Goal: Task Accomplishment & Management: Use online tool/utility

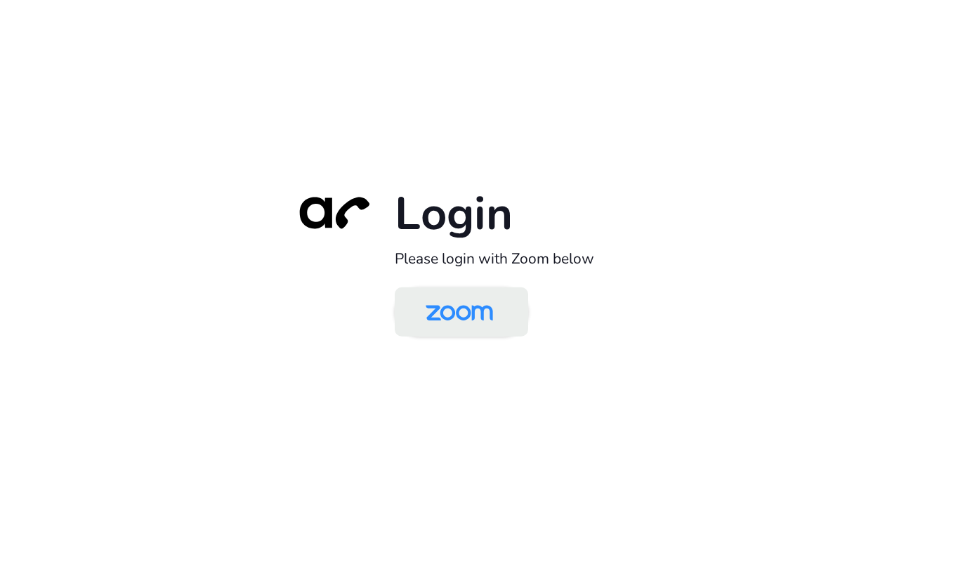
click at [445, 323] on img at bounding box center [459, 313] width 97 height 46
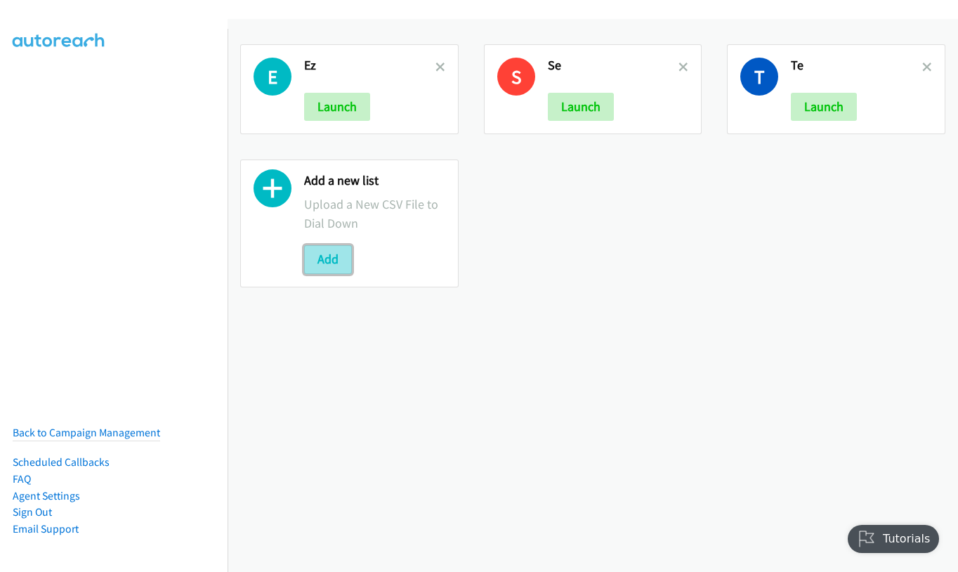
click at [321, 257] on button "Add" at bounding box center [328, 259] width 48 height 28
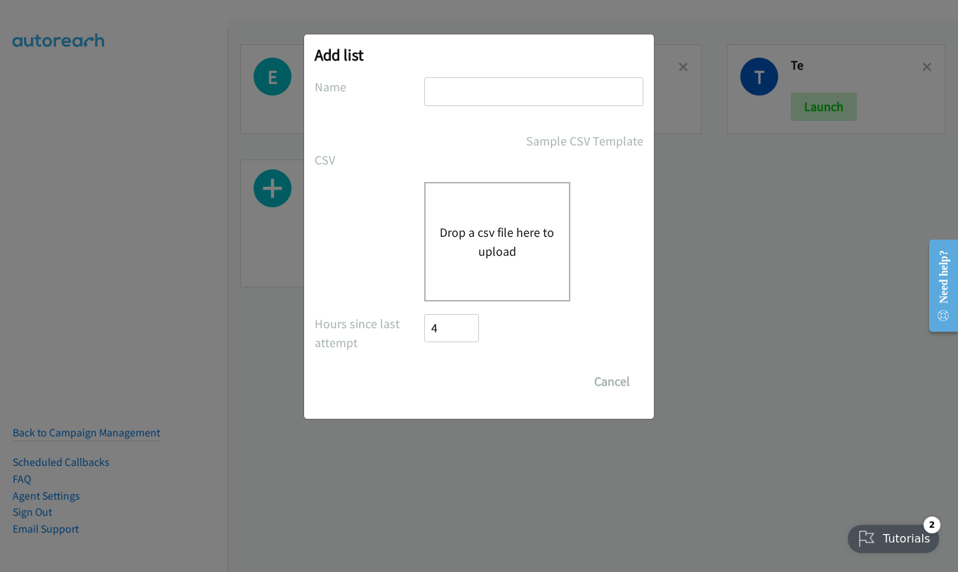
click at [528, 88] on input "text" at bounding box center [533, 91] width 219 height 29
type input "te"
click at [403, 239] on div "Drop a csv file here to upload" at bounding box center [479, 241] width 329 height 119
click at [466, 239] on button "Drop a csv file here to upload" at bounding box center [497, 242] width 115 height 38
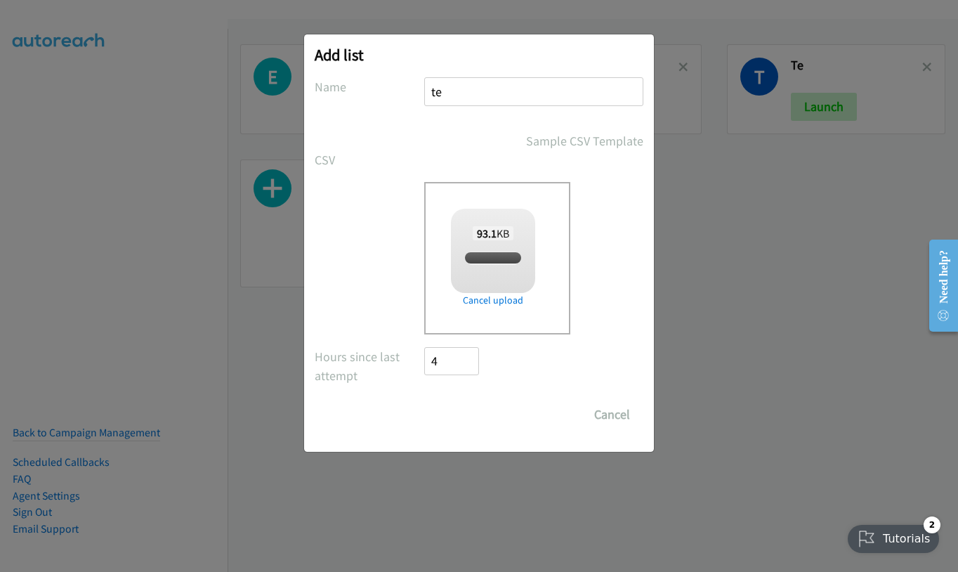
checkbox input "true"
click at [449, 416] on input "Save List" at bounding box center [461, 414] width 74 height 28
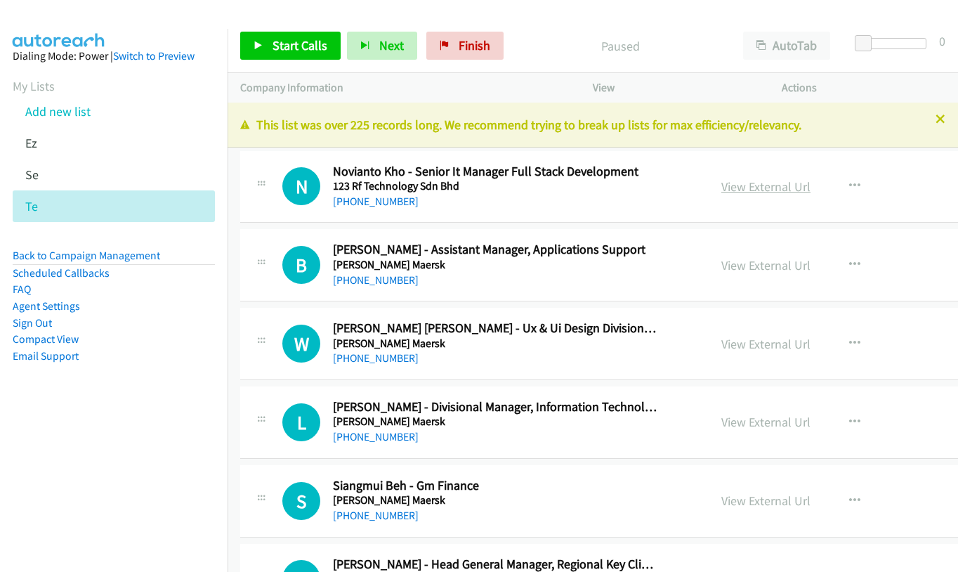
click at [721, 183] on link "View External Url" at bounding box center [765, 186] width 89 height 16
click at [274, 46] on span "Start Calls" at bounding box center [299, 45] width 55 height 16
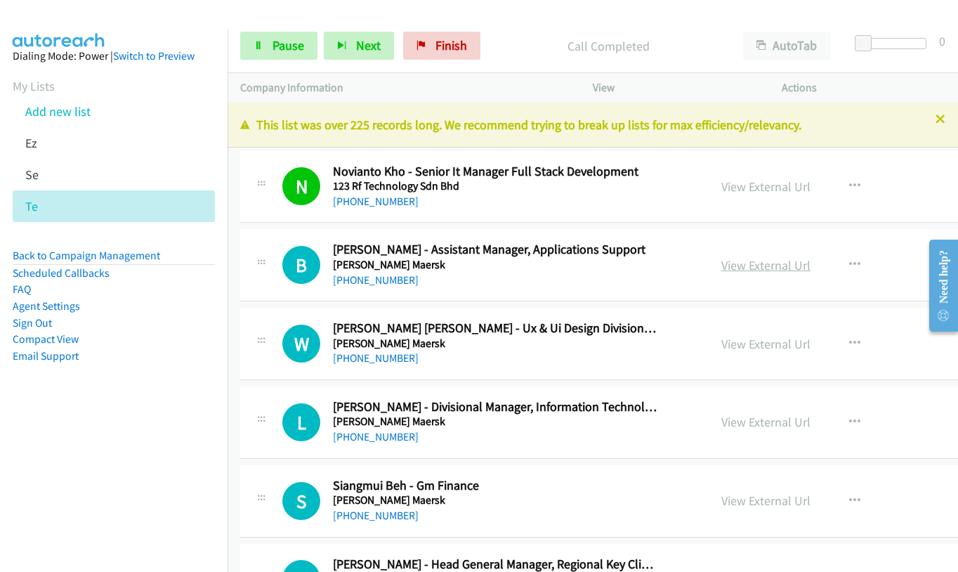
click at [721, 261] on link "View External Url" at bounding box center [765, 265] width 89 height 16
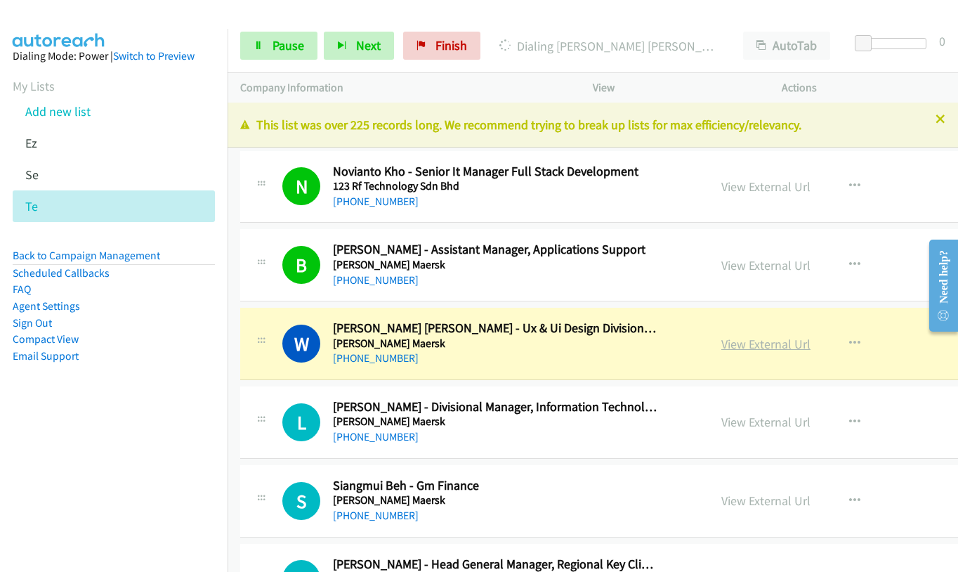
click at [727, 347] on link "View External Url" at bounding box center [765, 344] width 89 height 16
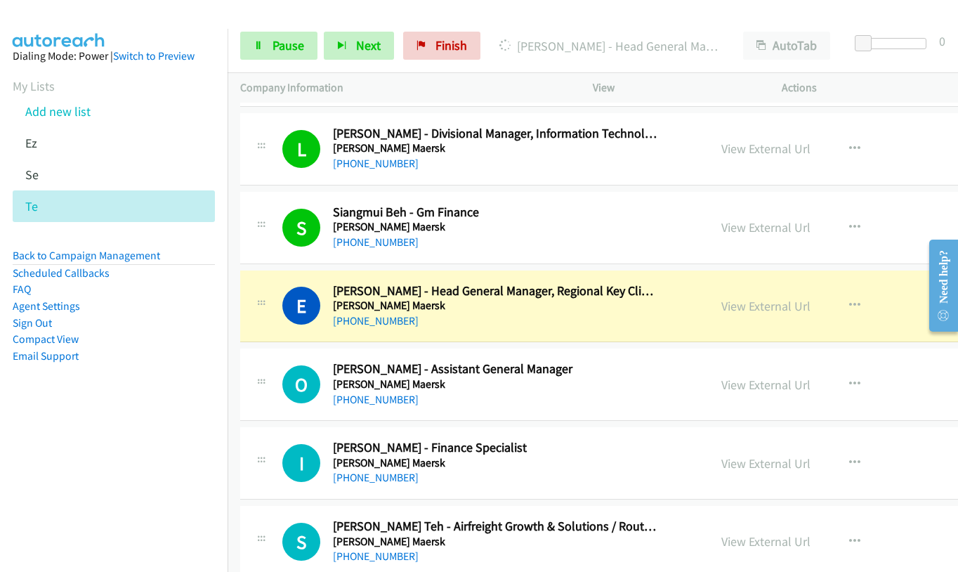
scroll to position [281, 0]
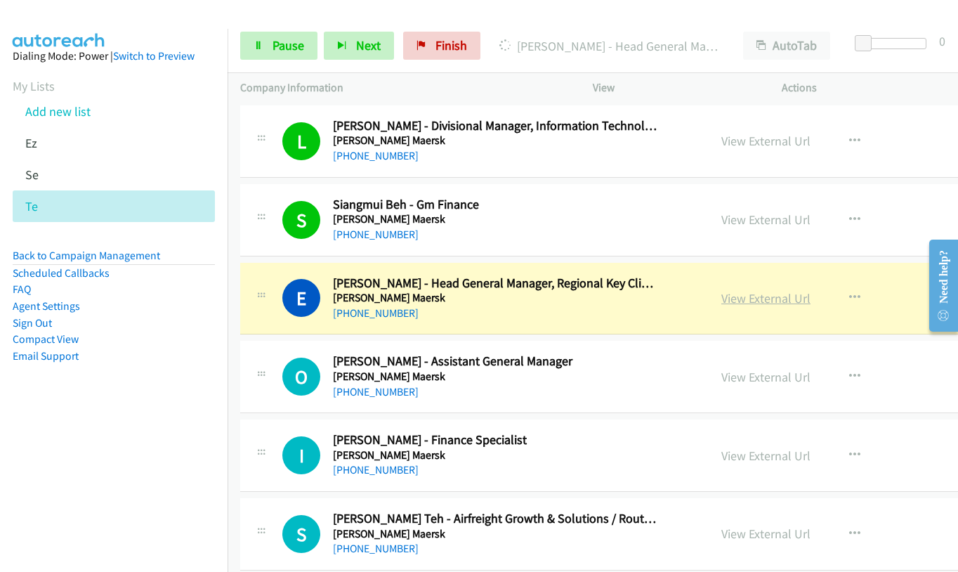
click at [721, 301] on link "View External Url" at bounding box center [765, 298] width 89 height 16
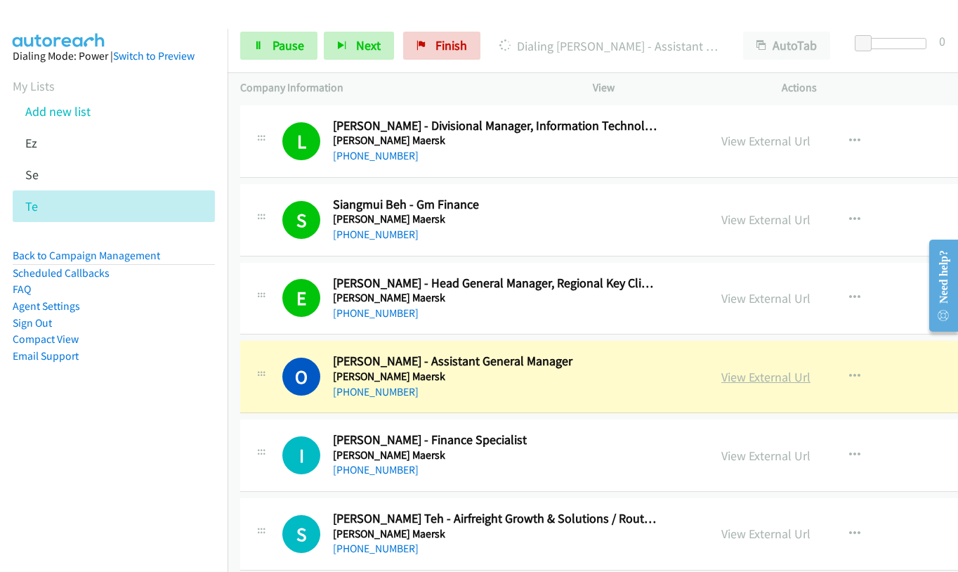
click at [721, 374] on link "View External Url" at bounding box center [765, 377] width 89 height 16
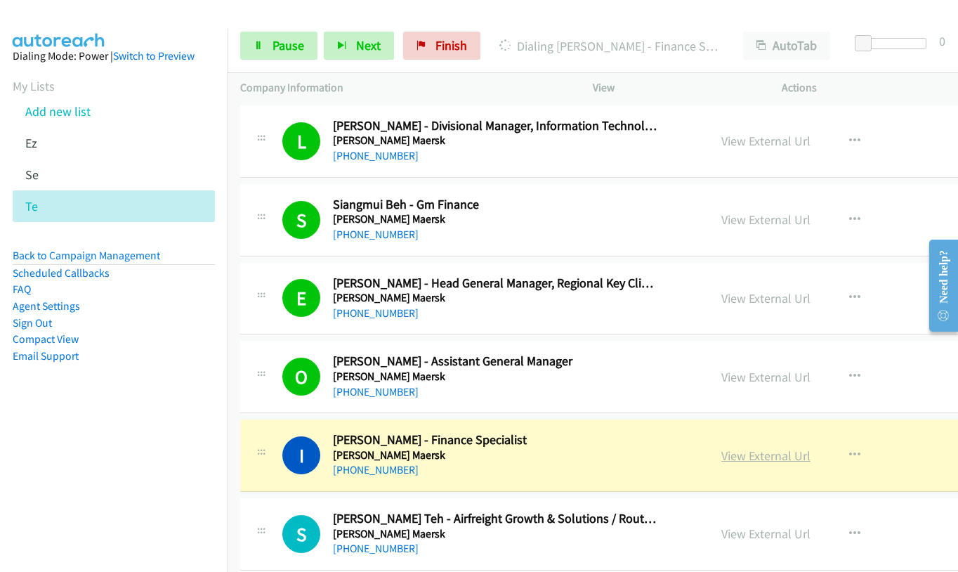
click at [721, 452] on link "View External Url" at bounding box center [765, 455] width 89 height 16
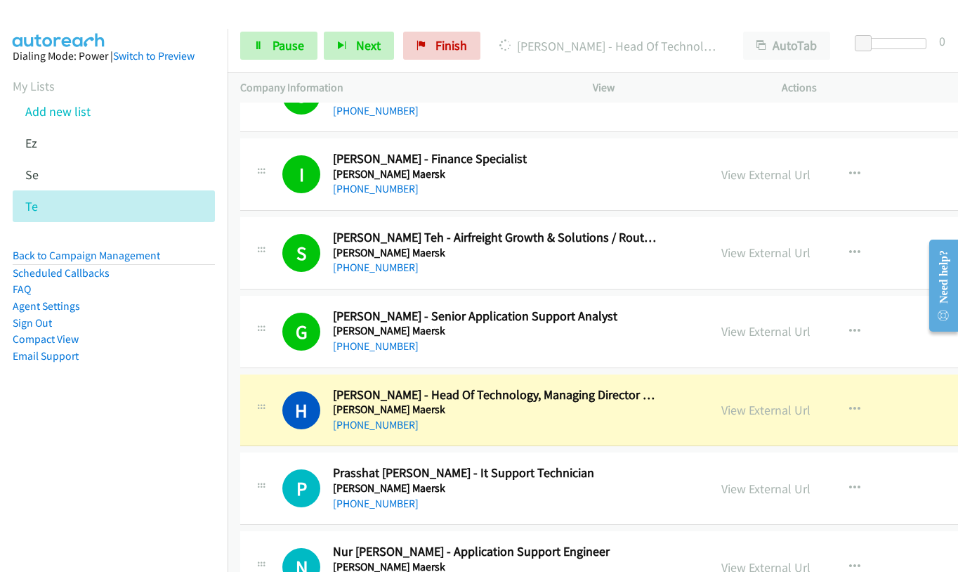
scroll to position [632, 0]
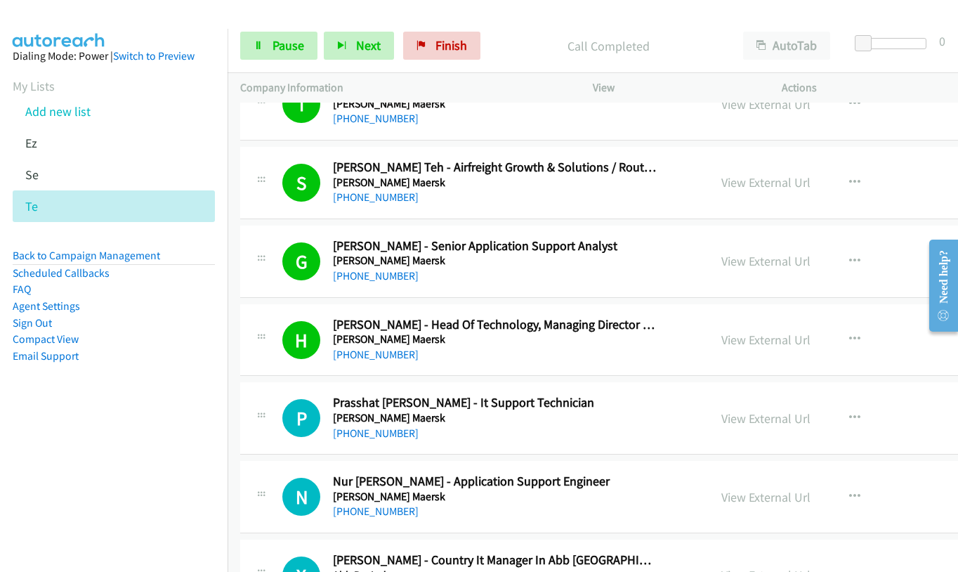
click at [511, 126] on div "+60 12-687 9911" at bounding box center [495, 118] width 324 height 17
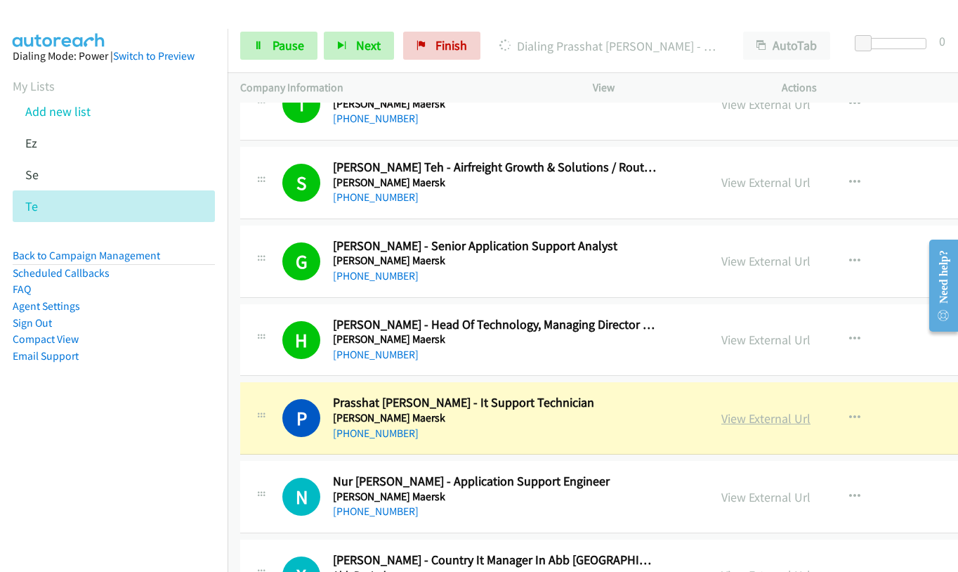
click at [721, 423] on link "View External Url" at bounding box center [765, 418] width 89 height 16
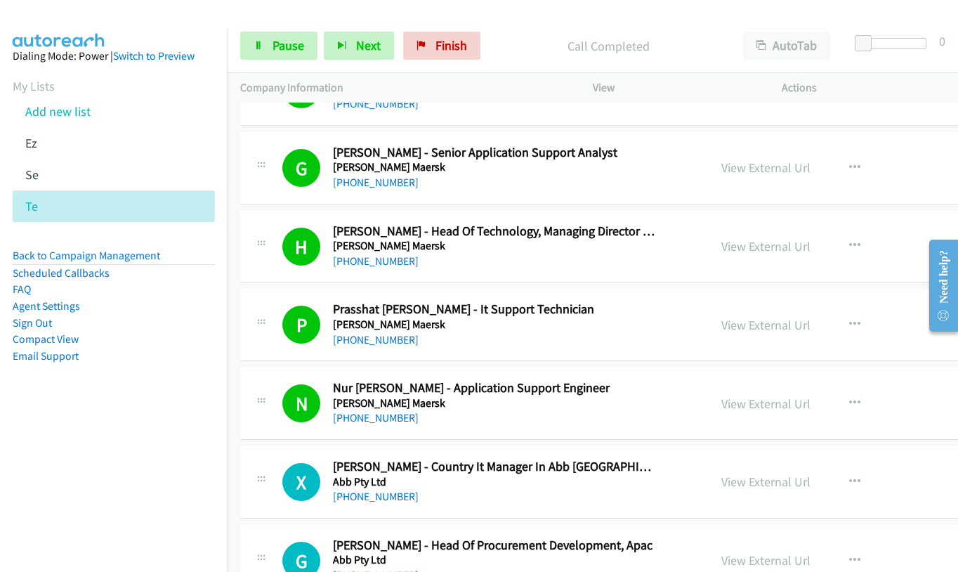
scroll to position [843, 0]
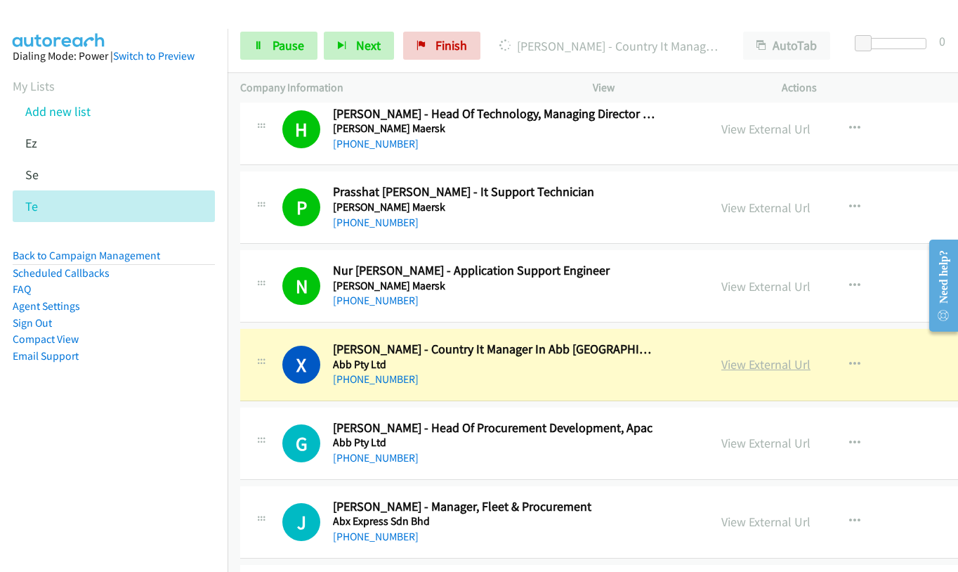
click at [721, 367] on link "View External Url" at bounding box center [765, 364] width 89 height 16
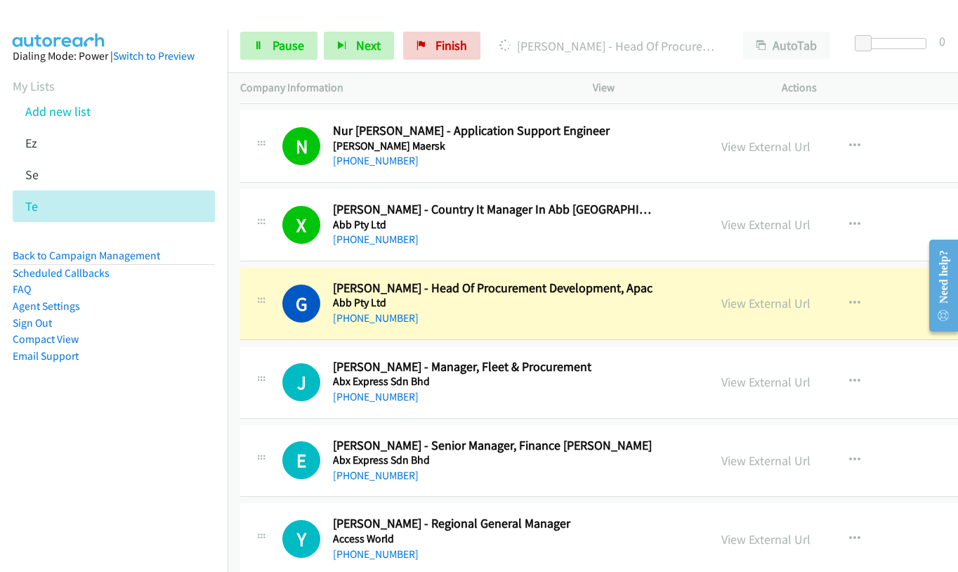
scroll to position [983, 0]
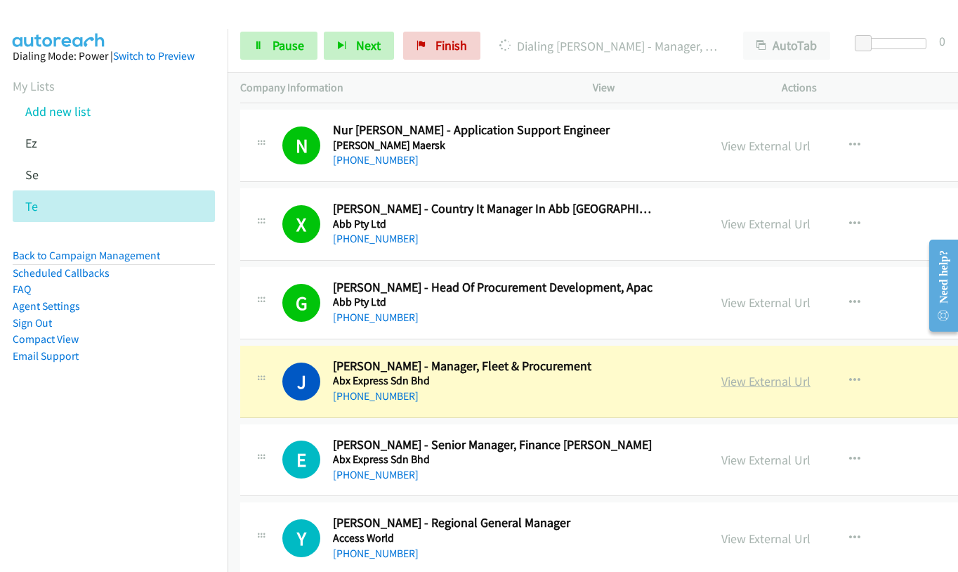
click at [739, 382] on link "View External Url" at bounding box center [765, 381] width 89 height 16
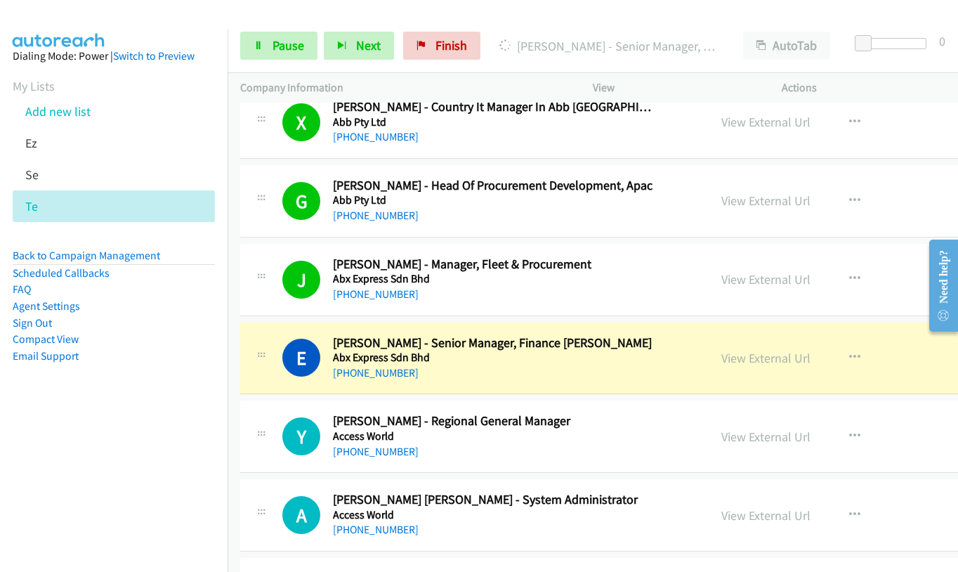
scroll to position [1194, 0]
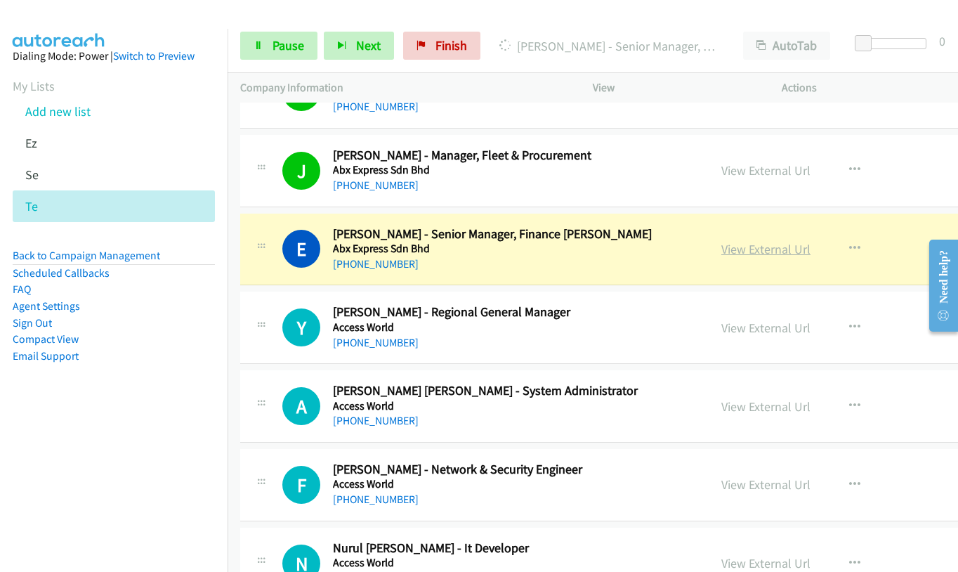
click at [721, 251] on link "View External Url" at bounding box center [765, 249] width 89 height 16
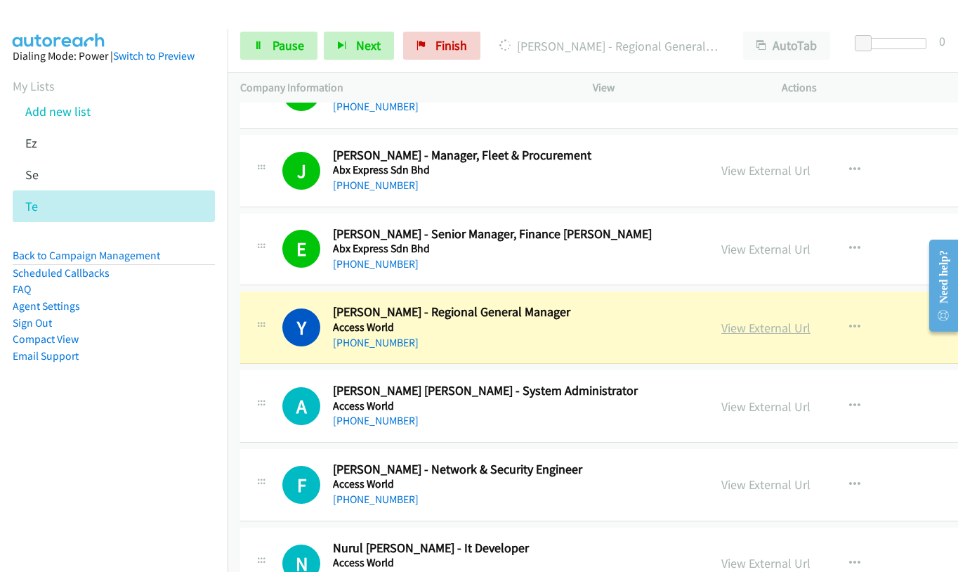
click at [721, 324] on link "View External Url" at bounding box center [765, 328] width 89 height 16
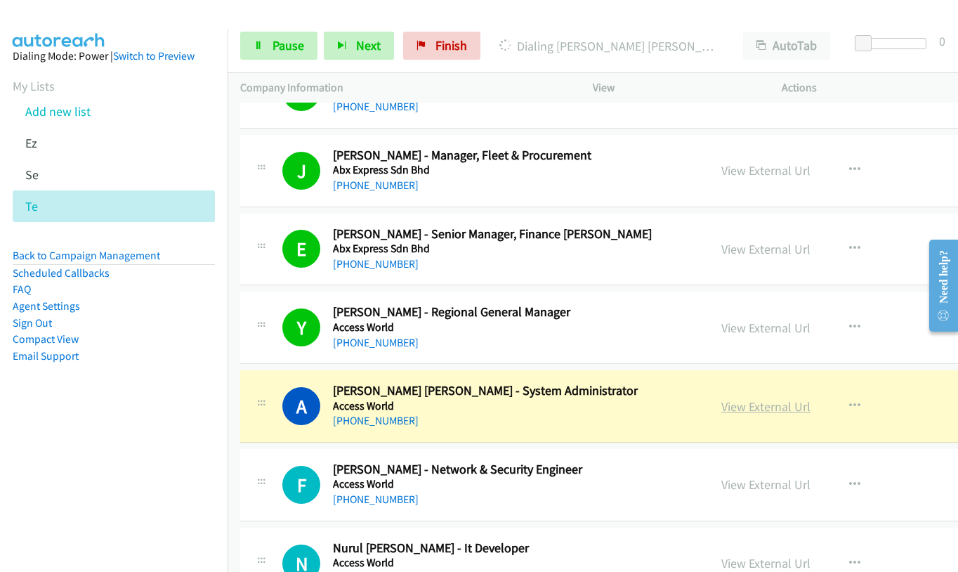
click at [721, 409] on link "View External Url" at bounding box center [765, 406] width 89 height 16
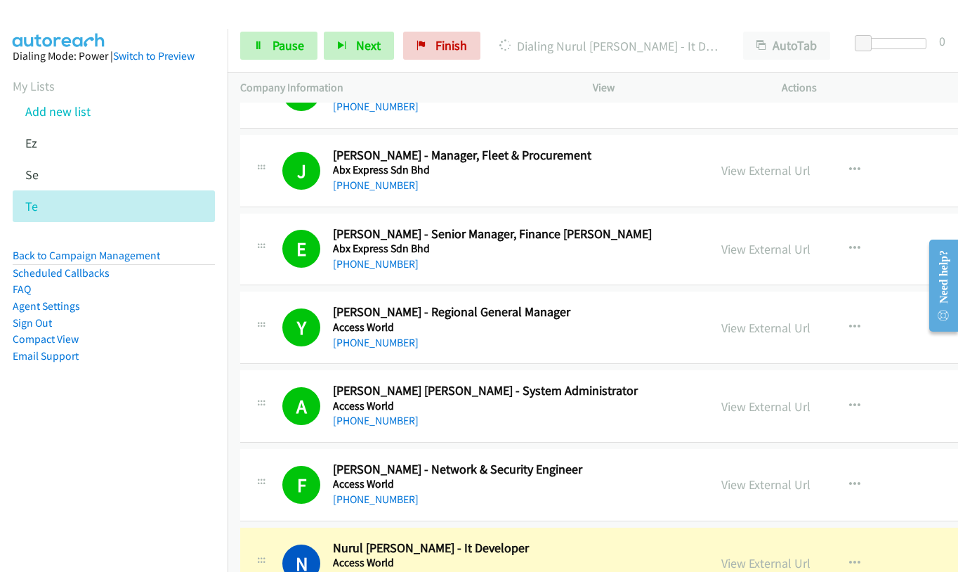
scroll to position [1404, 0]
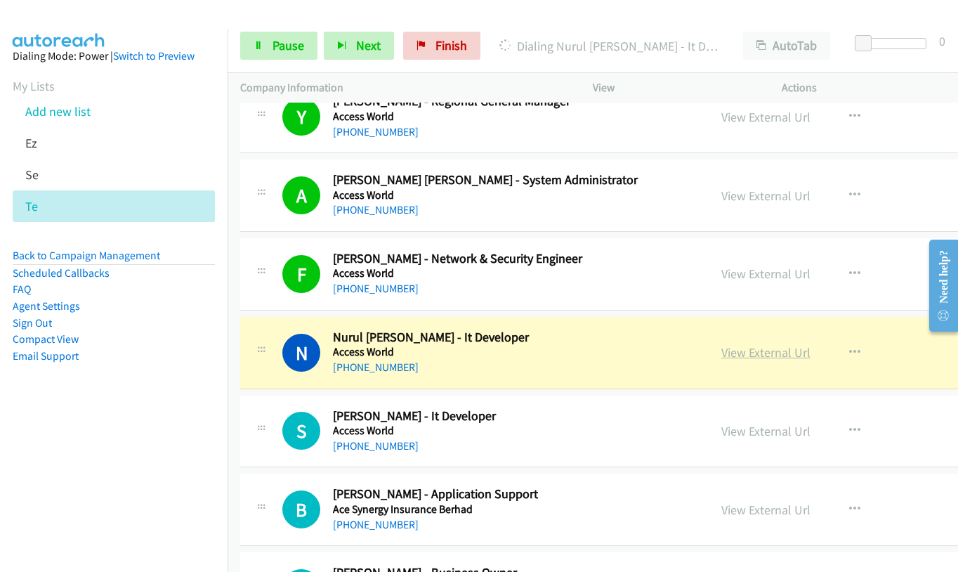
click at [721, 355] on link "View External Url" at bounding box center [765, 352] width 89 height 16
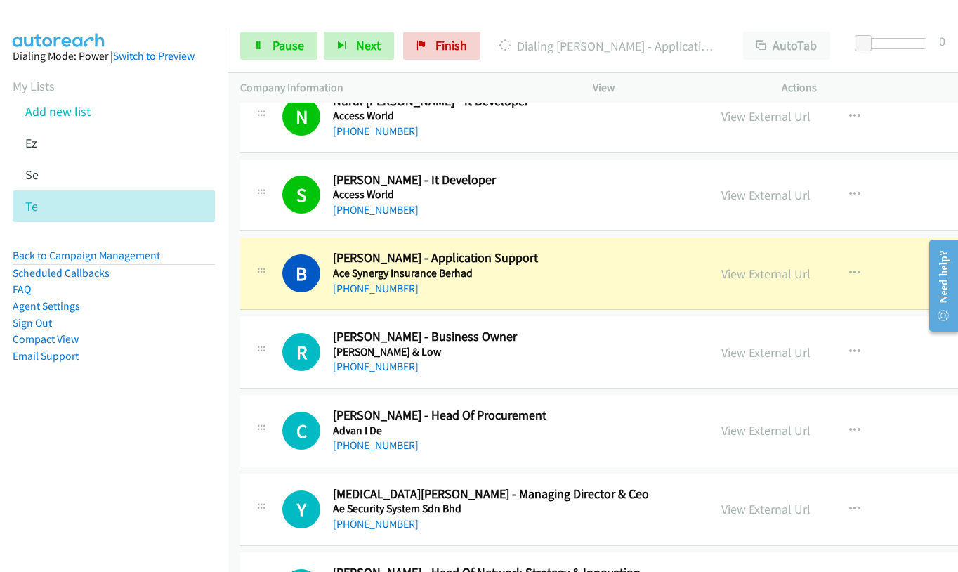
scroll to position [1685, 0]
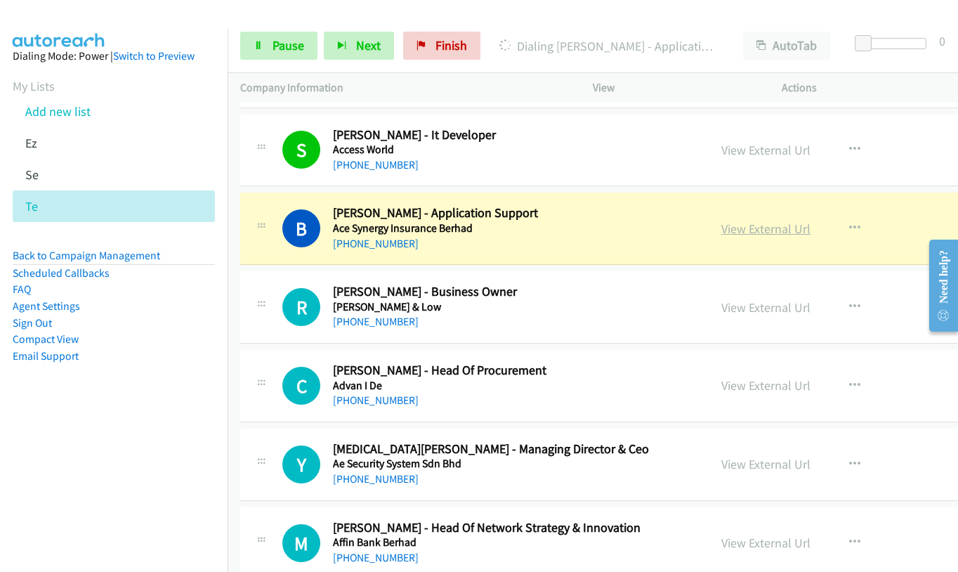
click at [721, 228] on link "View External Url" at bounding box center [765, 228] width 89 height 16
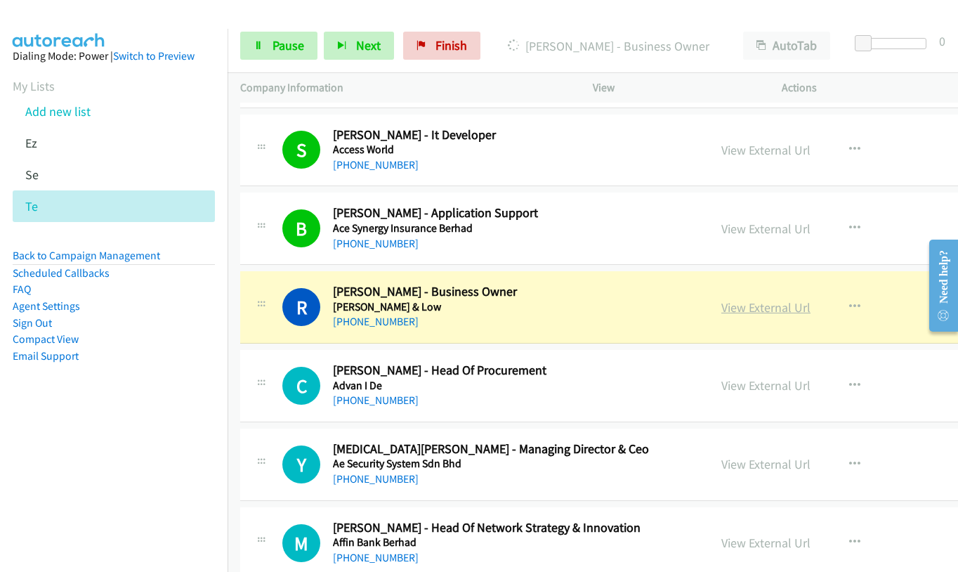
click at [721, 310] on link "View External Url" at bounding box center [765, 307] width 89 height 16
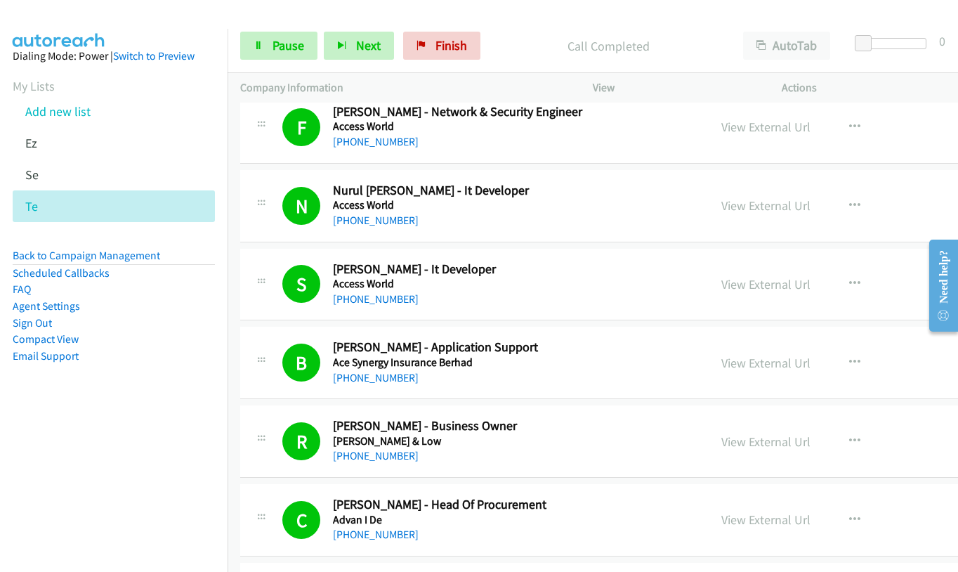
scroll to position [1615, 0]
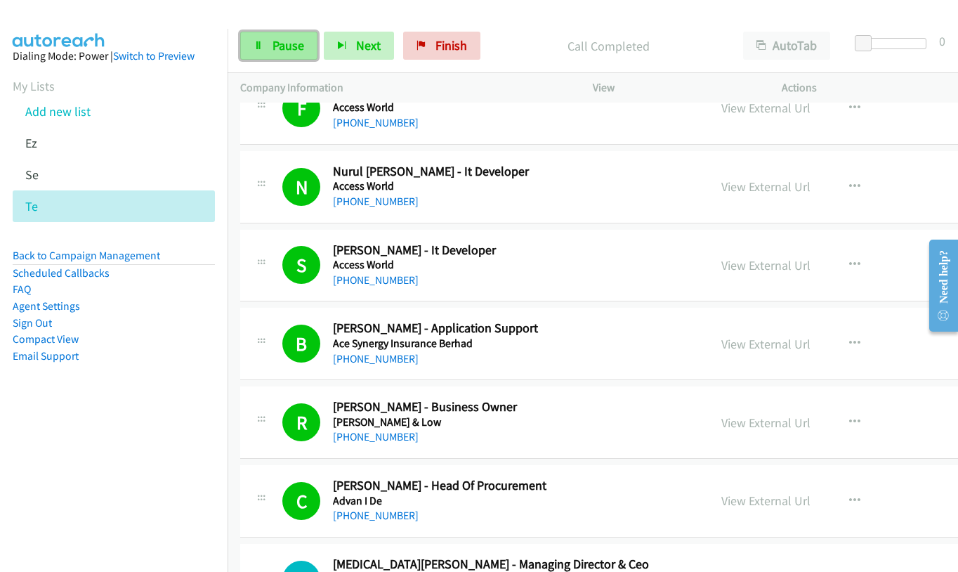
click at [290, 42] on span "Pause" at bounding box center [288, 45] width 32 height 16
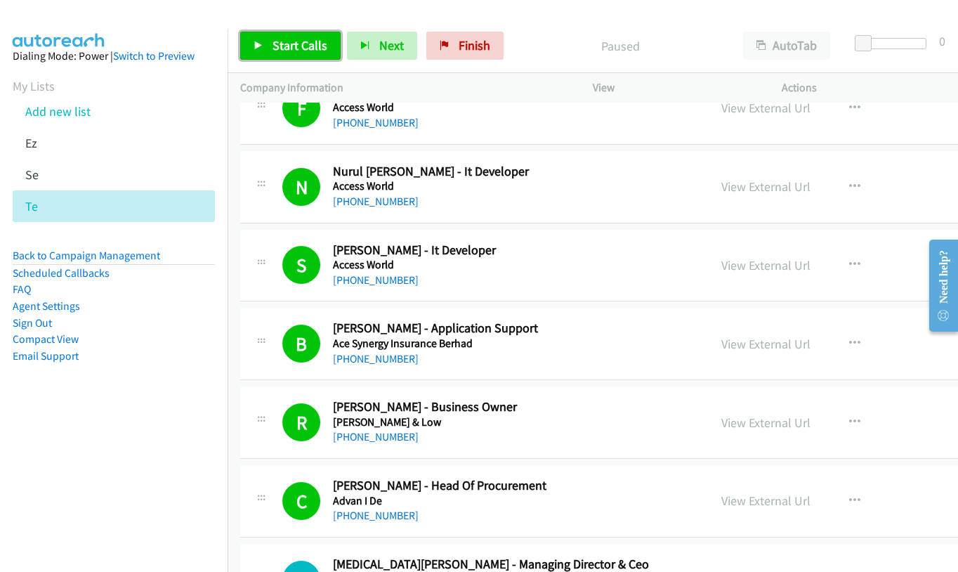
click at [290, 42] on span "Start Calls" at bounding box center [299, 45] width 55 height 16
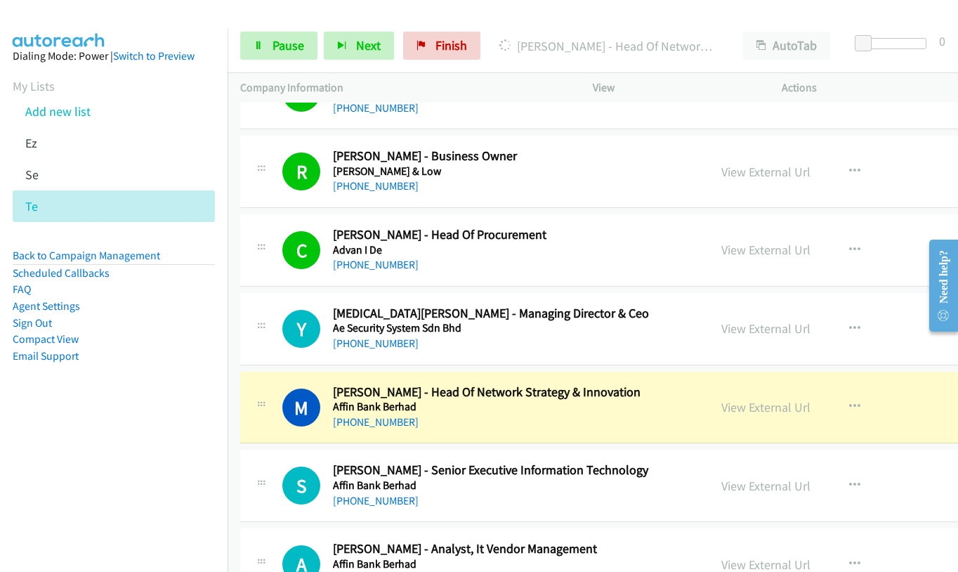
scroll to position [2036, 0]
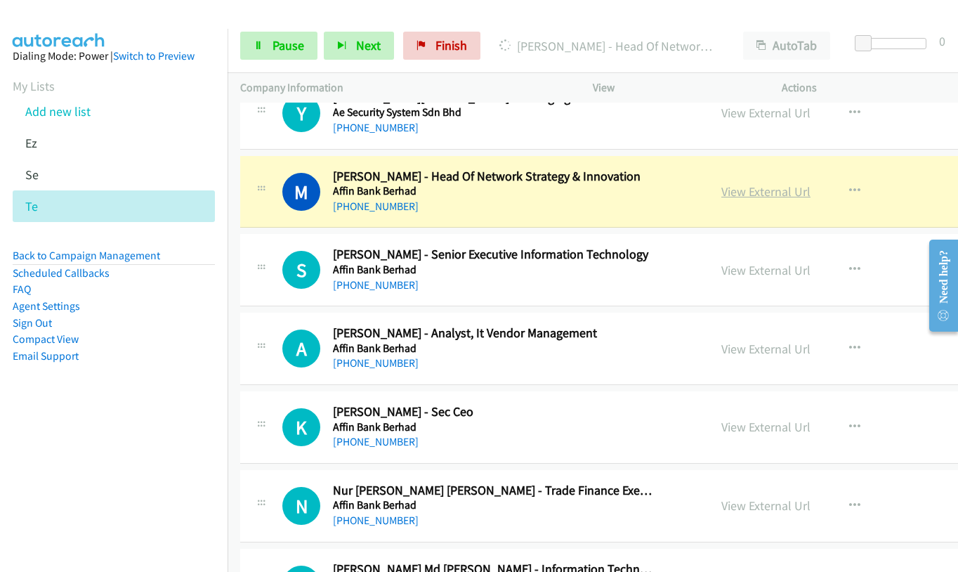
click at [721, 191] on link "View External Url" at bounding box center [765, 191] width 89 height 16
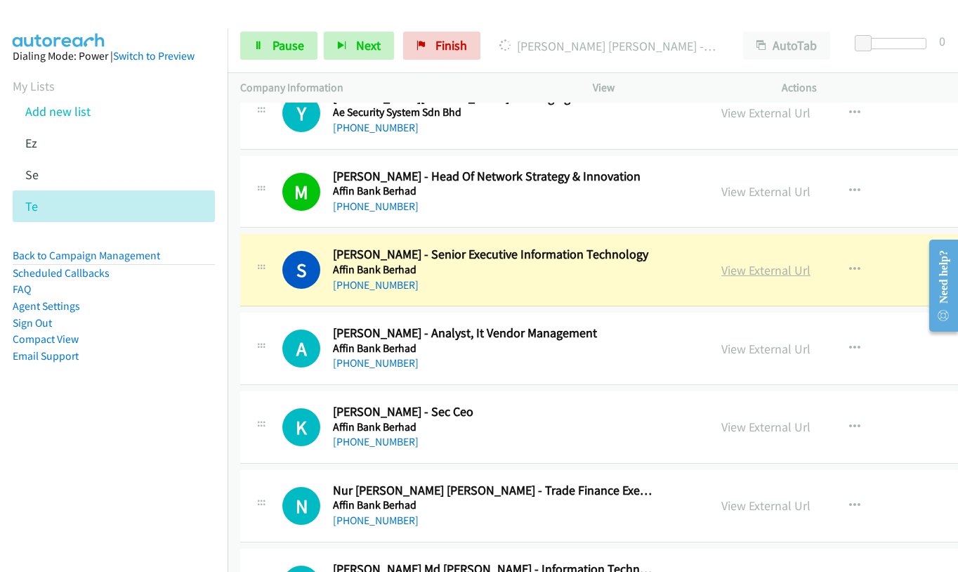
click at [721, 268] on link "View External Url" at bounding box center [765, 270] width 89 height 16
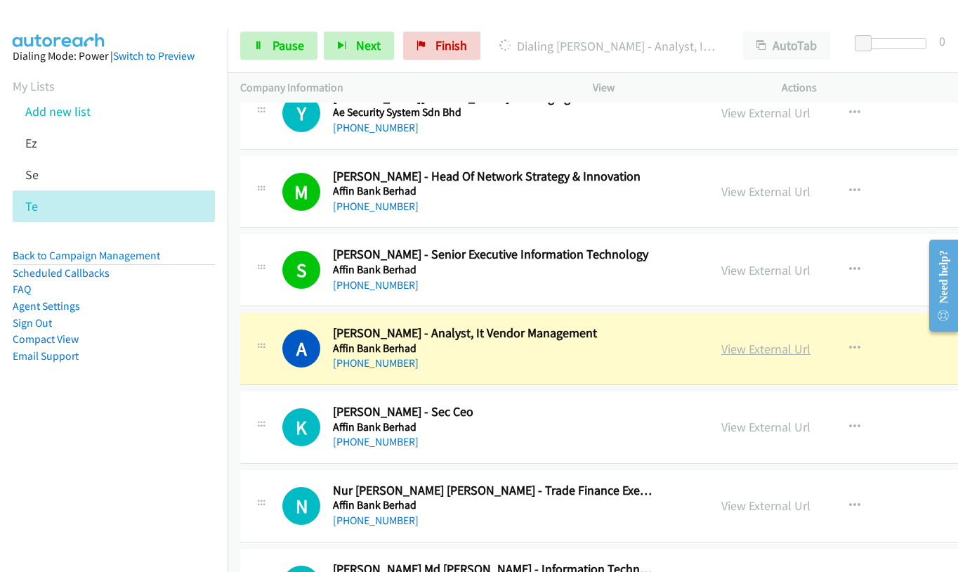
click at [721, 347] on link "View External Url" at bounding box center [765, 349] width 89 height 16
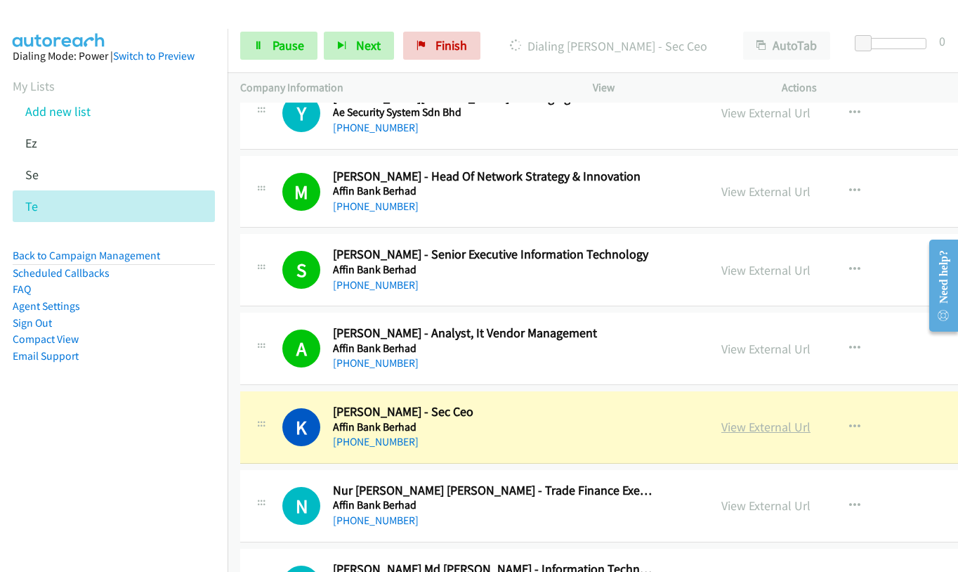
click at [721, 428] on link "View External Url" at bounding box center [765, 427] width 89 height 16
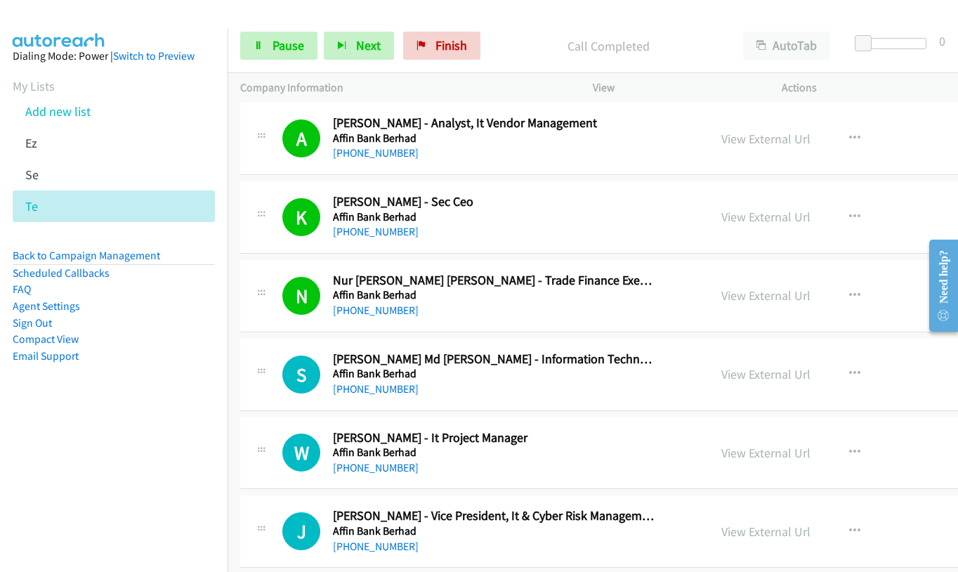
scroll to position [2247, 0]
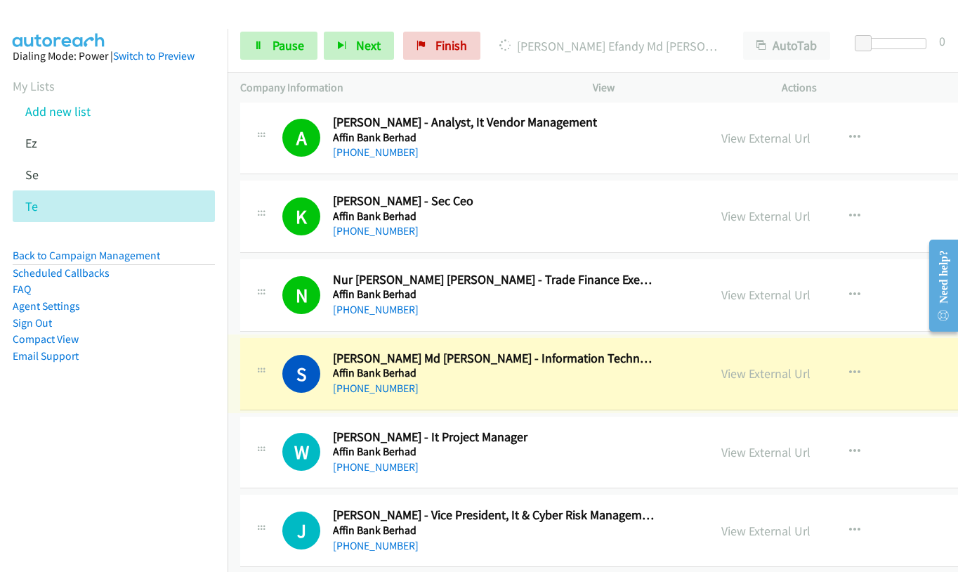
click at [721, 376] on link "View External Url" at bounding box center [765, 373] width 89 height 16
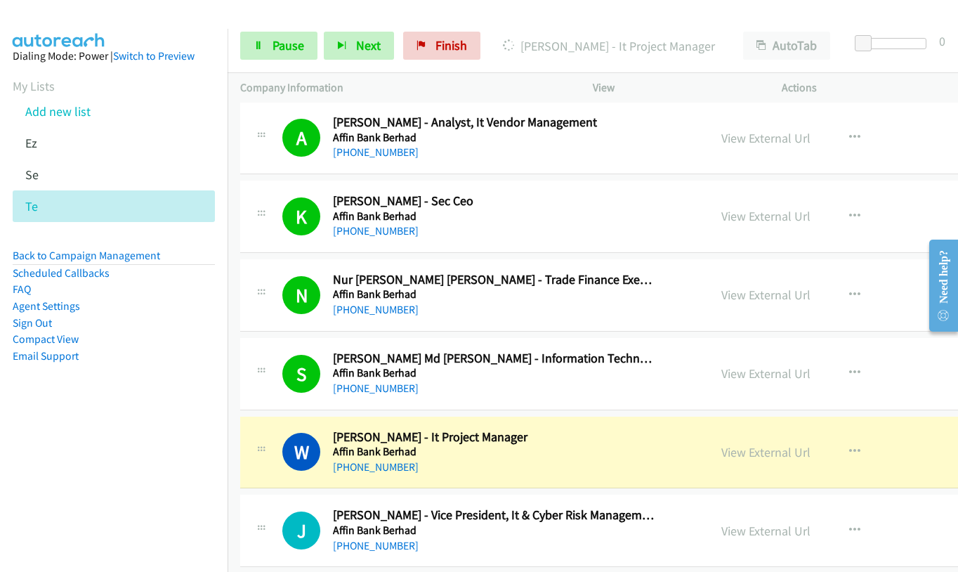
scroll to position [2458, 0]
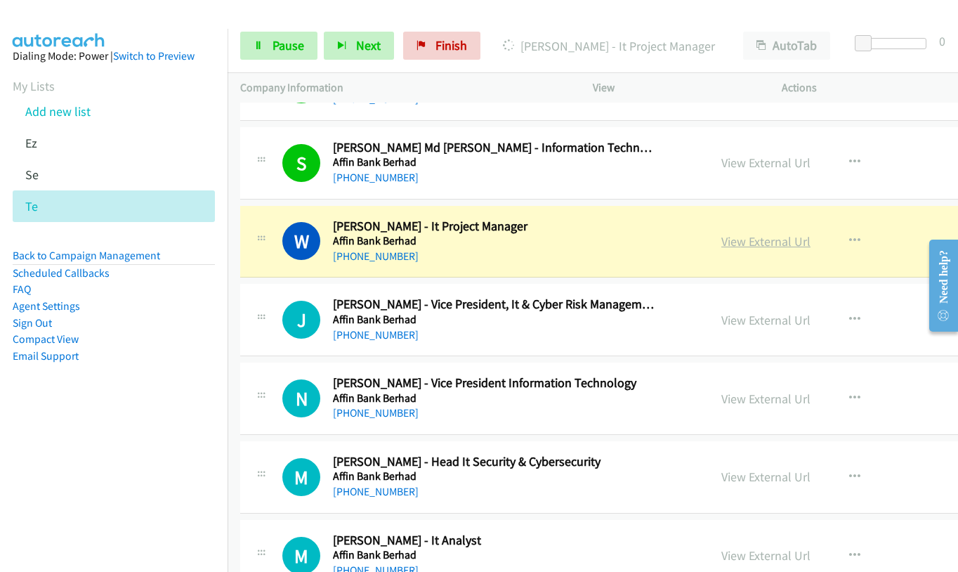
click at [721, 237] on link "View External Url" at bounding box center [765, 241] width 89 height 16
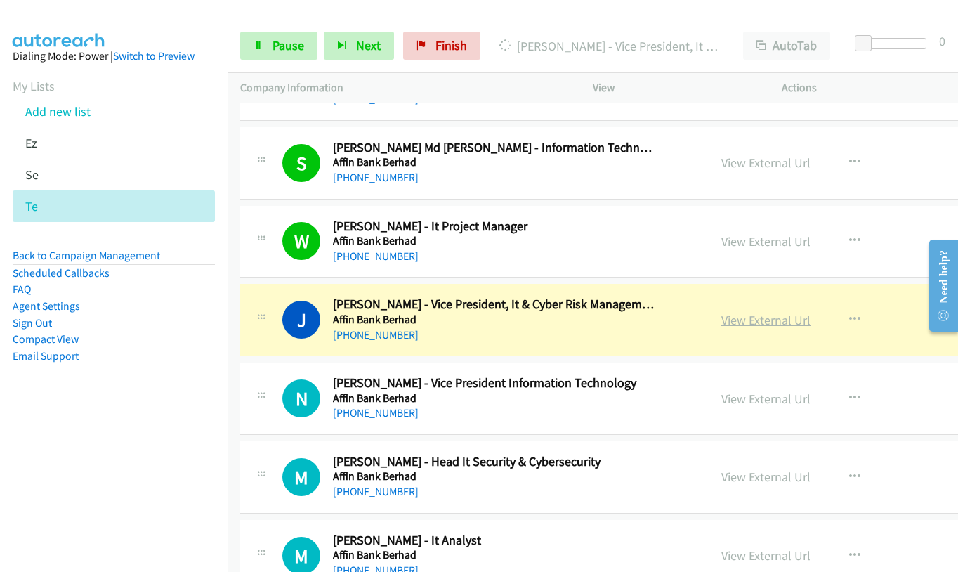
click at [733, 322] on link "View External Url" at bounding box center [765, 320] width 89 height 16
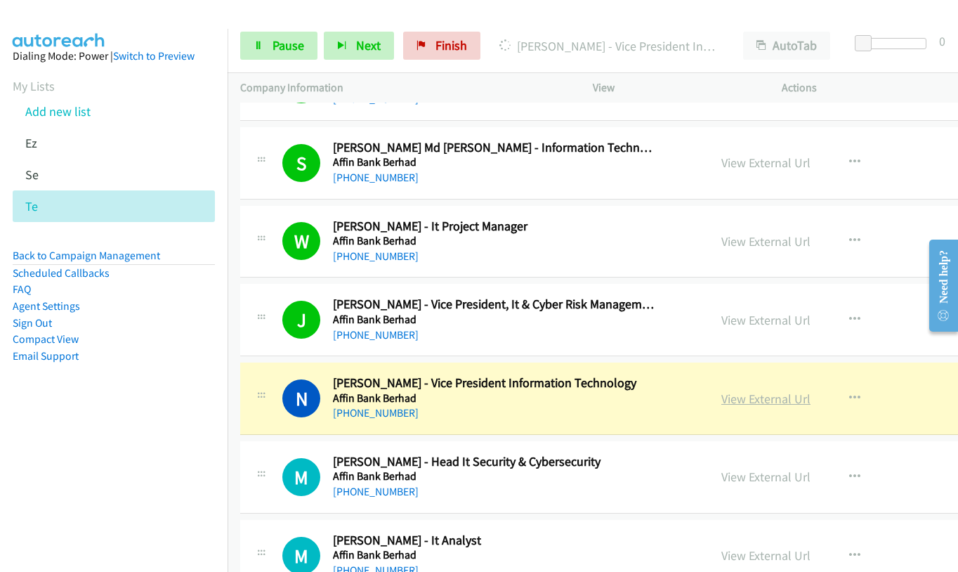
click at [721, 400] on link "View External Url" at bounding box center [765, 398] width 89 height 16
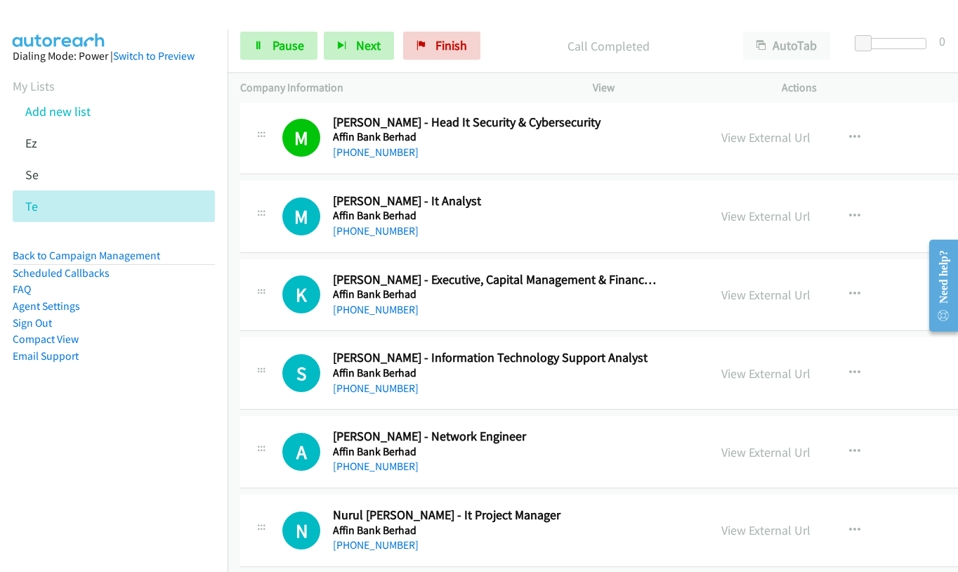
scroll to position [2809, 0]
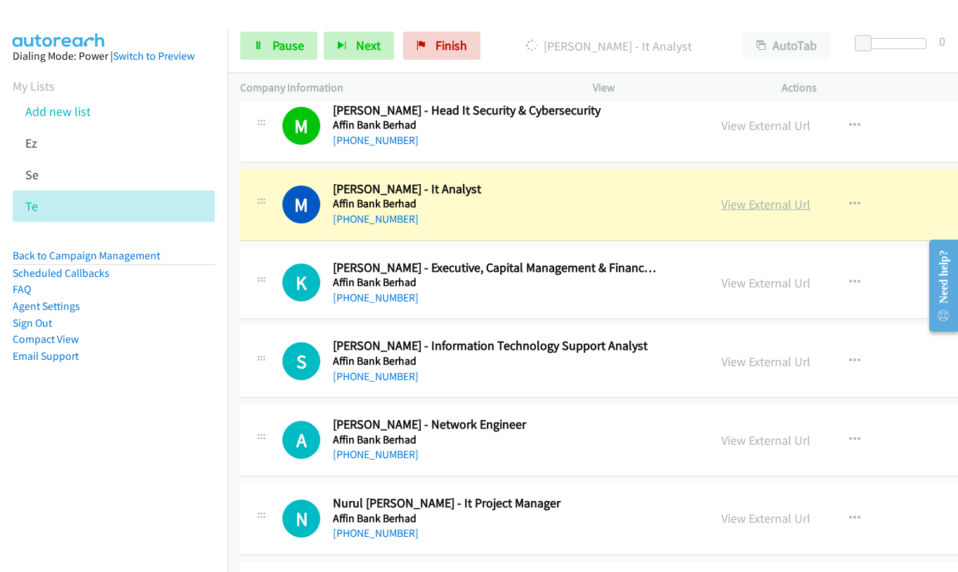
click at [721, 197] on link "View External Url" at bounding box center [765, 204] width 89 height 16
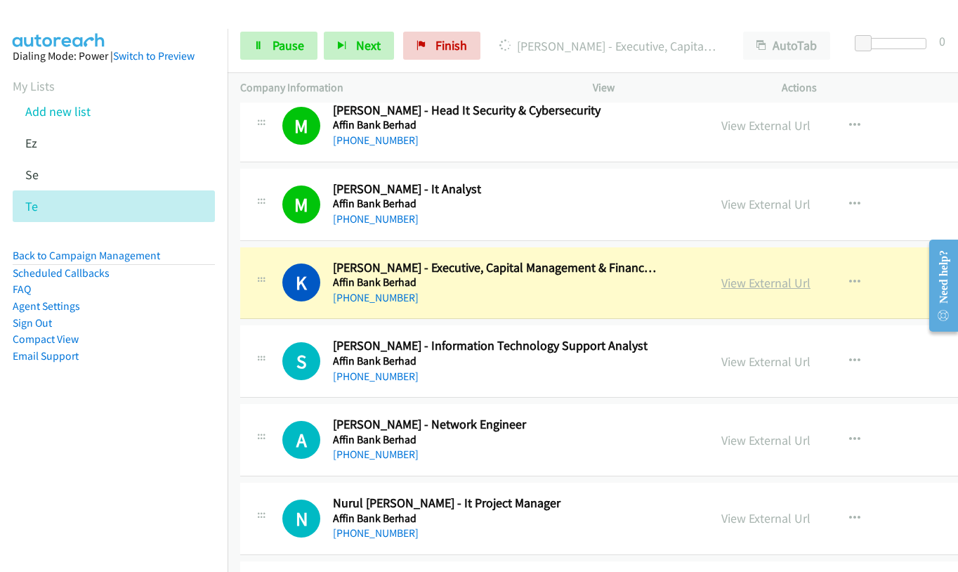
click at [721, 285] on link "View External Url" at bounding box center [765, 283] width 89 height 16
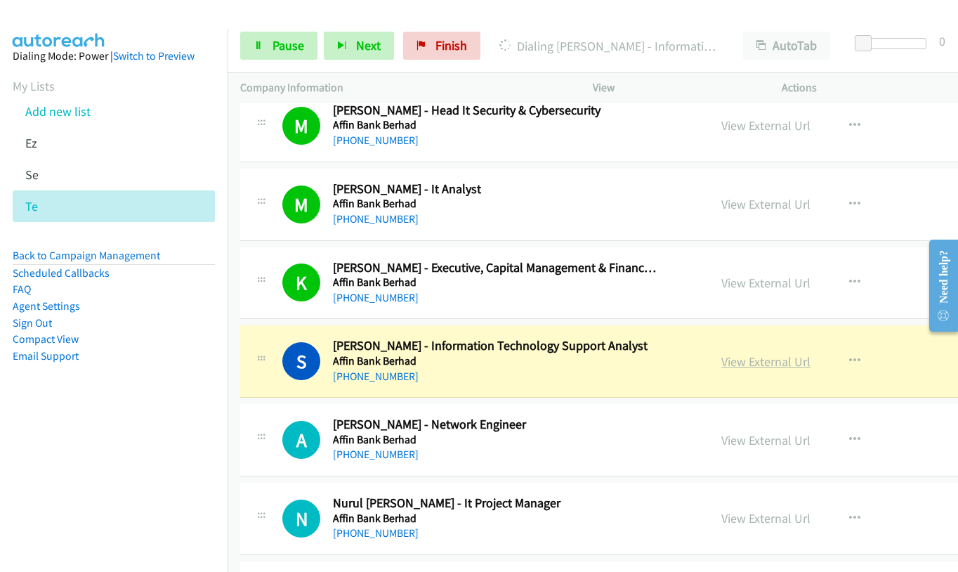
click at [721, 368] on link "View External Url" at bounding box center [765, 361] width 89 height 16
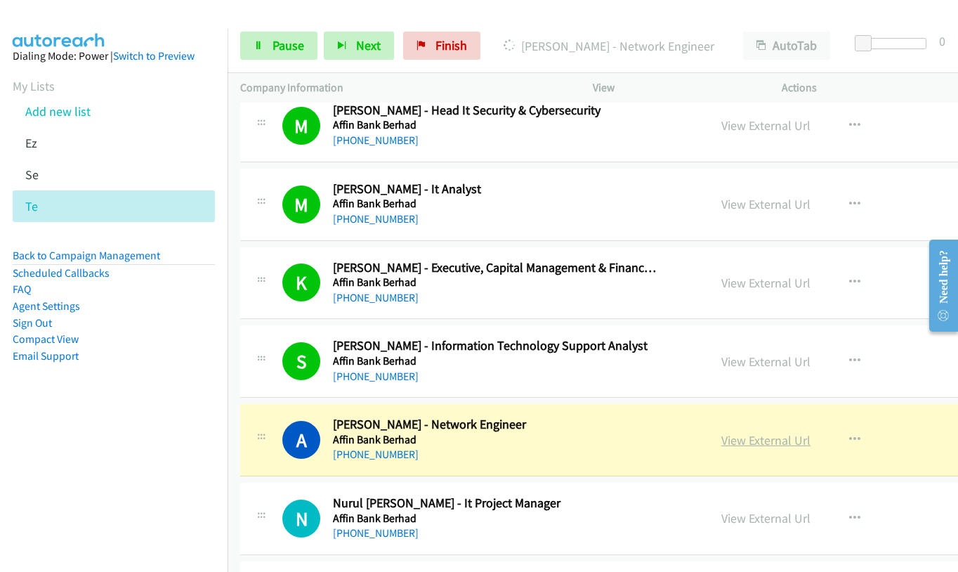
click at [730, 444] on link "View External Url" at bounding box center [765, 440] width 89 height 16
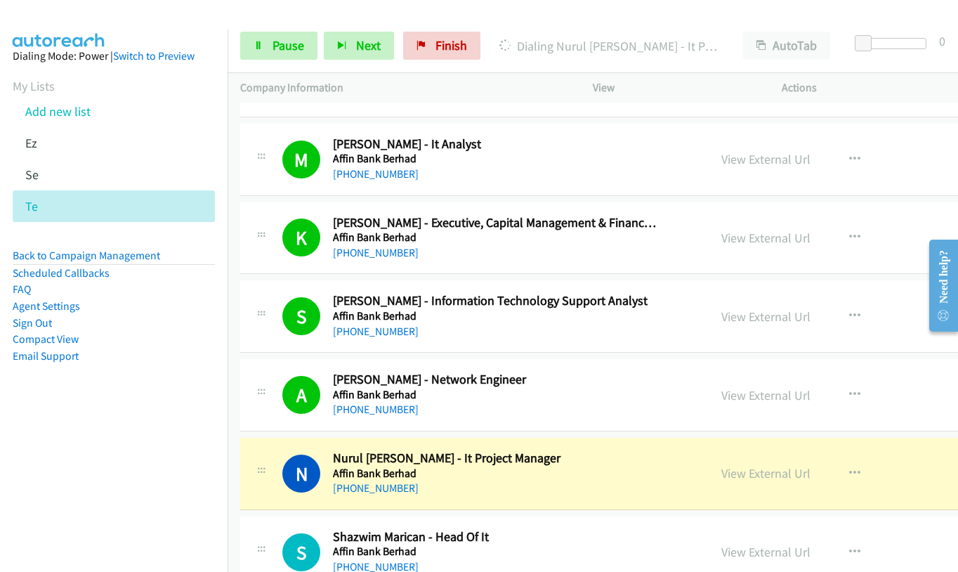
scroll to position [3090, 0]
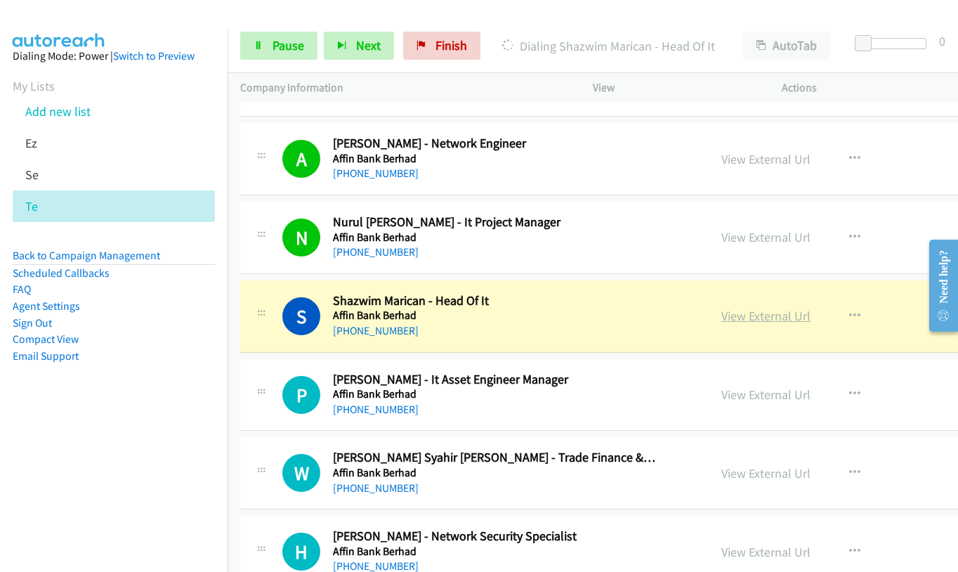
click at [721, 322] on link "View External Url" at bounding box center [765, 316] width 89 height 16
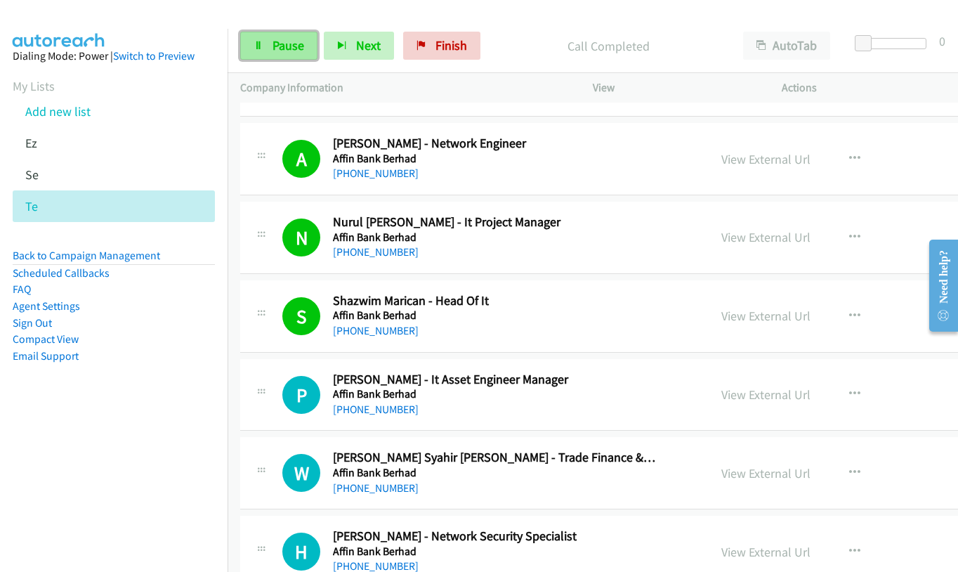
click at [282, 46] on span "Pause" at bounding box center [288, 45] width 32 height 16
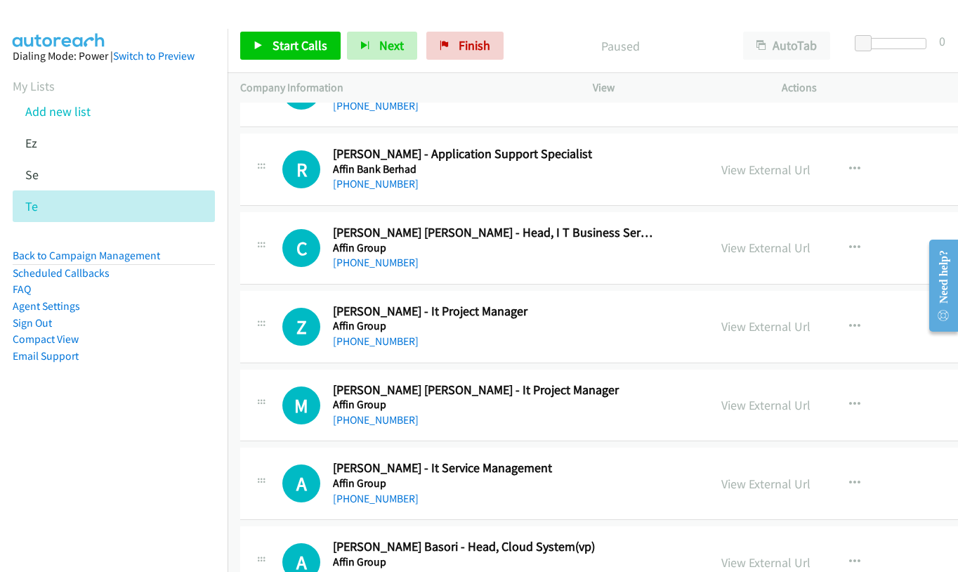
scroll to position [4354, 0]
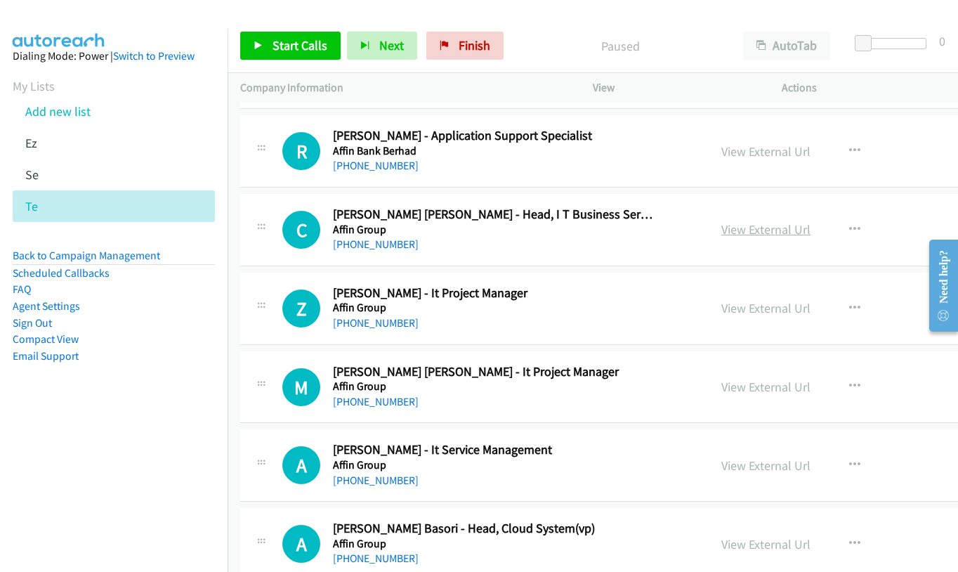
click at [735, 229] on link "View External Url" at bounding box center [765, 229] width 89 height 16
click at [849, 228] on icon "button" at bounding box center [854, 229] width 11 height 11
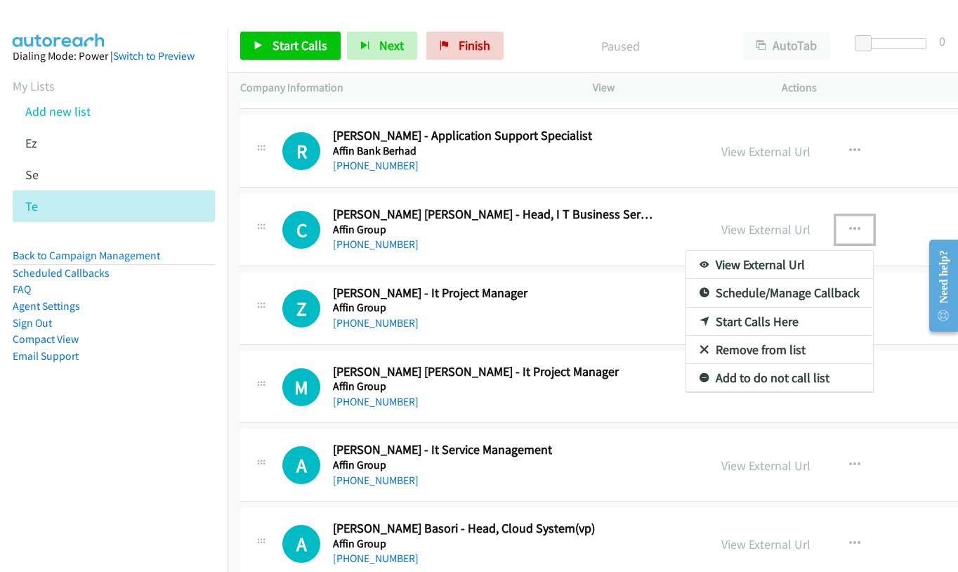
click at [738, 321] on link "Start Calls Here" at bounding box center [779, 322] width 187 height 28
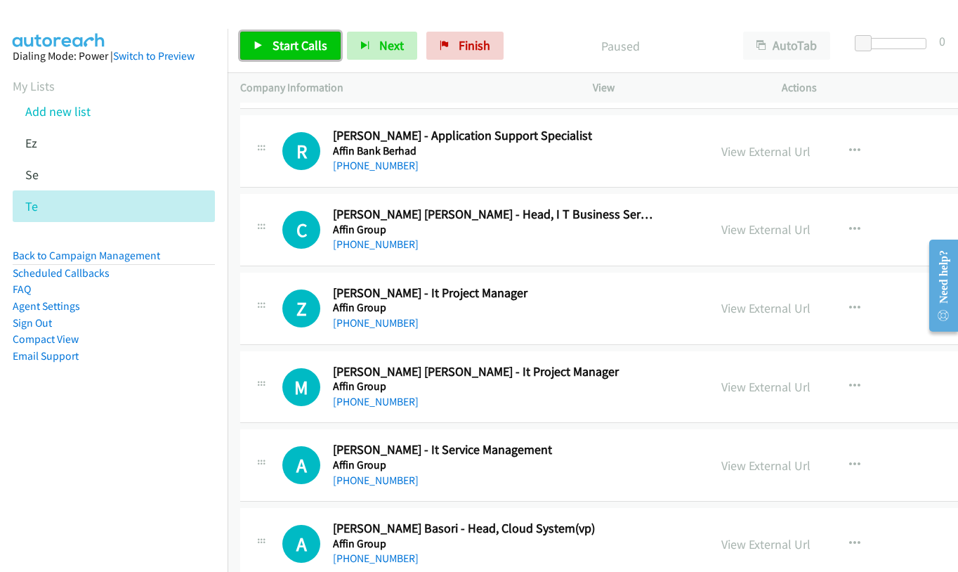
click at [287, 46] on span "Start Calls" at bounding box center [299, 45] width 55 height 16
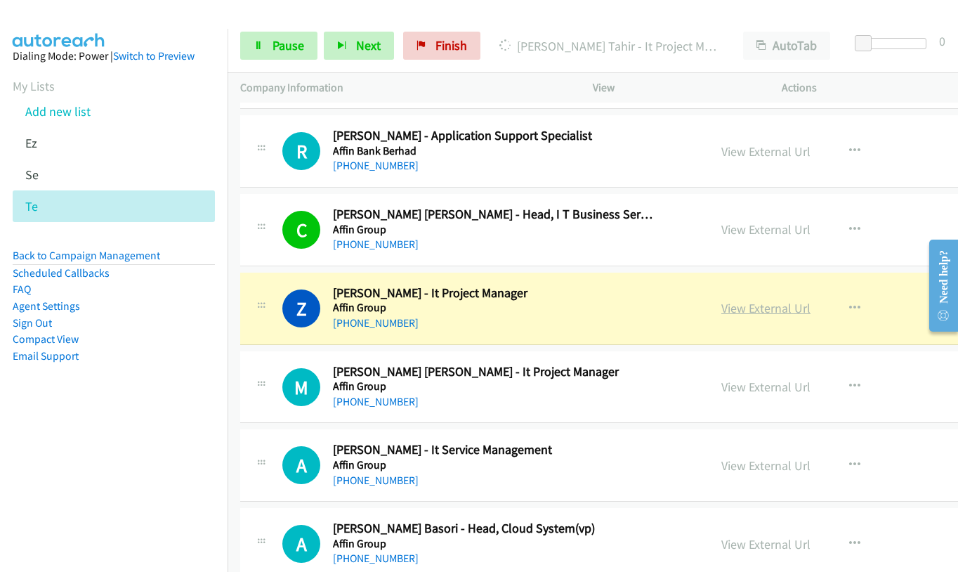
click at [723, 310] on link "View External Url" at bounding box center [765, 308] width 89 height 16
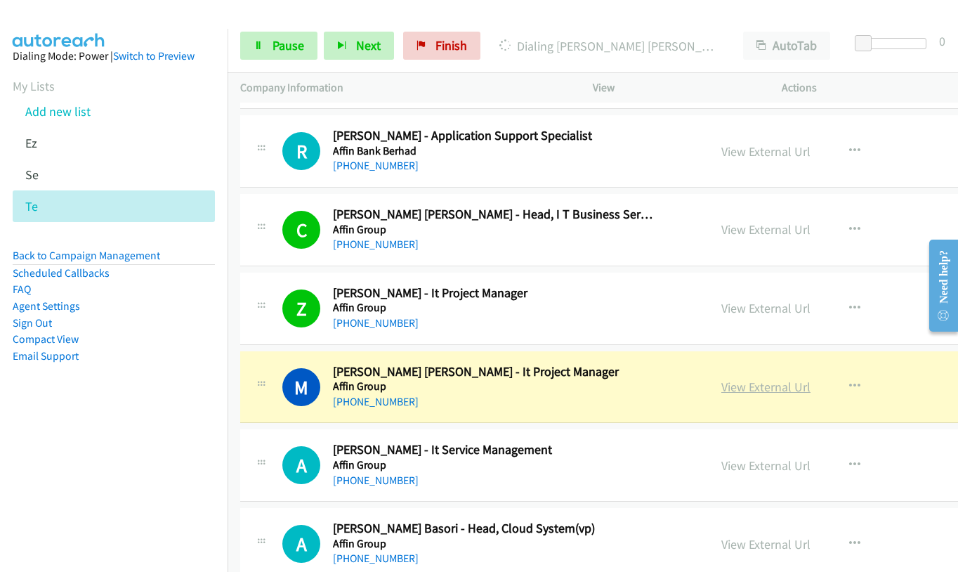
click at [721, 389] on link "View External Url" at bounding box center [765, 386] width 89 height 16
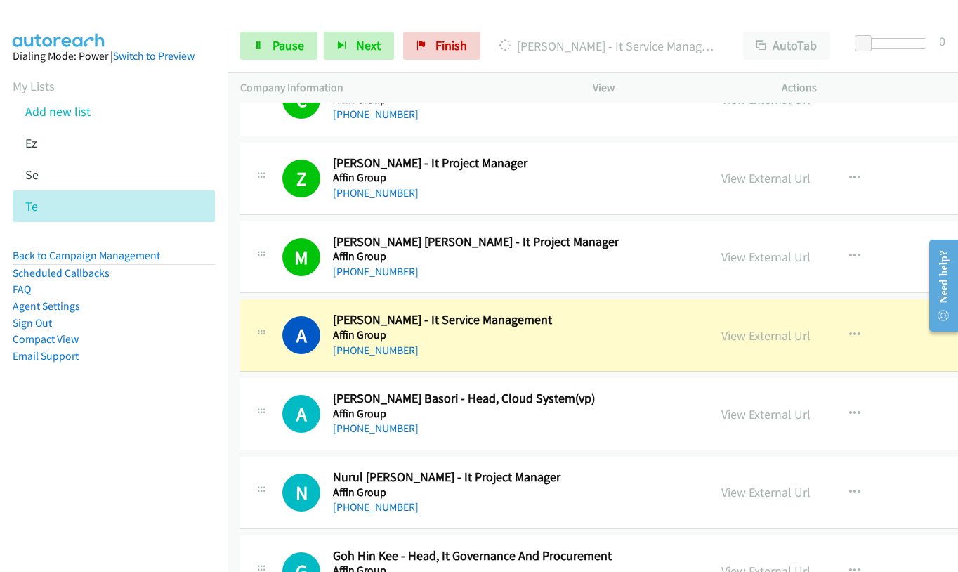
scroll to position [4564, 0]
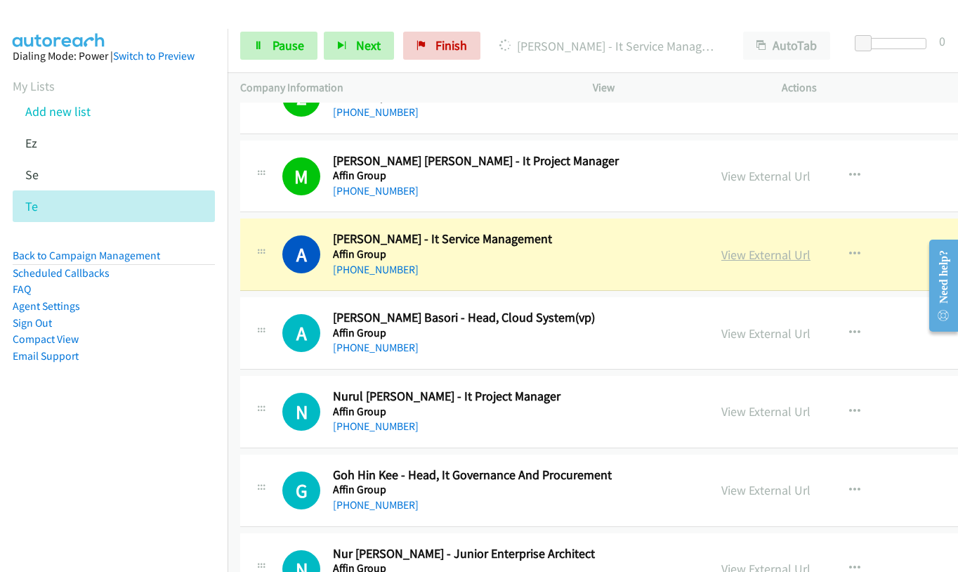
click at [721, 252] on link "View External Url" at bounding box center [765, 254] width 89 height 16
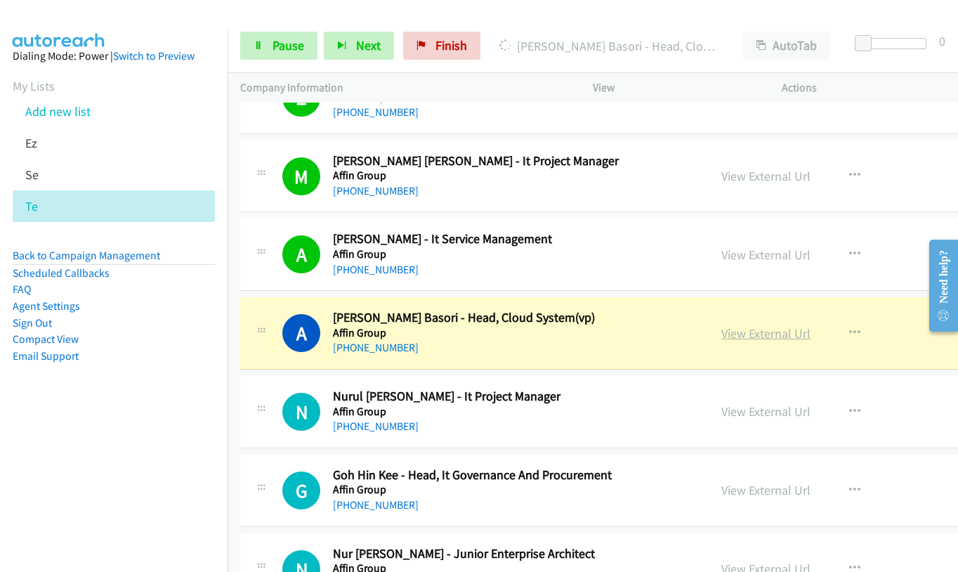
click at [721, 333] on link "View External Url" at bounding box center [765, 333] width 89 height 16
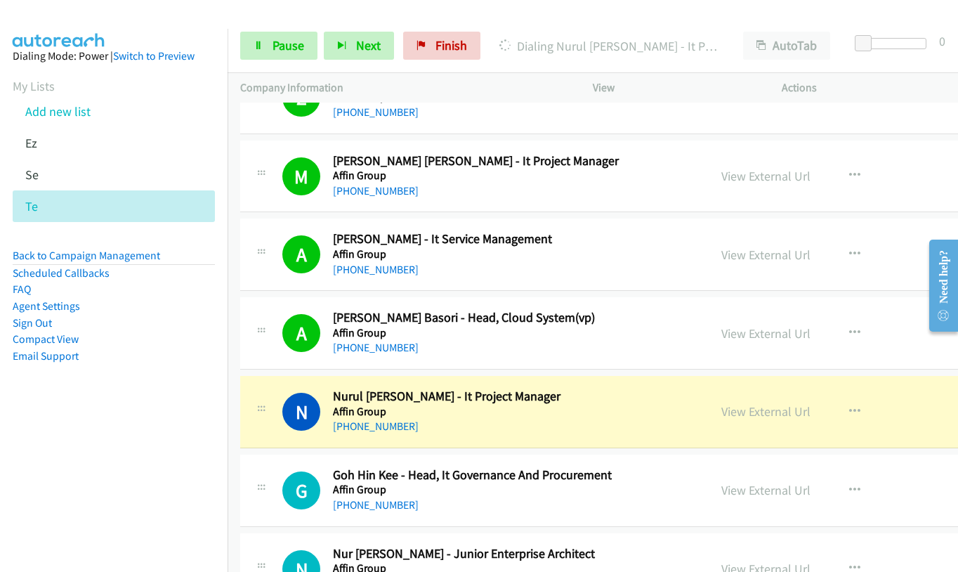
scroll to position [4775, 0]
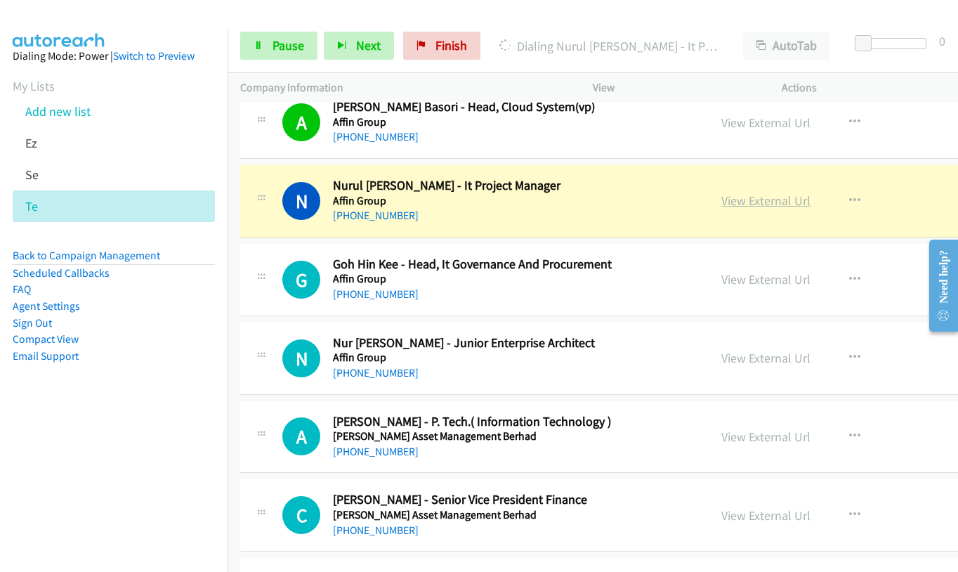
click at [721, 196] on link "View External Url" at bounding box center [765, 200] width 89 height 16
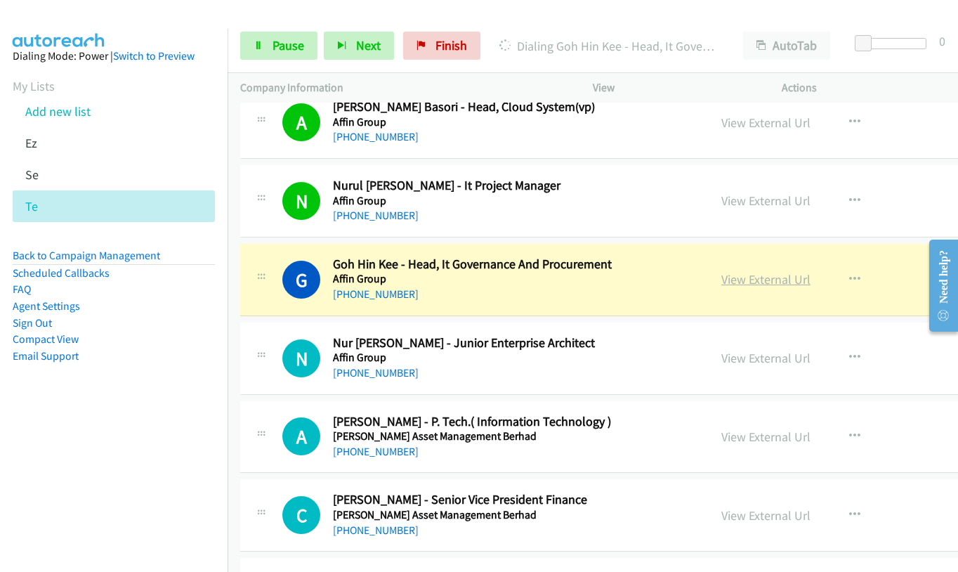
click at [721, 279] on link "View External Url" at bounding box center [765, 279] width 89 height 16
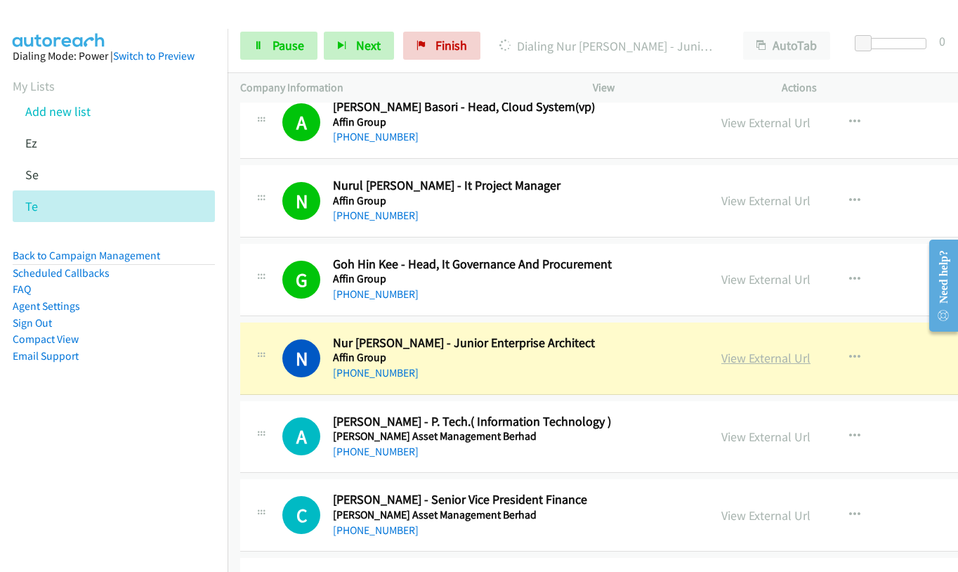
click at [721, 362] on link "View External Url" at bounding box center [765, 358] width 89 height 16
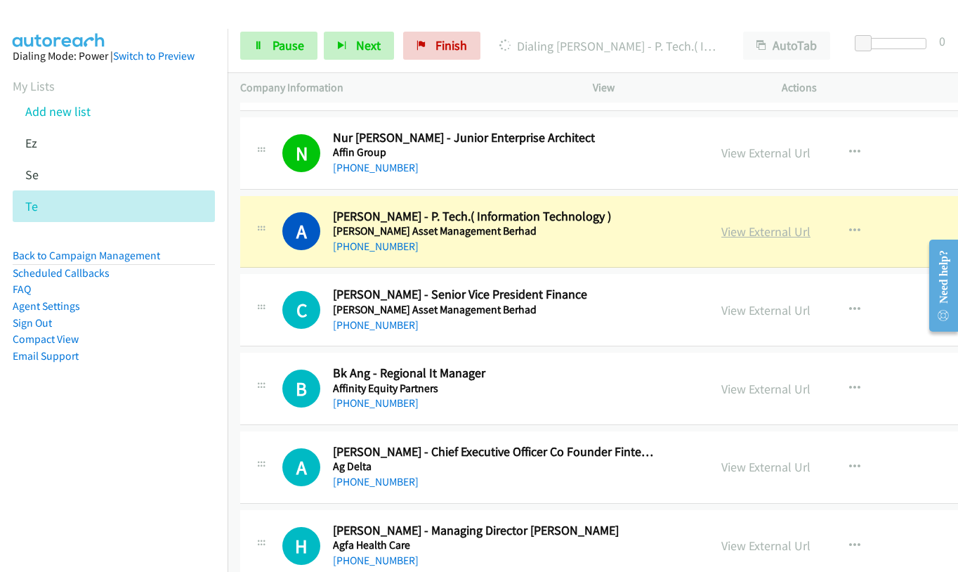
scroll to position [4986, 0]
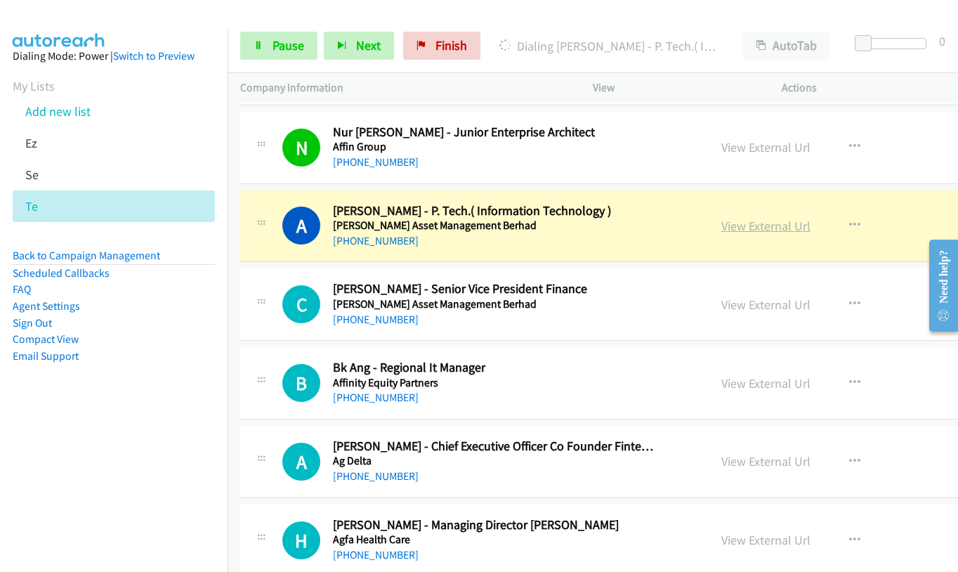
click at [721, 221] on link "View External Url" at bounding box center [765, 226] width 89 height 16
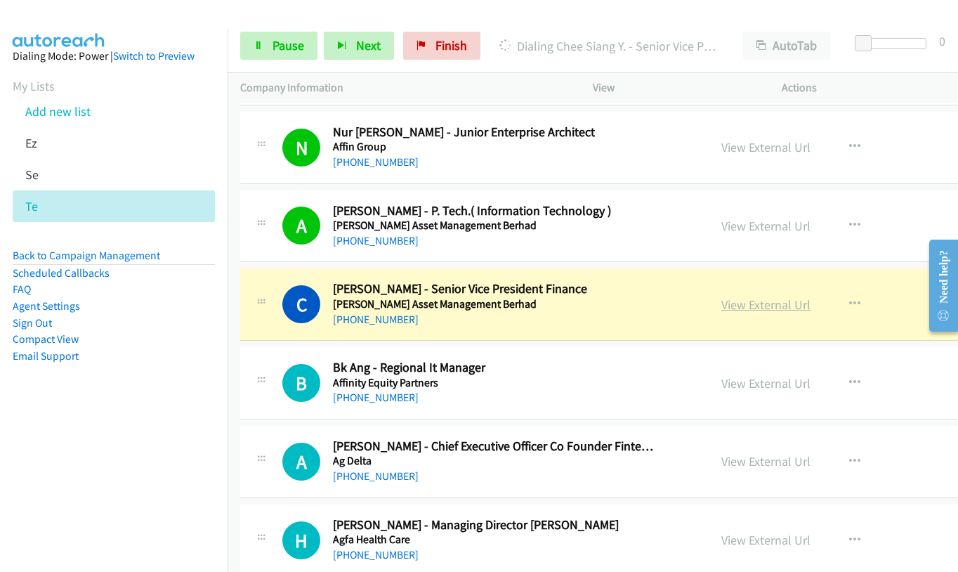
click at [730, 306] on link "View External Url" at bounding box center [765, 304] width 89 height 16
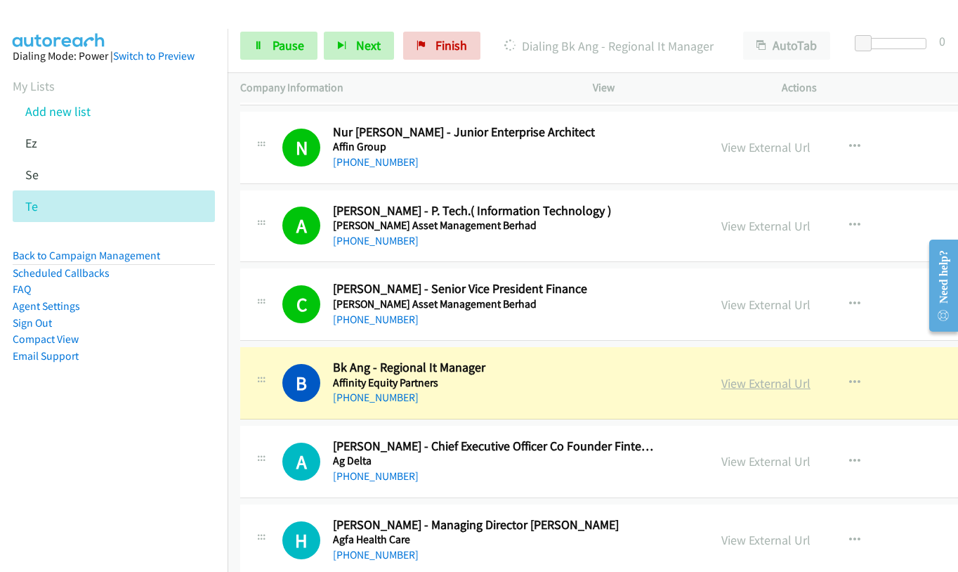
click at [721, 386] on link "View External Url" at bounding box center [765, 383] width 89 height 16
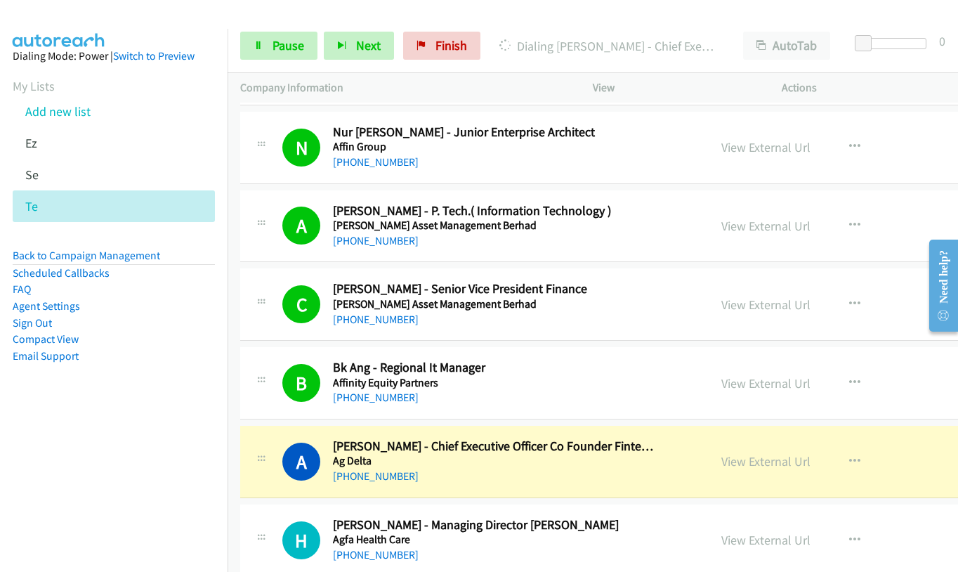
click at [178, 473] on nav "Dialing Mode: Power | Switch to Preview My Lists Add new list Ez Se Te Back to …" at bounding box center [114, 315] width 228 height 572
click at [725, 459] on link "View External Url" at bounding box center [765, 461] width 89 height 16
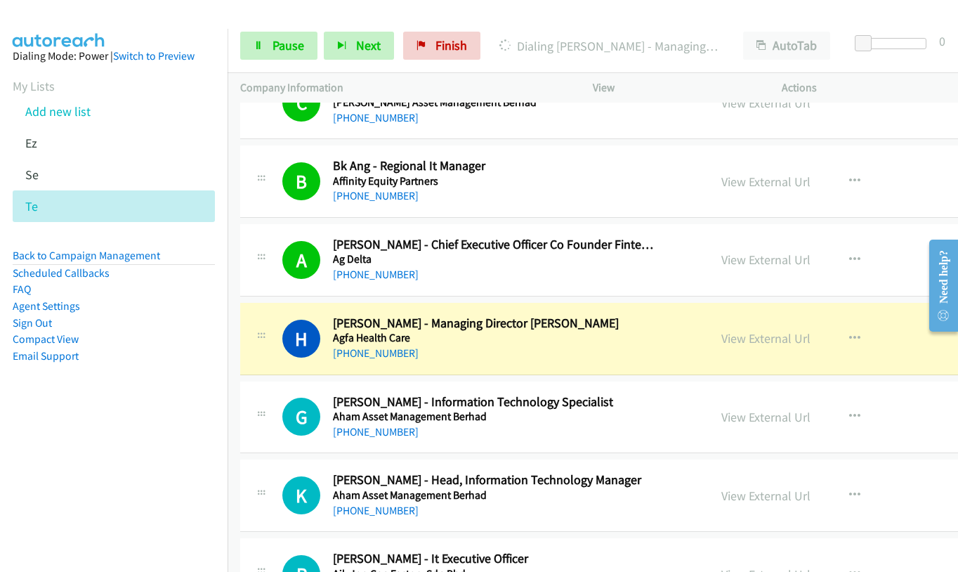
scroll to position [5196, 0]
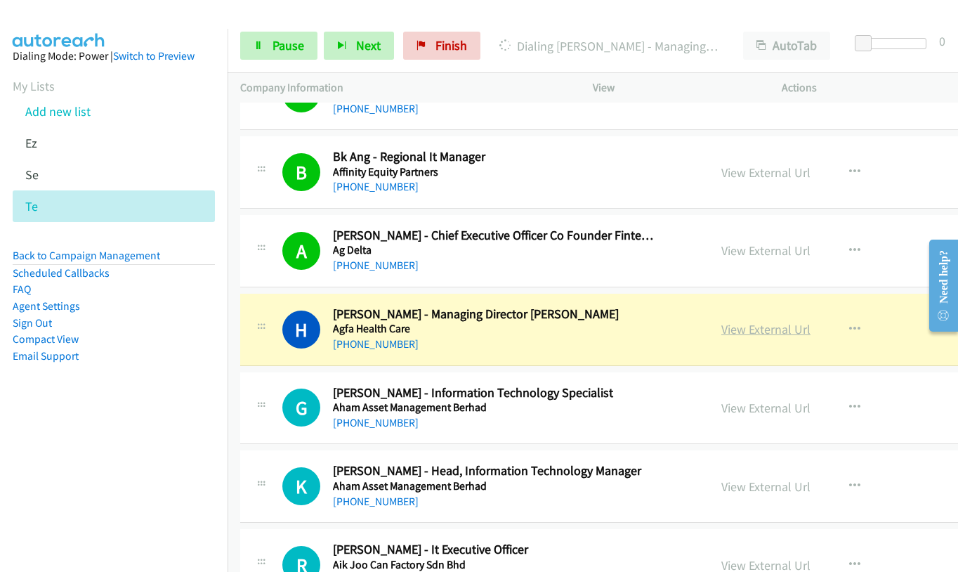
click at [721, 330] on link "View External Url" at bounding box center [765, 329] width 89 height 16
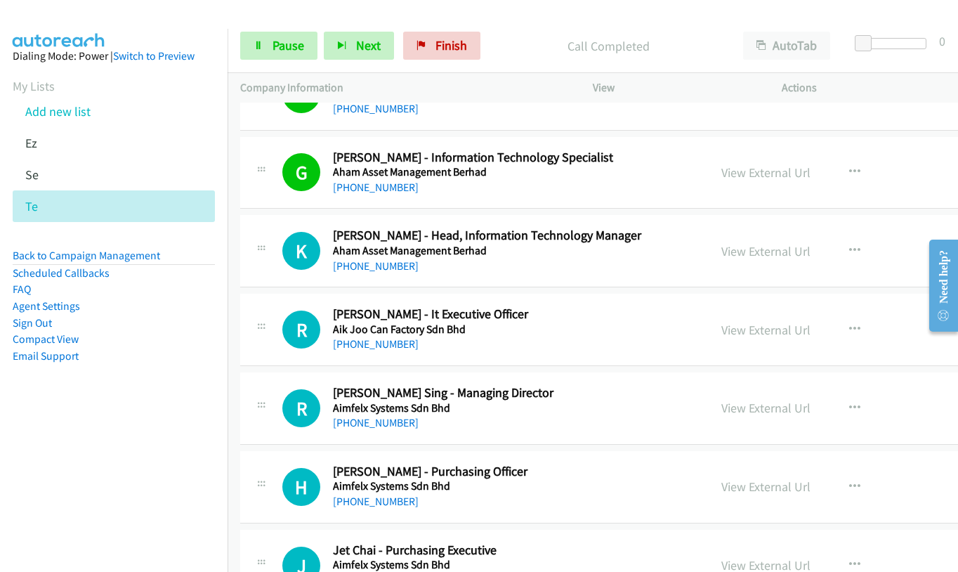
scroll to position [5477, 0]
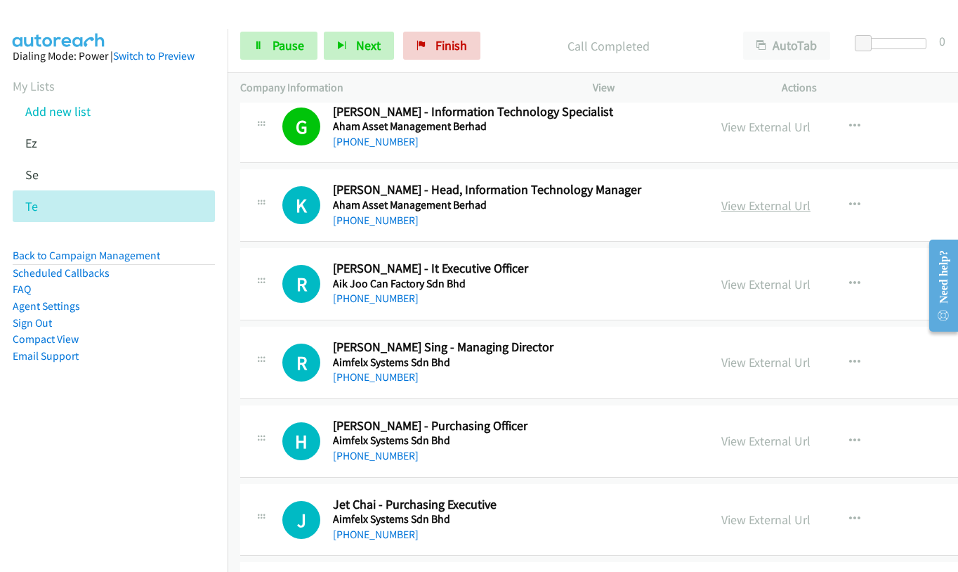
click at [721, 204] on link "View External Url" at bounding box center [765, 205] width 89 height 16
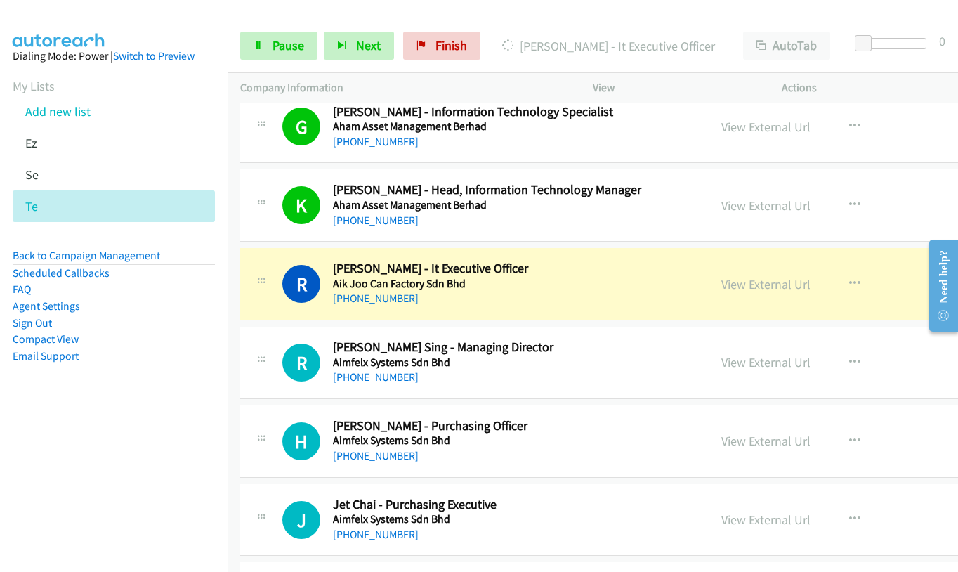
click at [721, 282] on link "View External Url" at bounding box center [765, 284] width 89 height 16
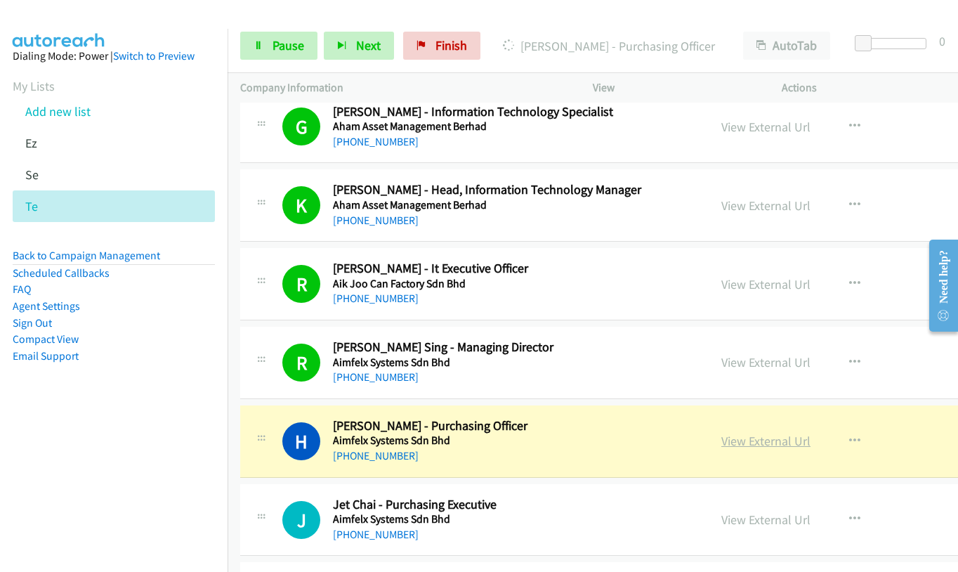
click at [721, 442] on link "View External Url" at bounding box center [765, 441] width 89 height 16
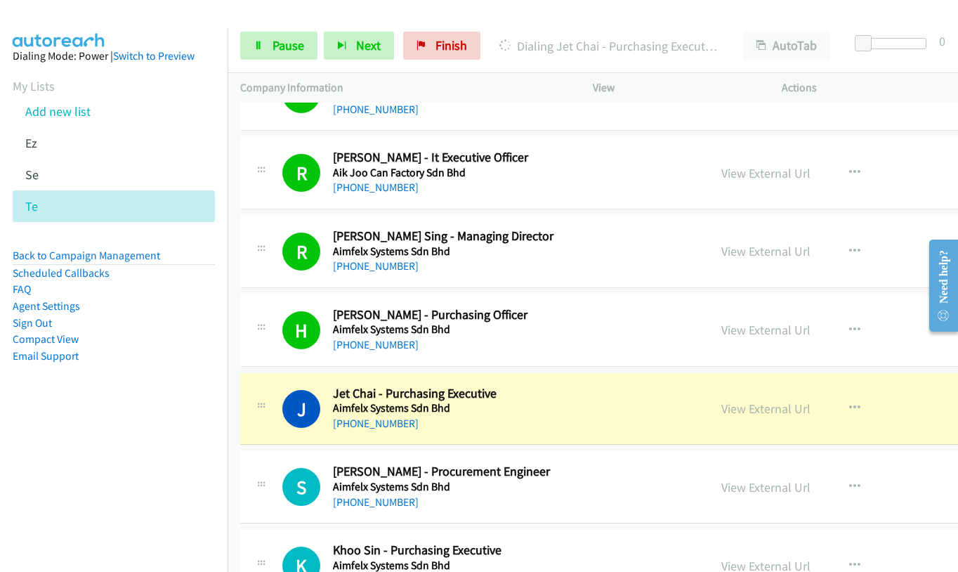
scroll to position [5688, 0]
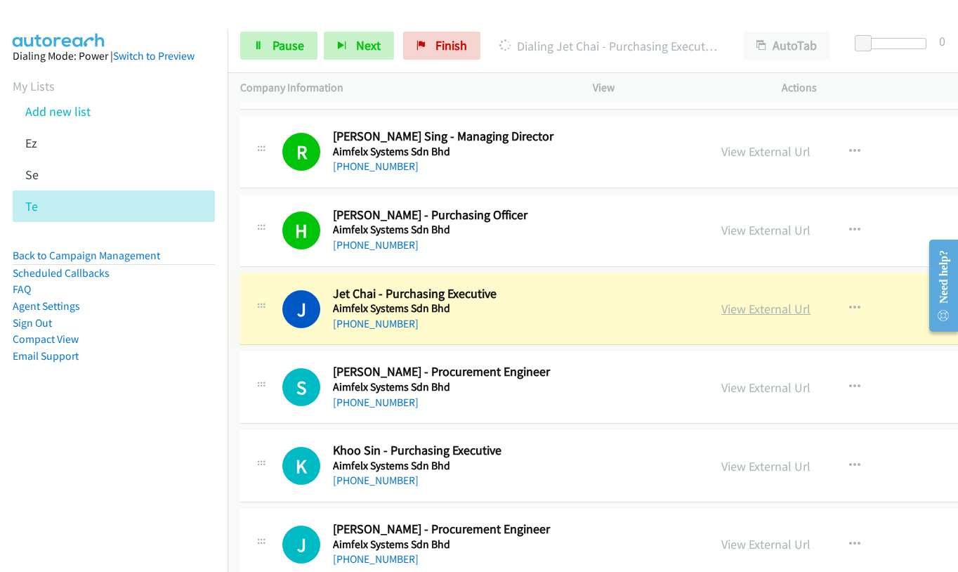
click at [721, 311] on link "View External Url" at bounding box center [765, 309] width 89 height 16
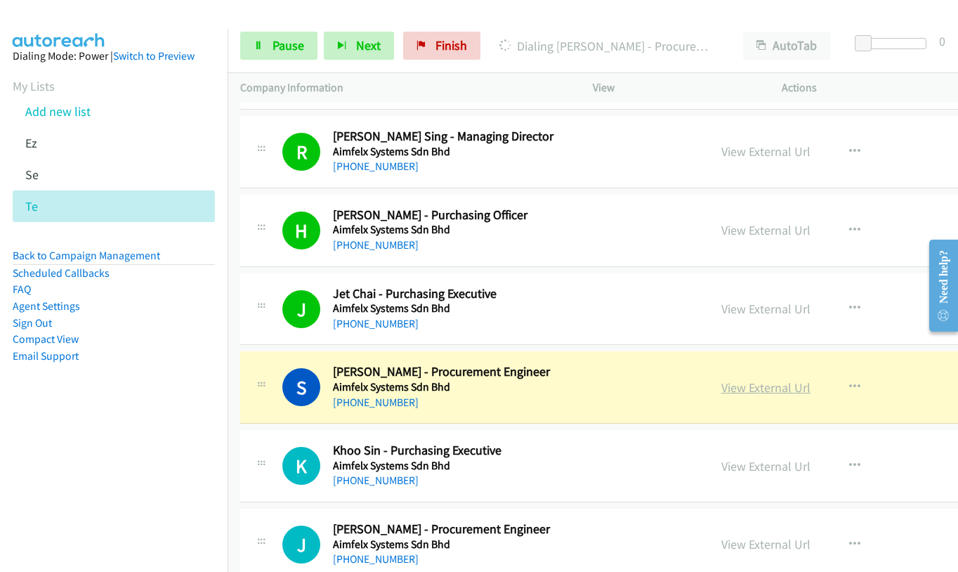
click at [721, 386] on link "View External Url" at bounding box center [765, 387] width 89 height 16
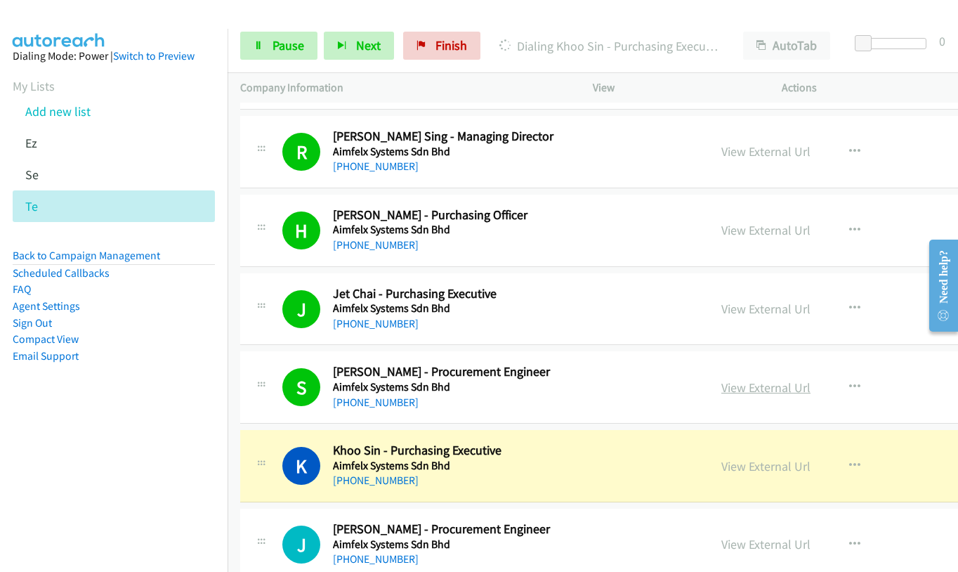
click at [721, 390] on link "View External Url" at bounding box center [765, 387] width 89 height 16
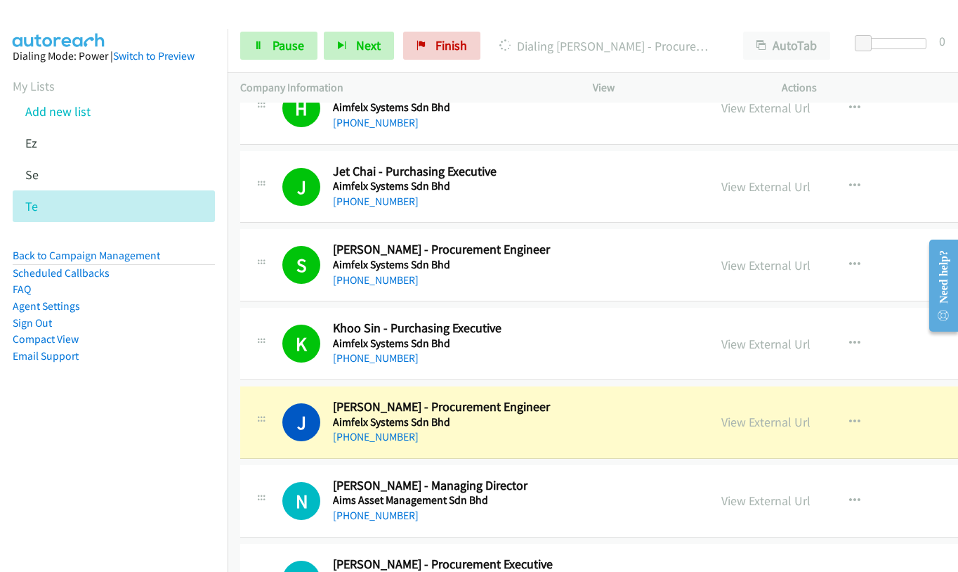
scroll to position [5898, 0]
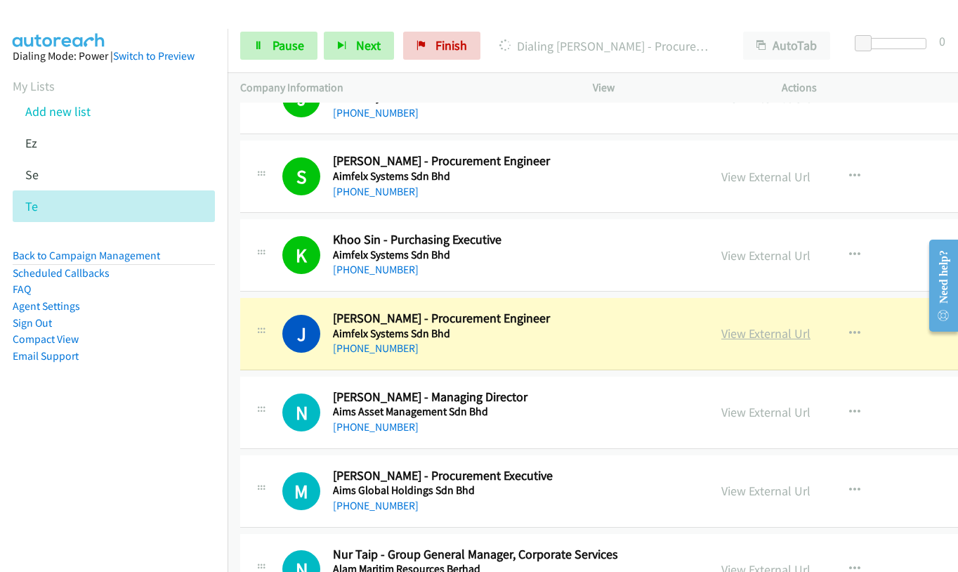
click at [721, 335] on link "View External Url" at bounding box center [765, 333] width 89 height 16
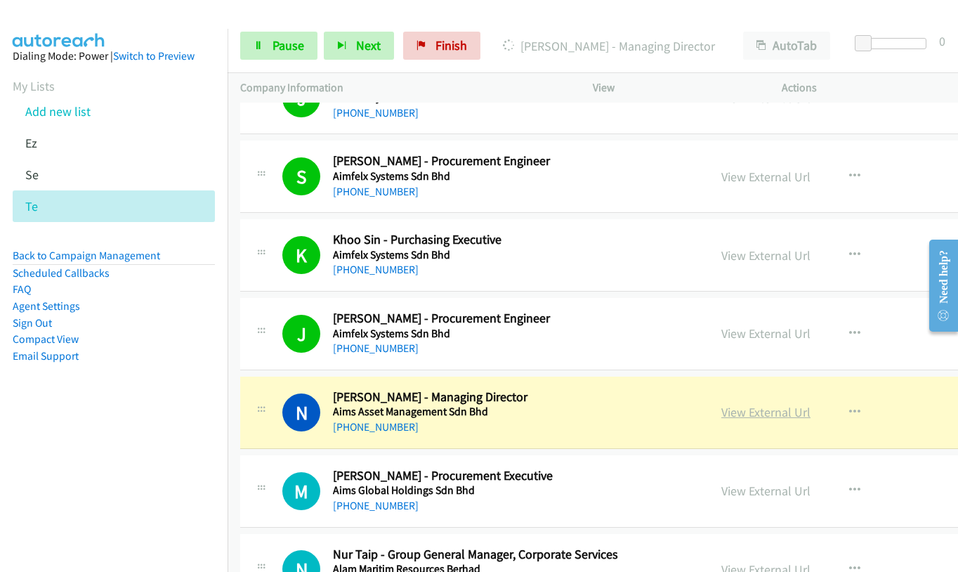
click at [721, 416] on link "View External Url" at bounding box center [765, 412] width 89 height 16
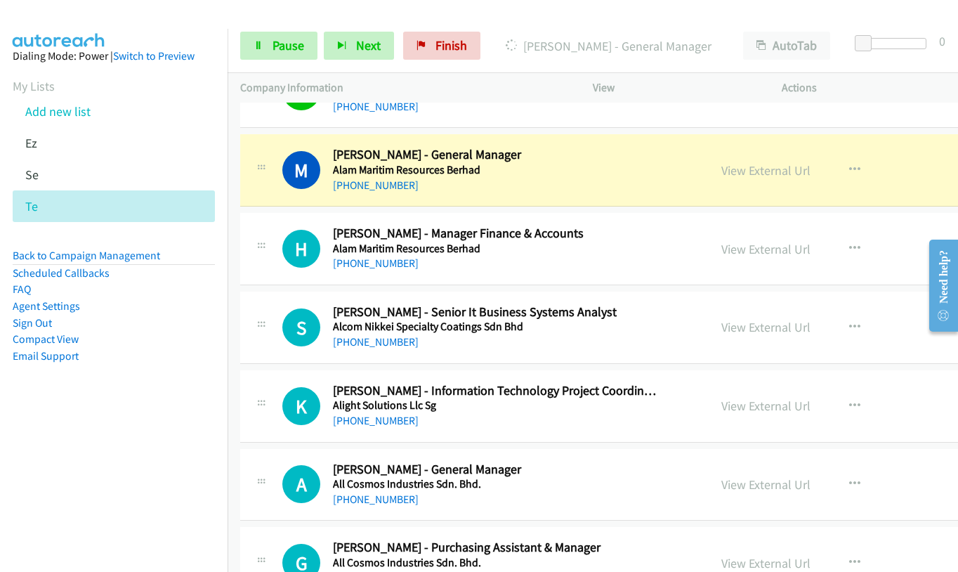
scroll to position [6390, 0]
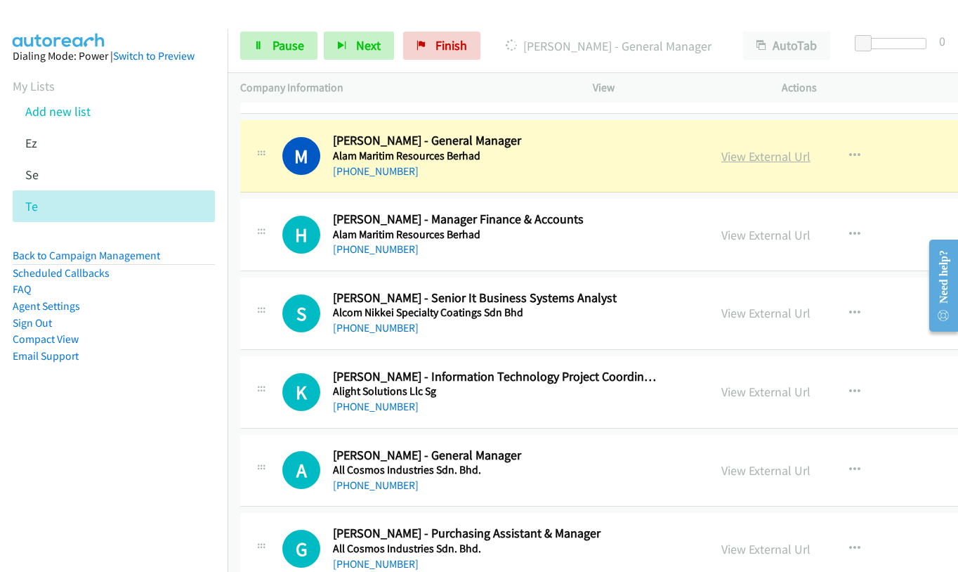
click at [721, 150] on link "View External Url" at bounding box center [765, 156] width 89 height 16
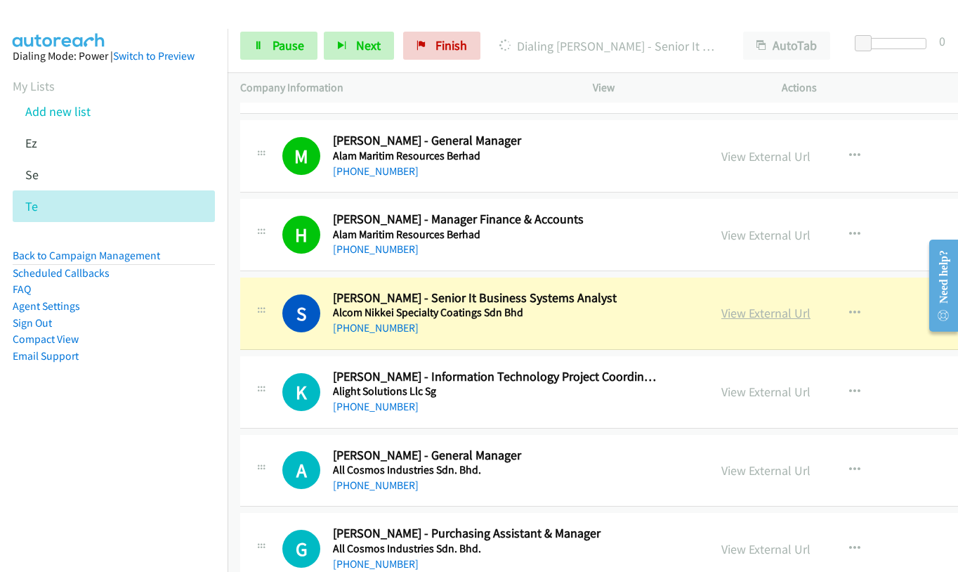
click at [723, 308] on link "View External Url" at bounding box center [765, 313] width 89 height 16
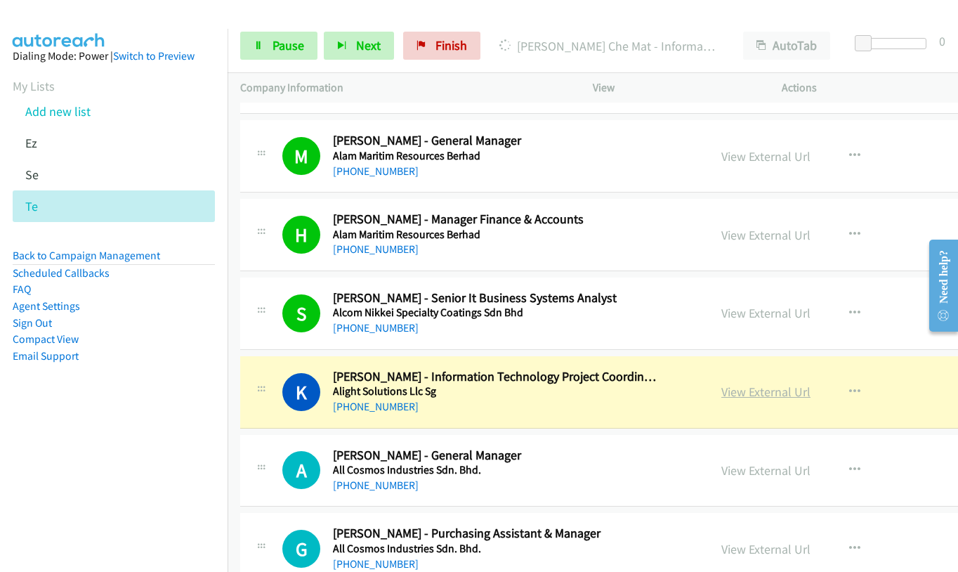
click at [723, 395] on link "View External Url" at bounding box center [765, 391] width 89 height 16
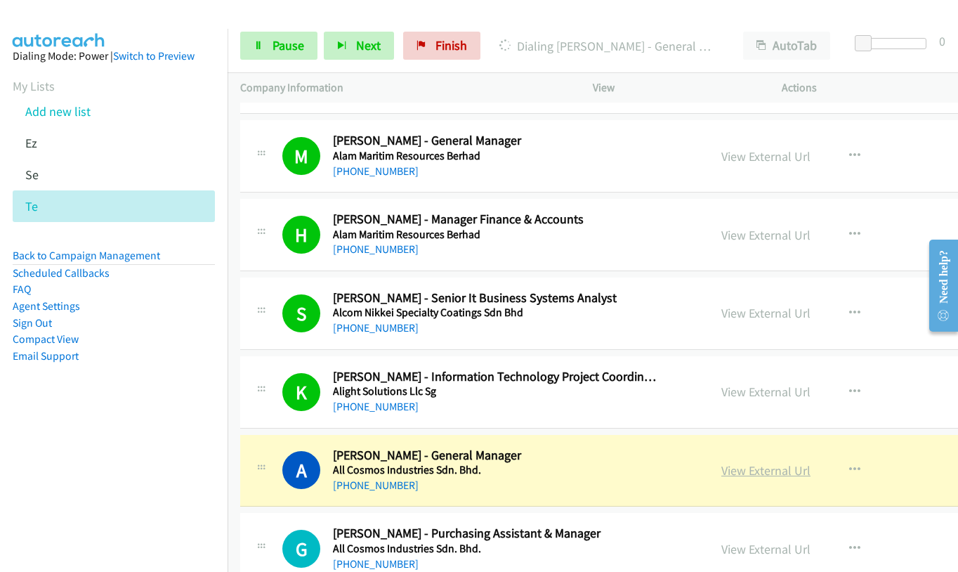
click at [721, 470] on link "View External Url" at bounding box center [765, 470] width 89 height 16
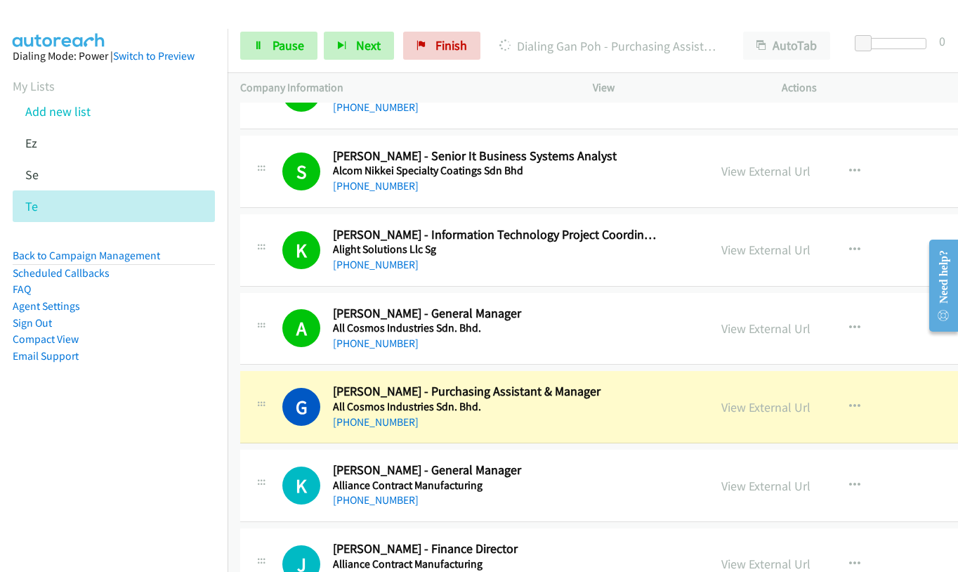
scroll to position [6601, 0]
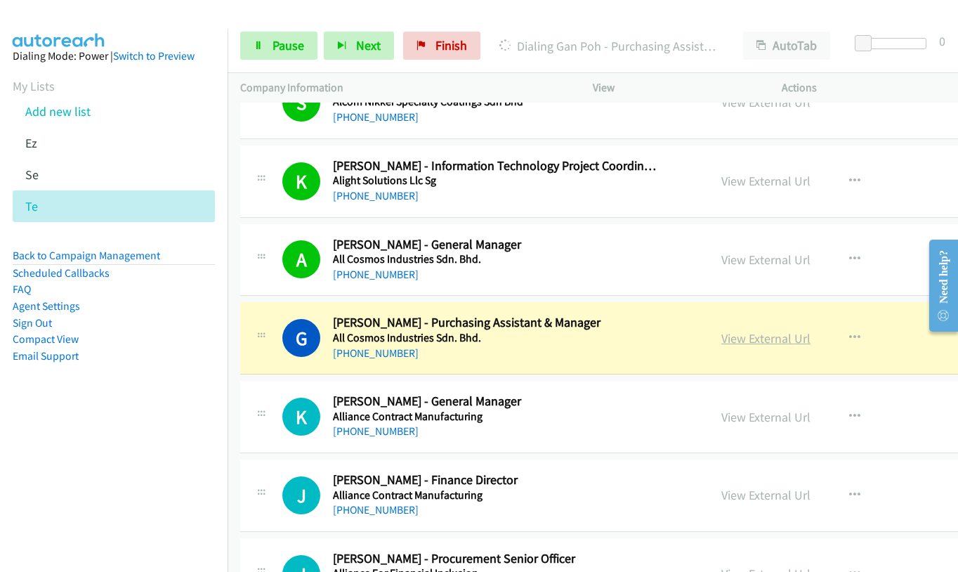
click at [721, 340] on link "View External Url" at bounding box center [765, 338] width 89 height 16
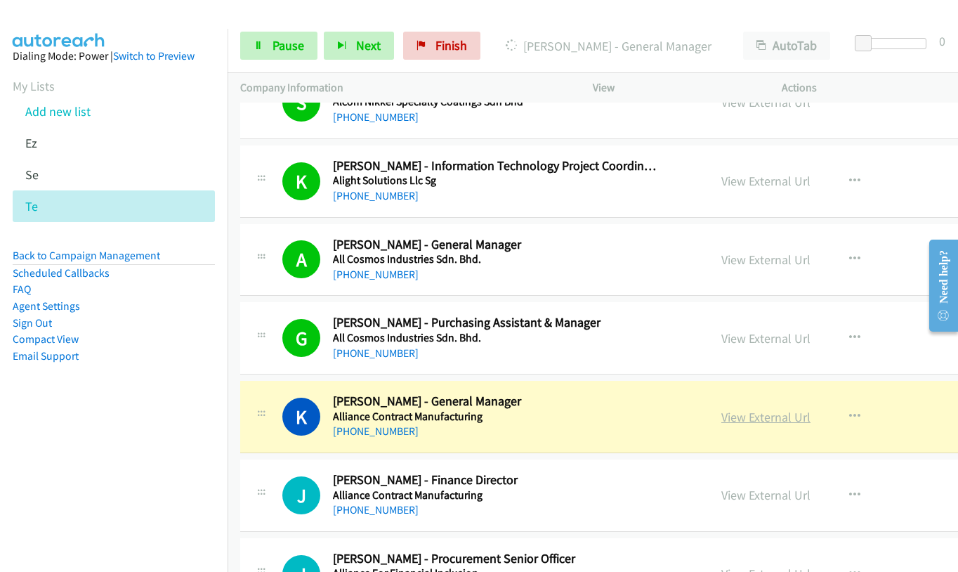
click at [727, 417] on link "View External Url" at bounding box center [765, 417] width 89 height 16
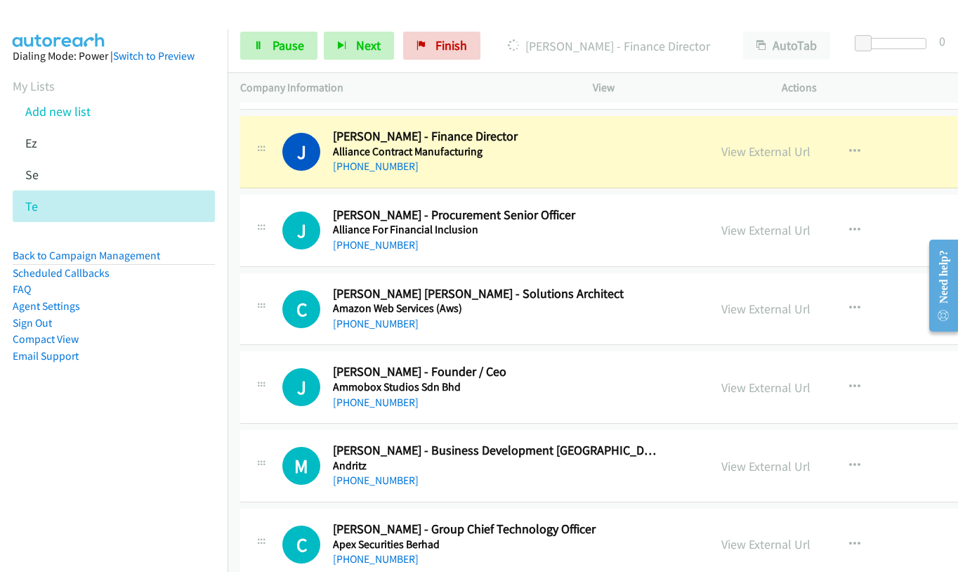
scroll to position [6952, 0]
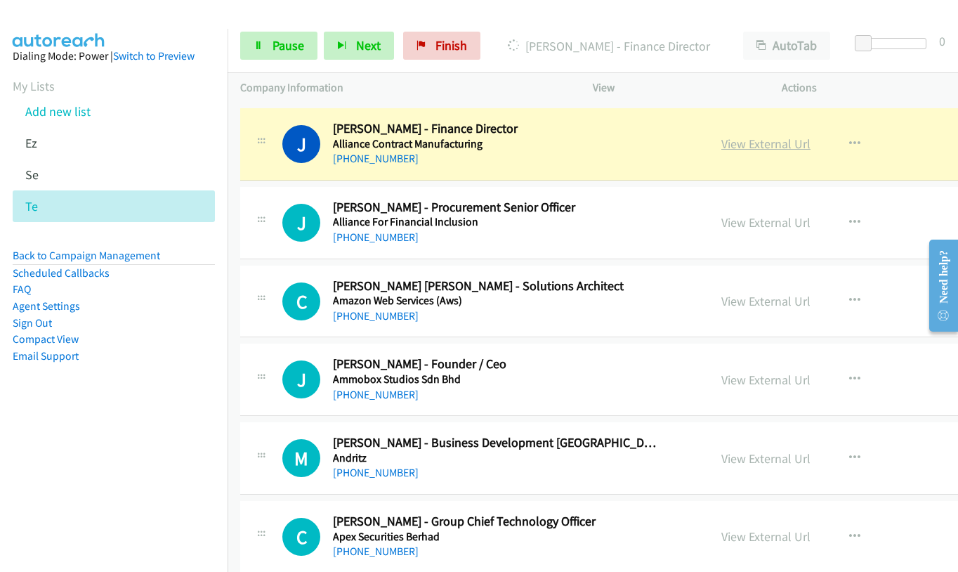
click at [721, 143] on link "View External Url" at bounding box center [765, 144] width 89 height 16
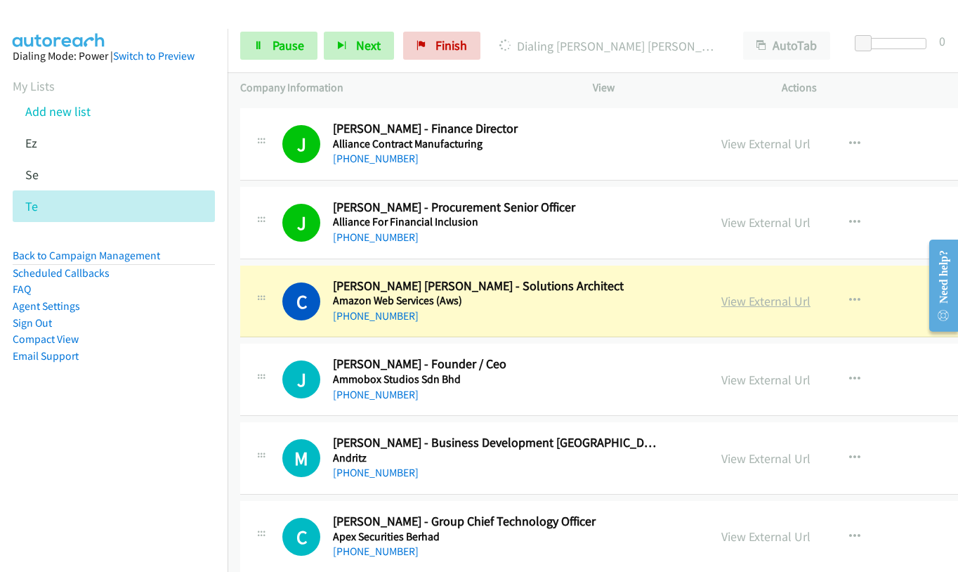
click at [721, 302] on link "View External Url" at bounding box center [765, 301] width 89 height 16
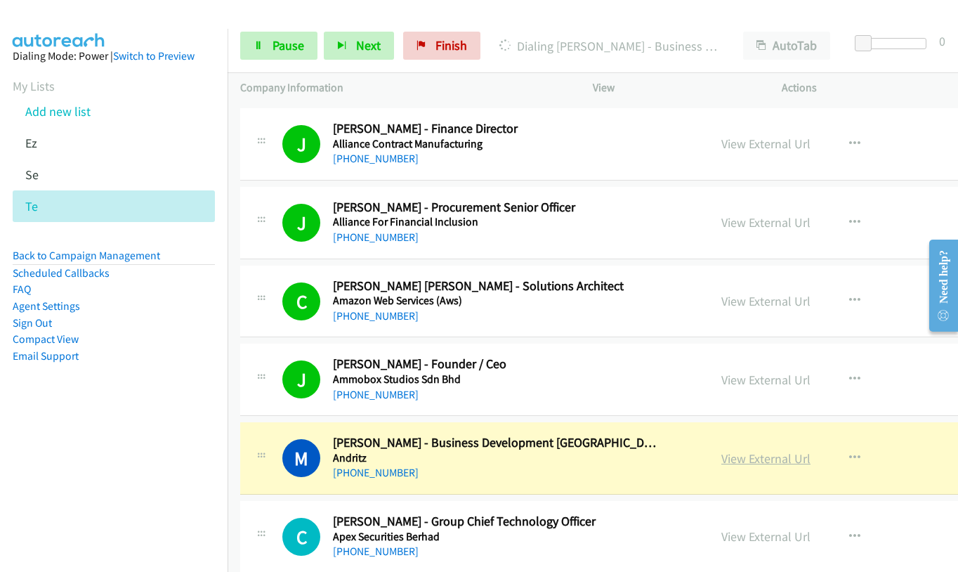
click at [721, 461] on link "View External Url" at bounding box center [765, 458] width 89 height 16
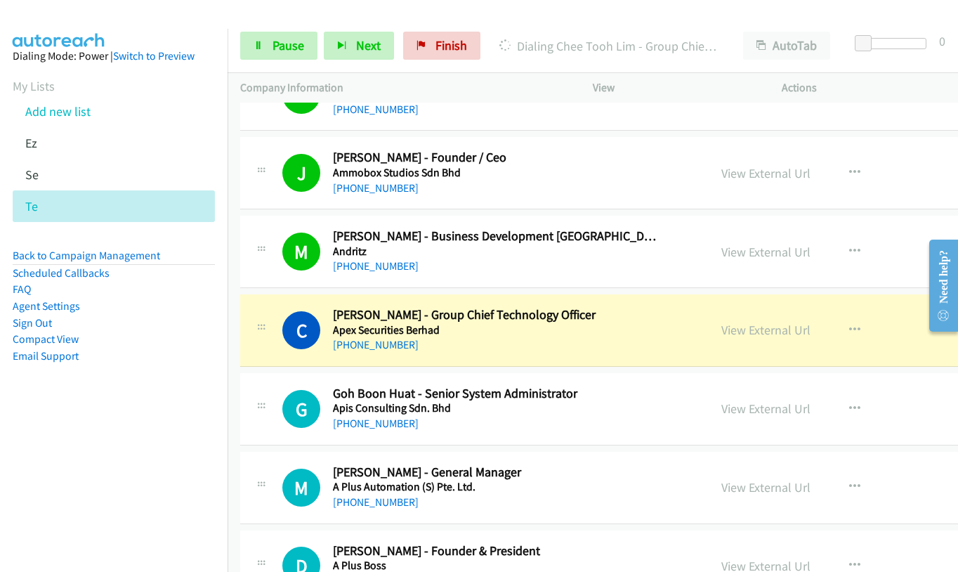
scroll to position [7162, 0]
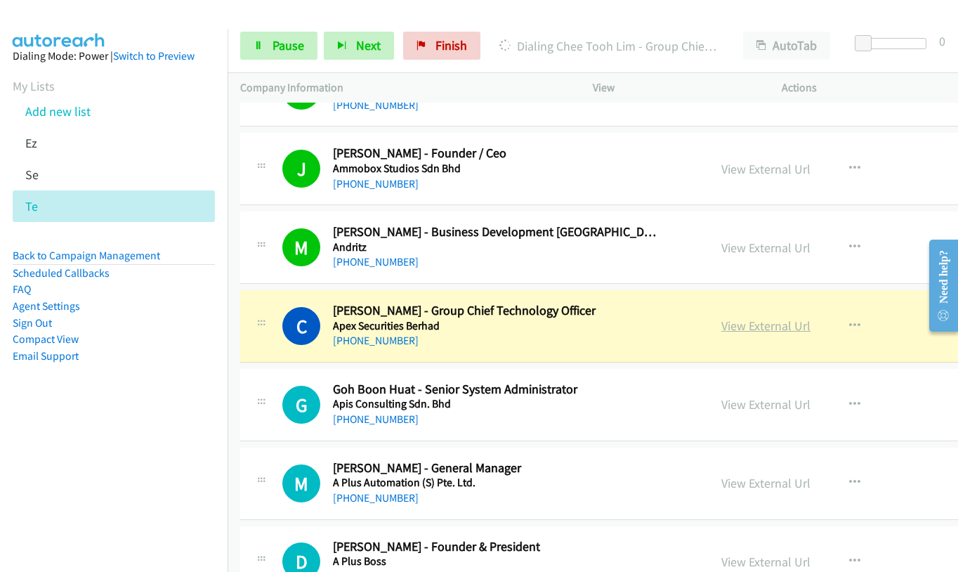
click at [721, 325] on link "View External Url" at bounding box center [765, 325] width 89 height 16
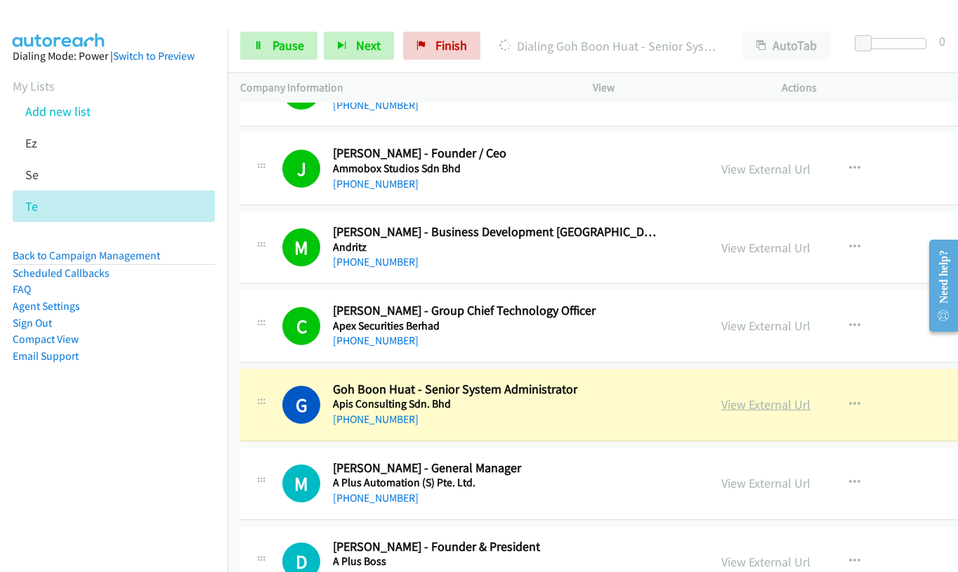
click at [723, 409] on link "View External Url" at bounding box center [765, 404] width 89 height 16
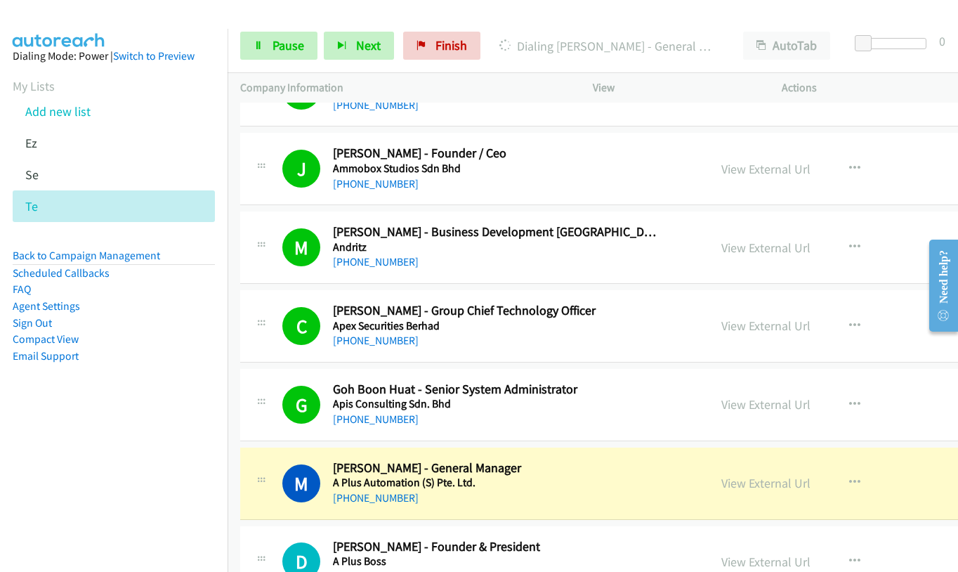
scroll to position [7303, 0]
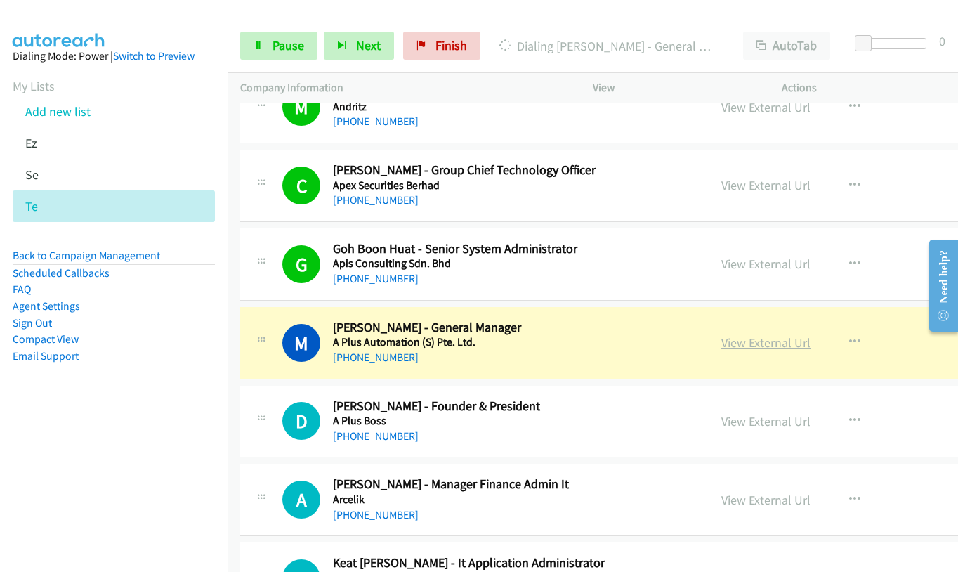
click at [721, 344] on link "View External Url" at bounding box center [765, 342] width 89 height 16
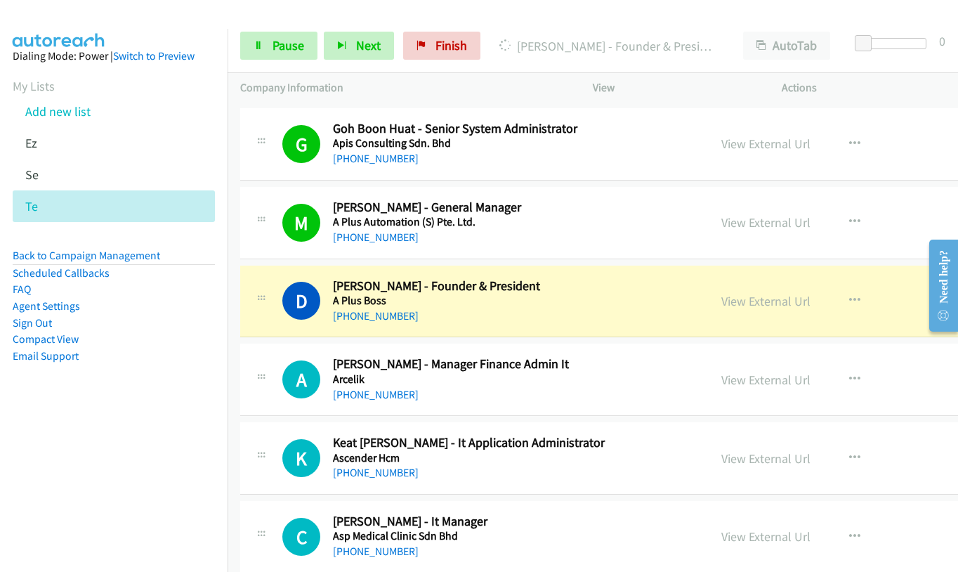
scroll to position [7514, 0]
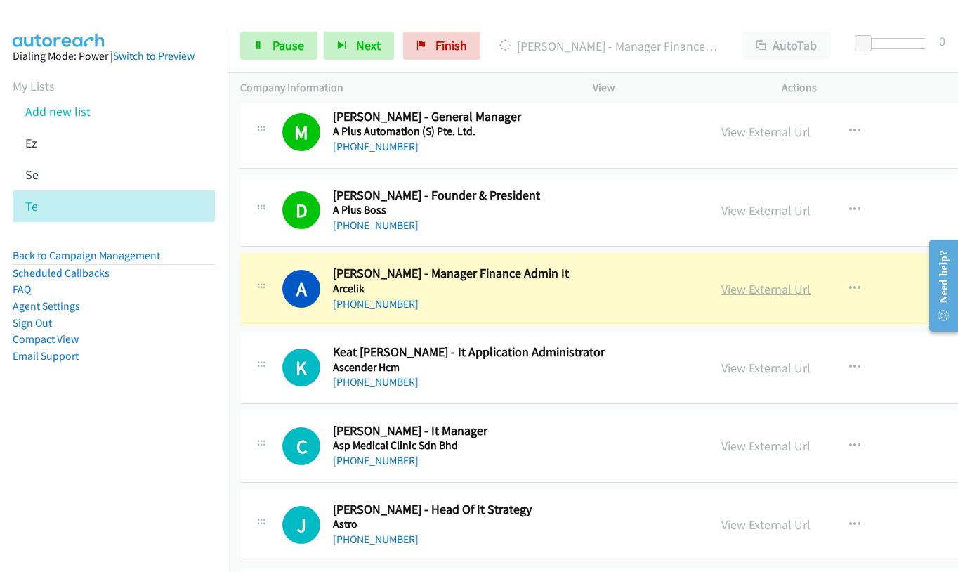
click at [721, 292] on link "View External Url" at bounding box center [765, 289] width 89 height 16
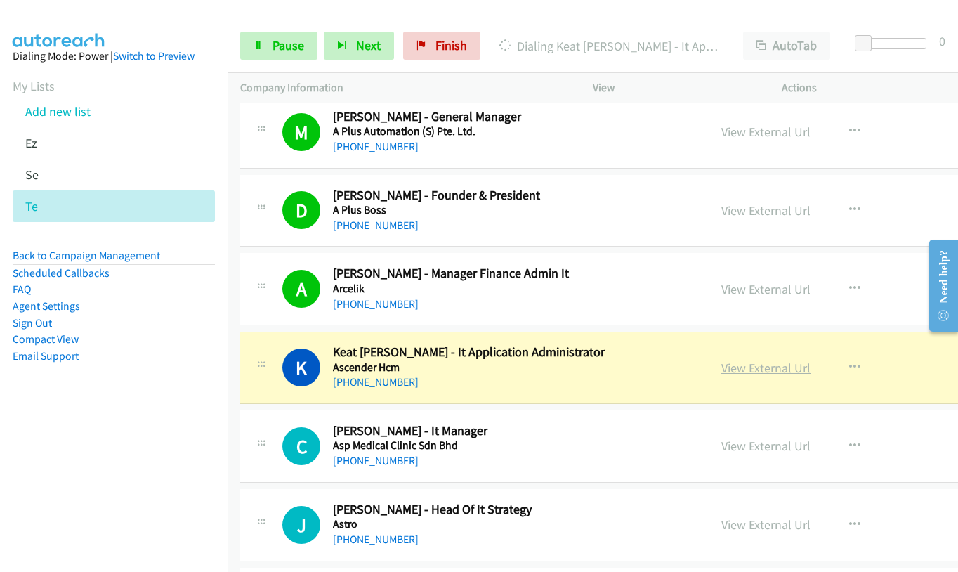
click at [721, 371] on link "View External Url" at bounding box center [765, 368] width 89 height 16
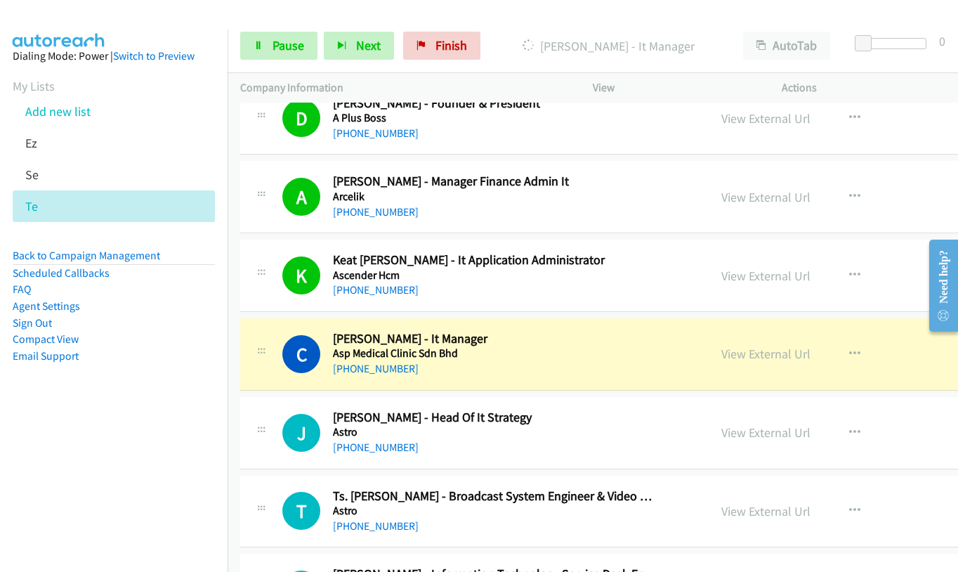
scroll to position [7794, 0]
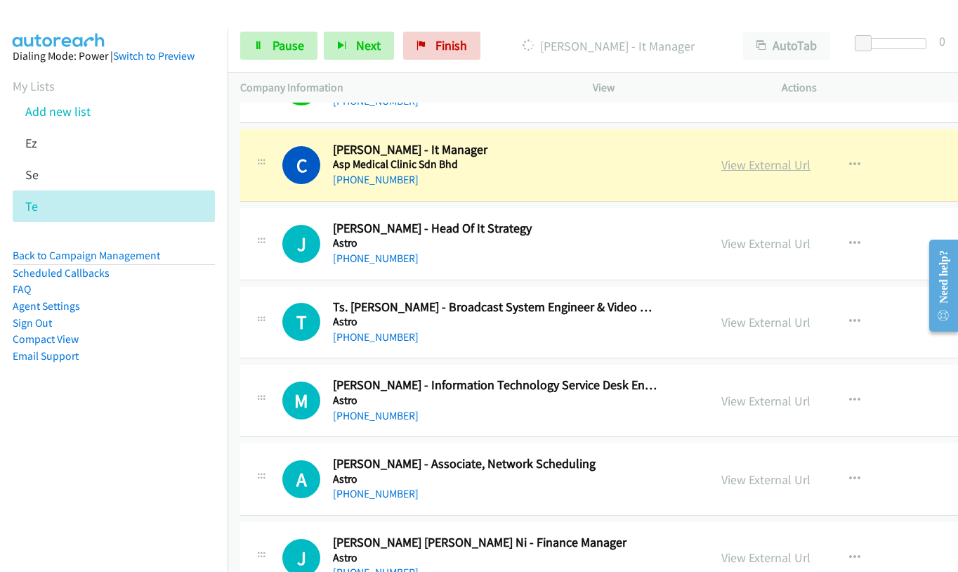
click at [721, 170] on link "View External Url" at bounding box center [765, 165] width 89 height 16
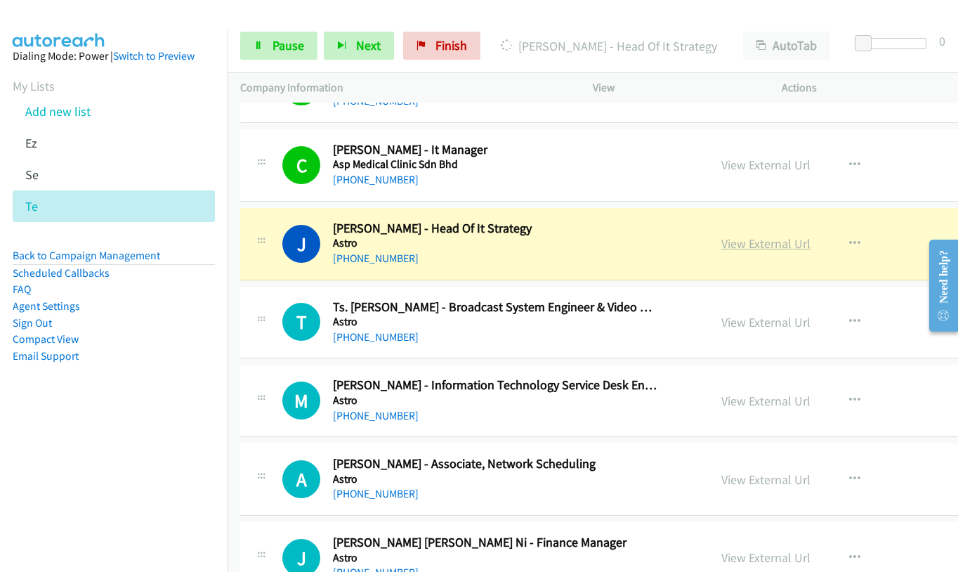
click at [721, 238] on link "View External Url" at bounding box center [765, 243] width 89 height 16
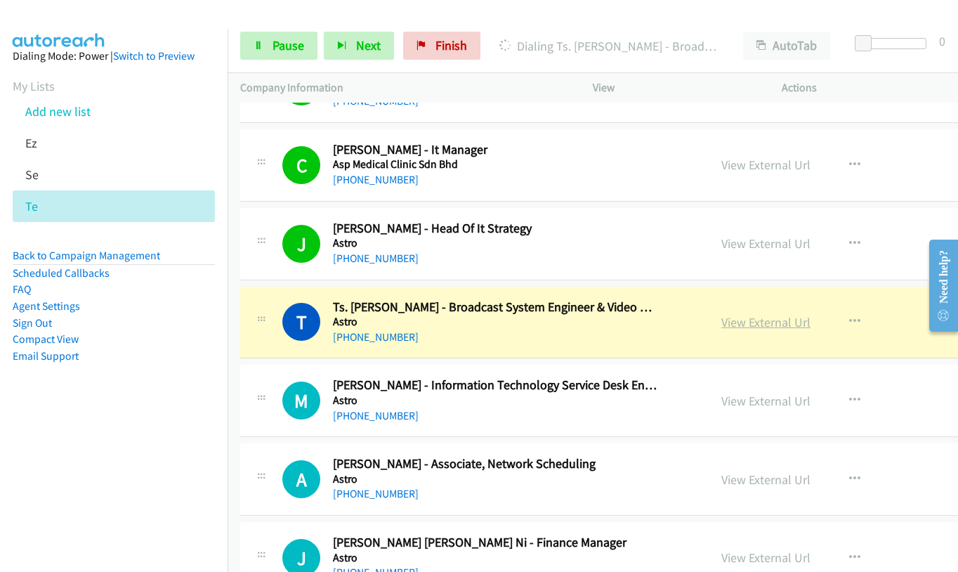
click at [721, 322] on link "View External Url" at bounding box center [765, 322] width 89 height 16
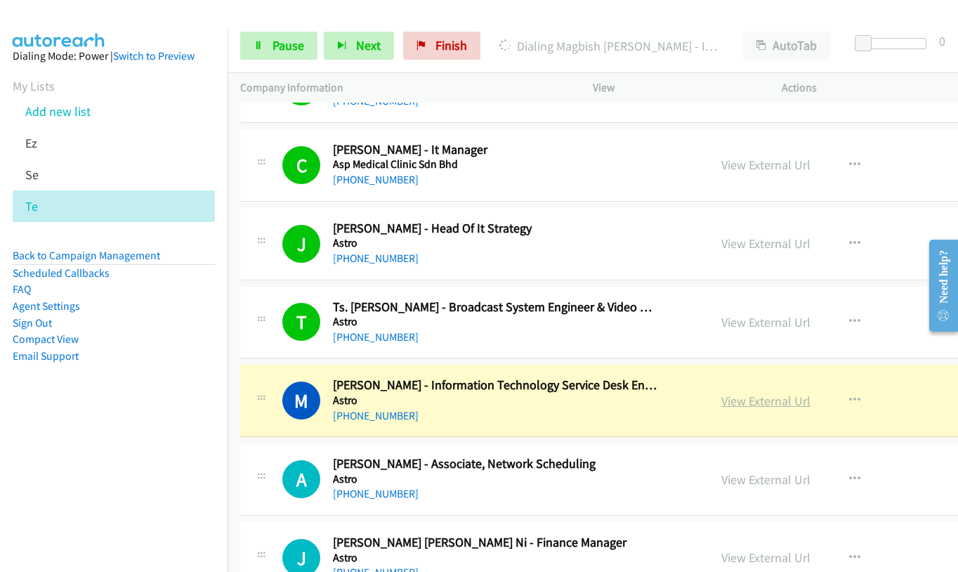
click at [721, 403] on link "View External Url" at bounding box center [765, 401] width 89 height 16
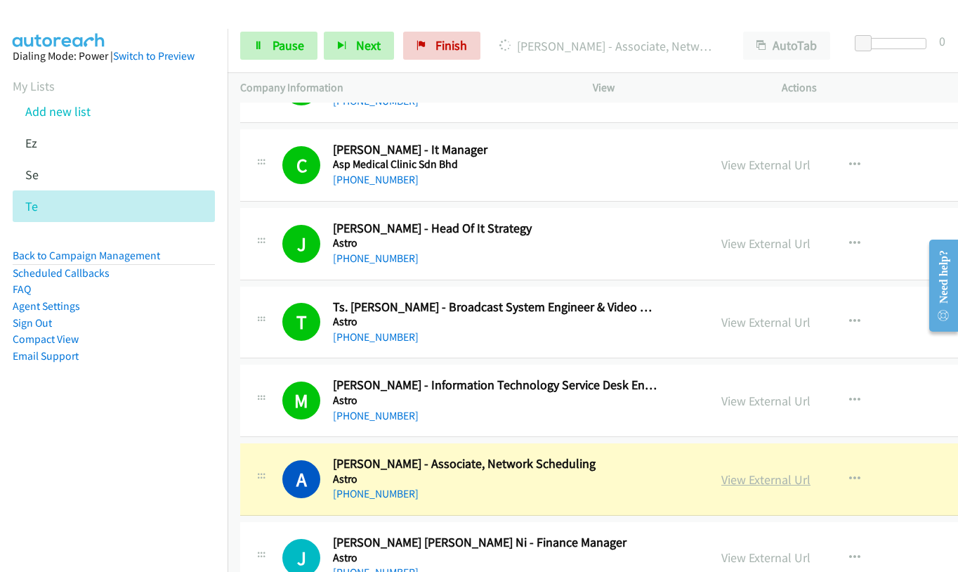
click at [721, 477] on link "View External Url" at bounding box center [765, 479] width 89 height 16
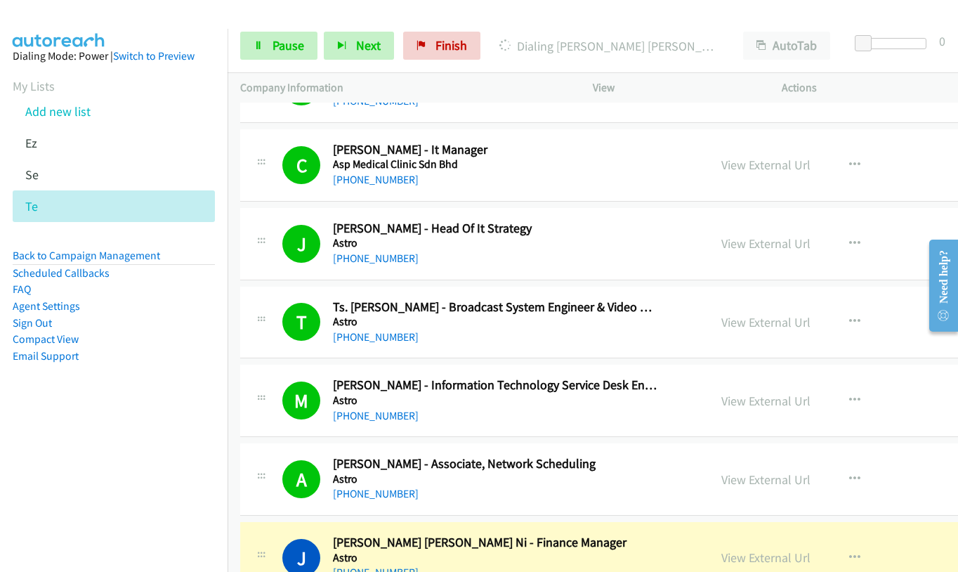
scroll to position [8075, 0]
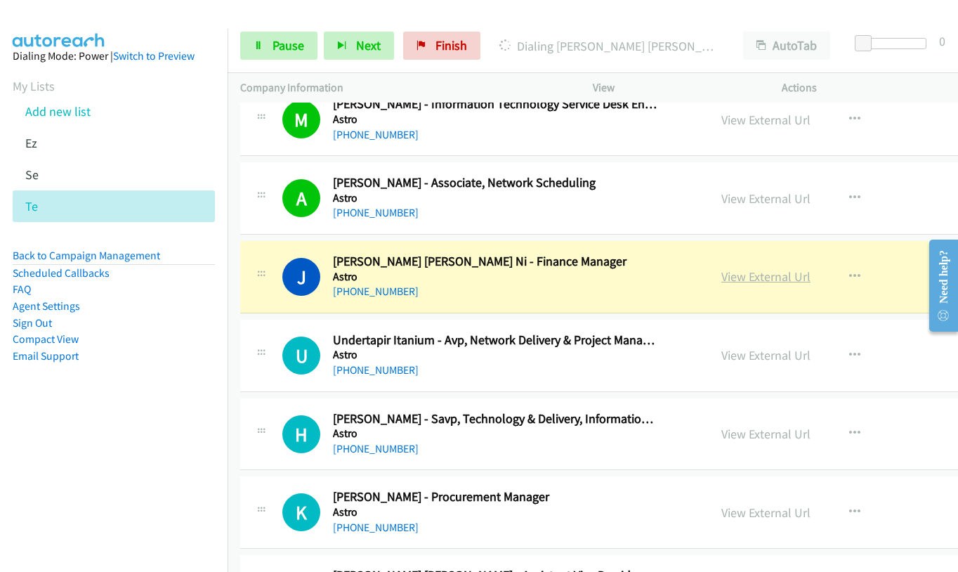
click at [725, 276] on link "View External Url" at bounding box center [765, 276] width 89 height 16
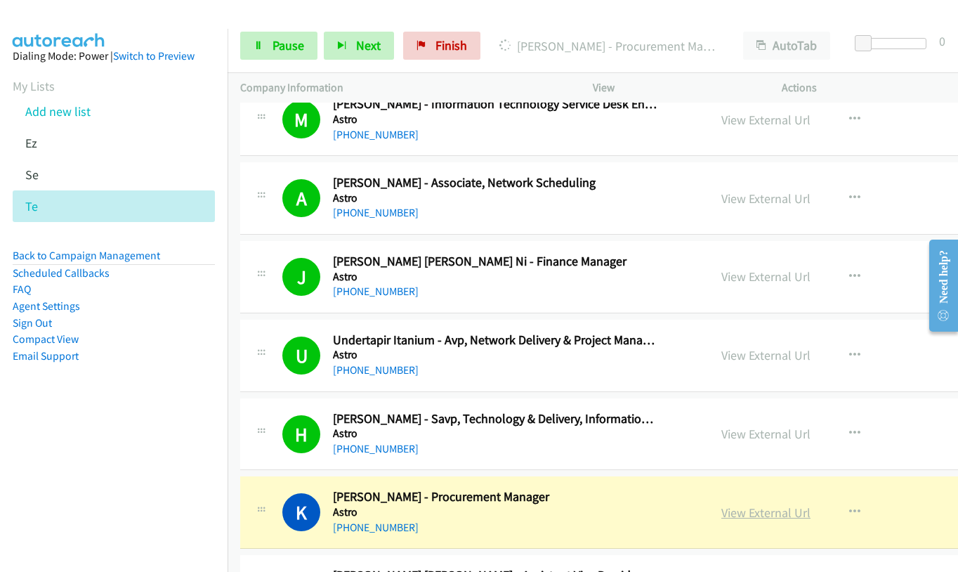
click at [721, 508] on link "View External Url" at bounding box center [765, 512] width 89 height 16
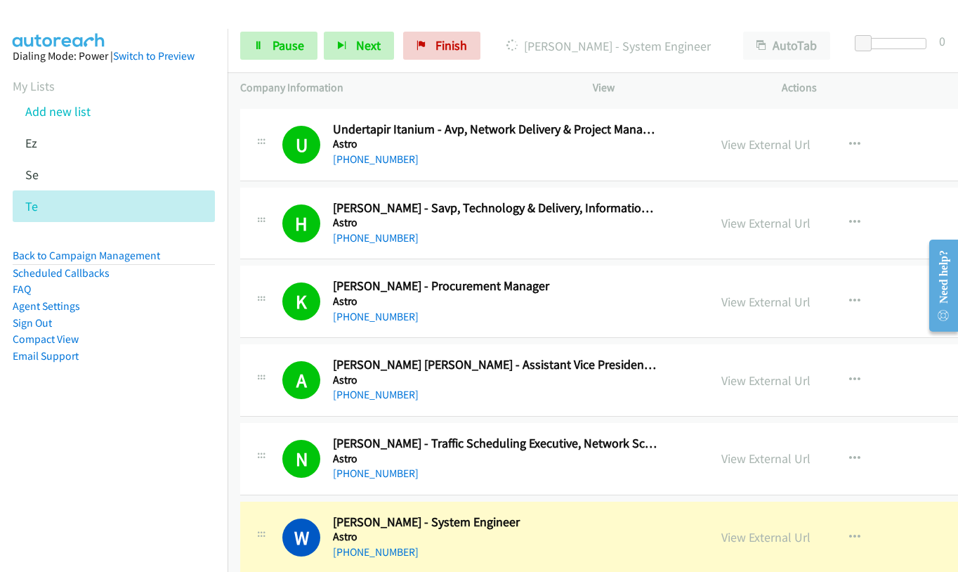
scroll to position [8497, 0]
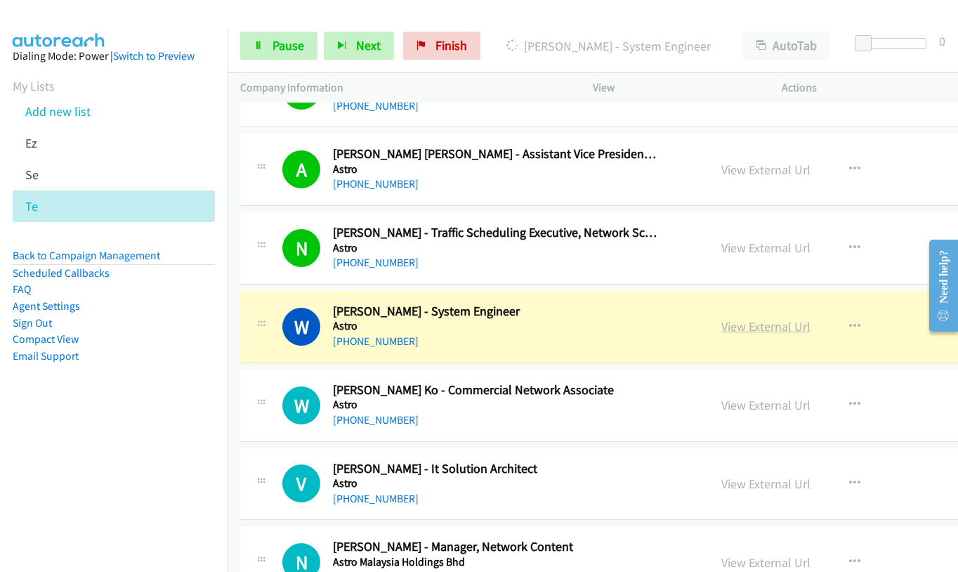
drag, startPoint x: 4, startPoint y: 35, endPoint x: 688, endPoint y: 324, distance: 742.6
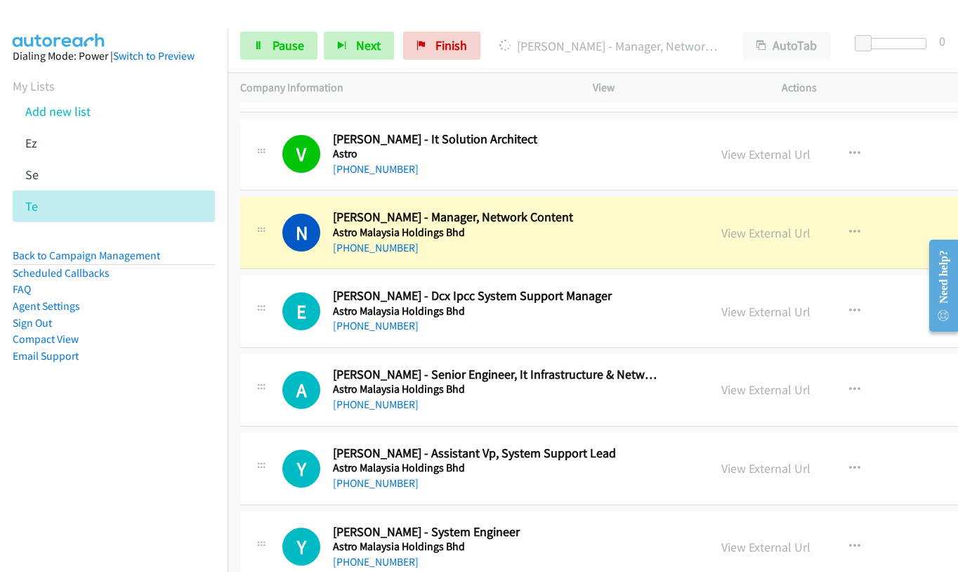
scroll to position [8848, 0]
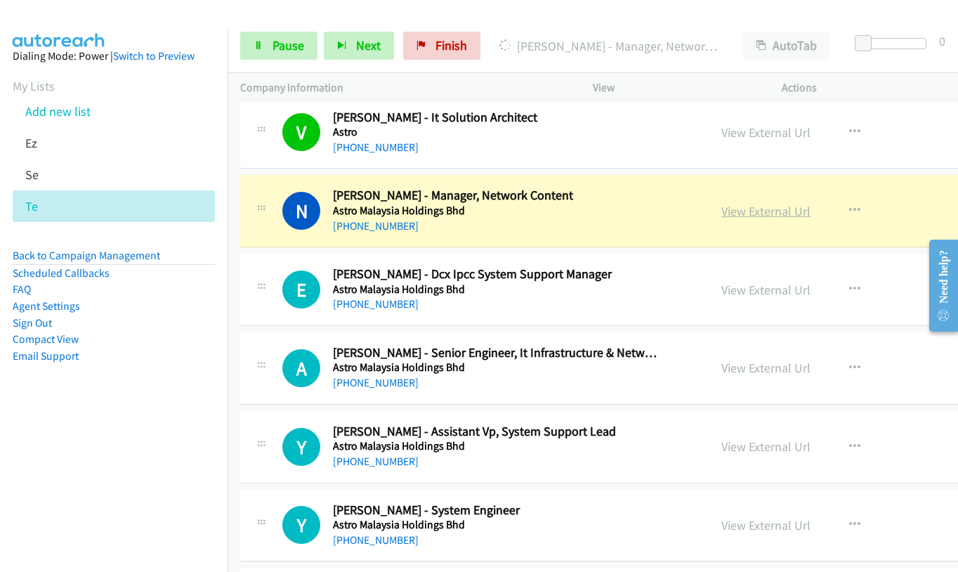
click at [727, 215] on link "View External Url" at bounding box center [765, 211] width 89 height 16
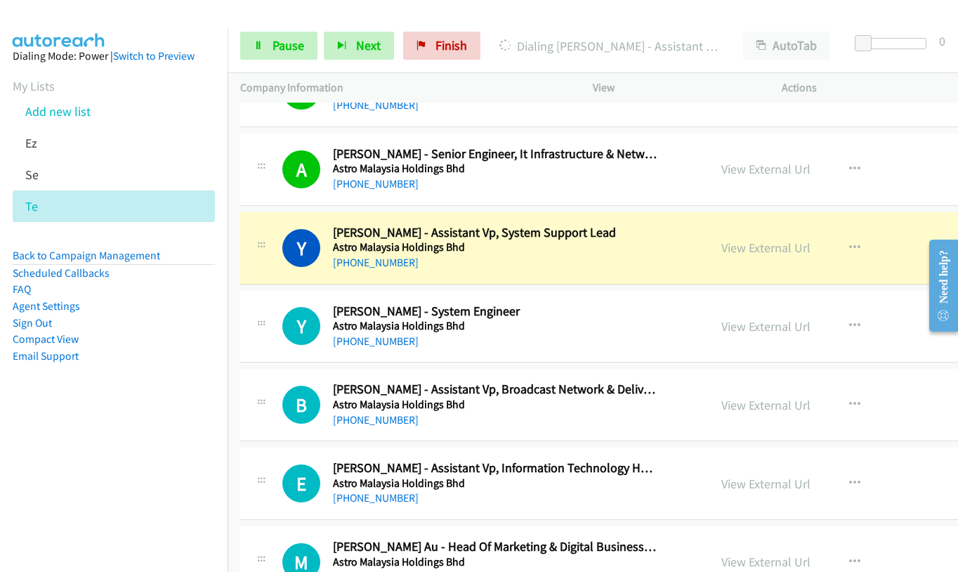
scroll to position [9058, 0]
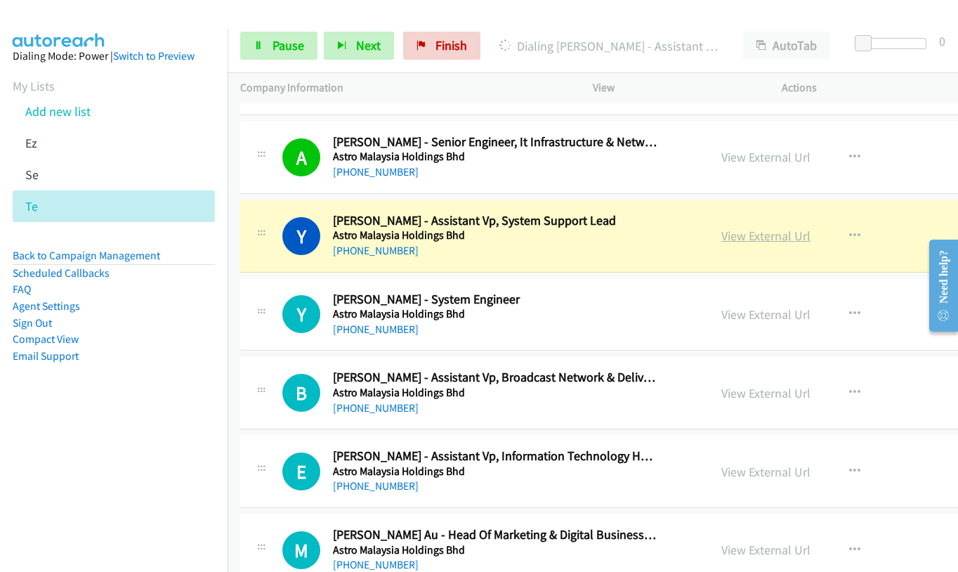
click at [726, 238] on link "View External Url" at bounding box center [765, 236] width 89 height 16
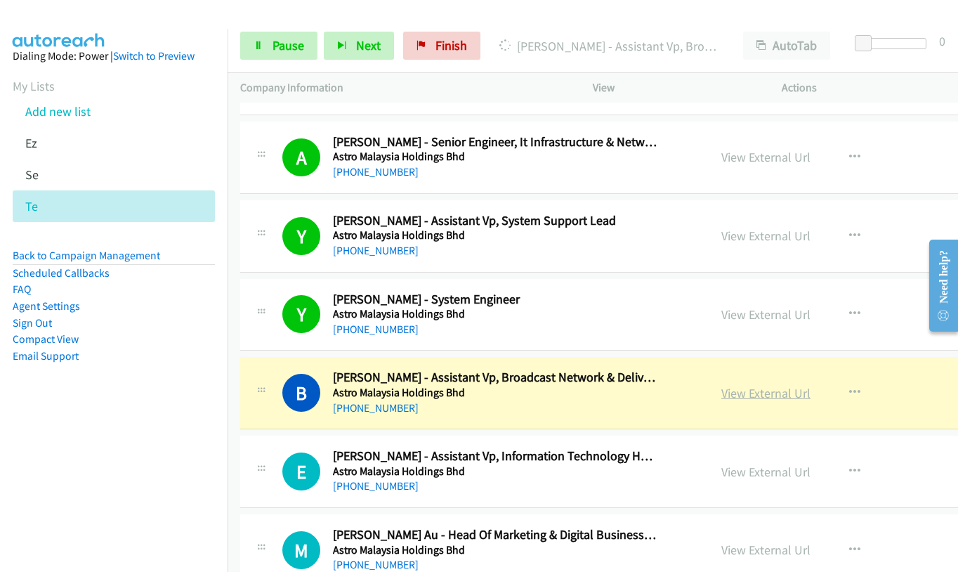
click at [721, 391] on link "View External Url" at bounding box center [765, 393] width 89 height 16
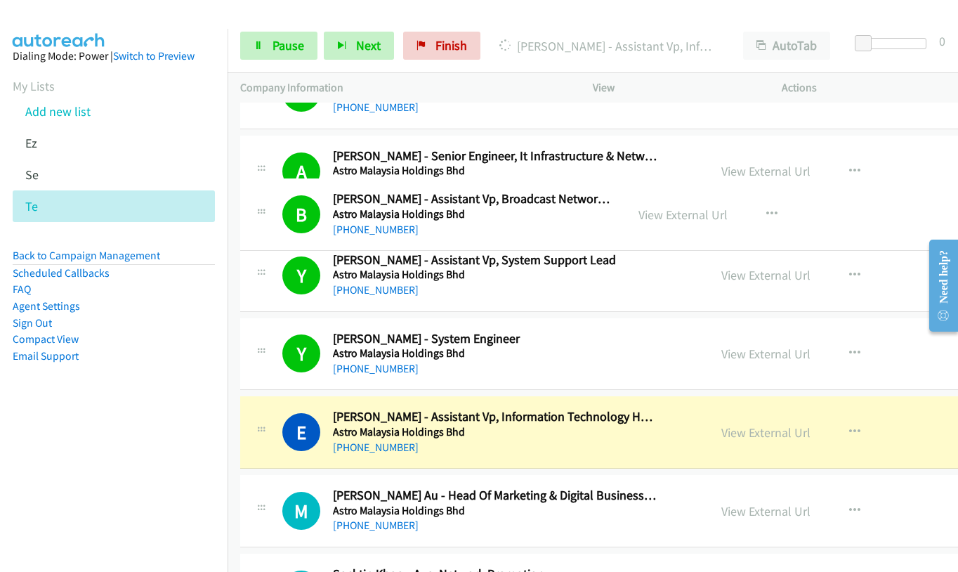
scroll to position [9030, 0]
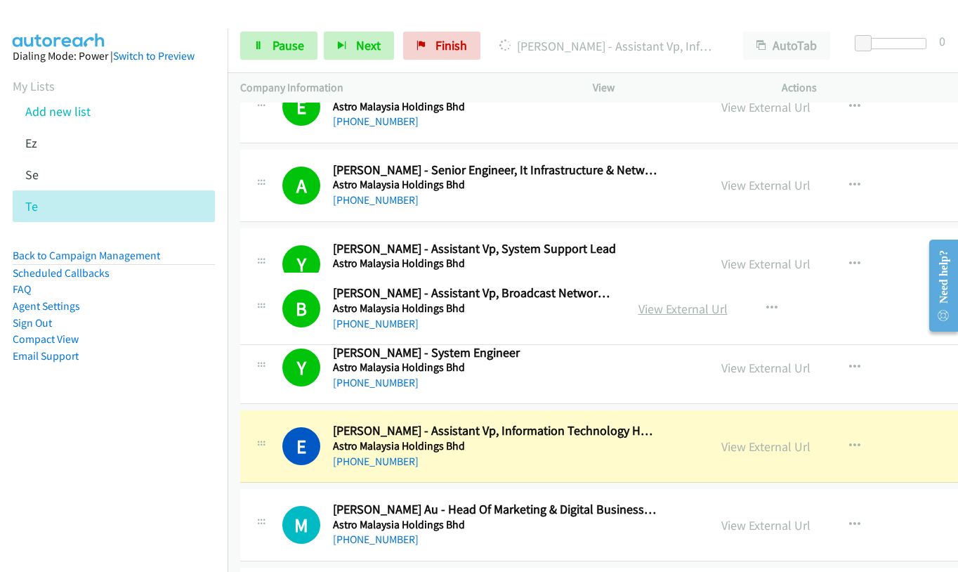
drag, startPoint x: 699, startPoint y: 307, endPoint x: 698, endPoint y: 348, distance: 41.5
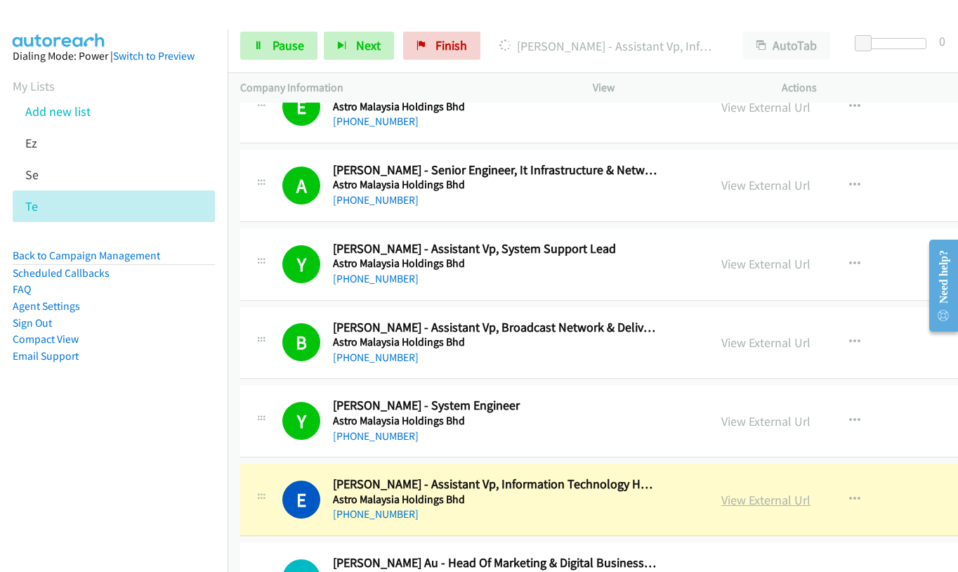
click at [721, 502] on link "View External Url" at bounding box center [765, 500] width 89 height 16
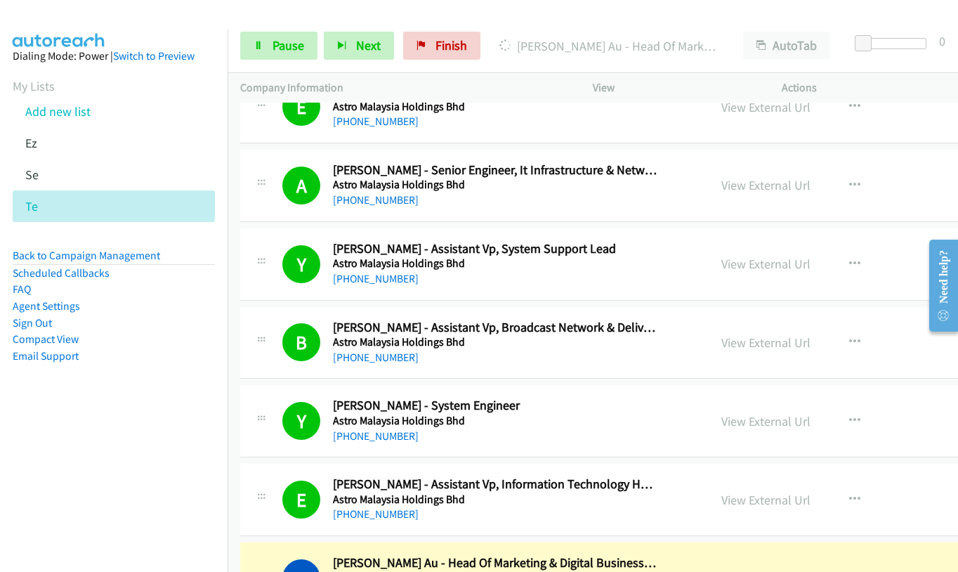
scroll to position [9101, 0]
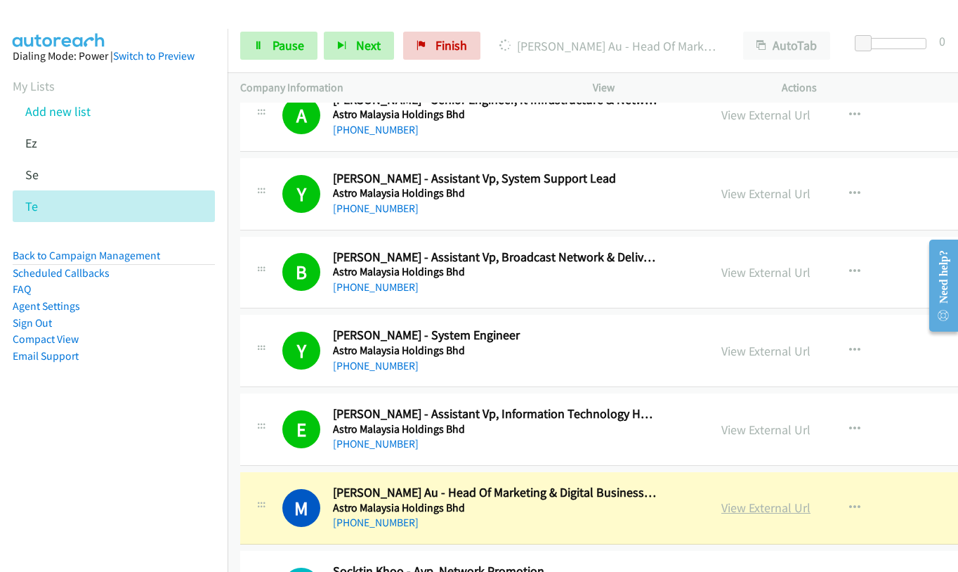
click at [730, 508] on link "View External Url" at bounding box center [765, 507] width 89 height 16
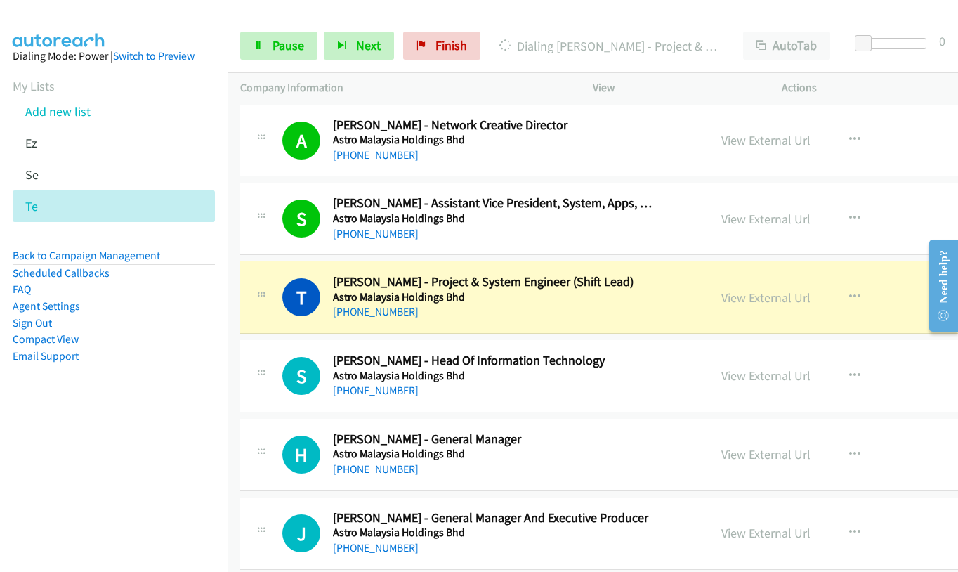
scroll to position [9732, 0]
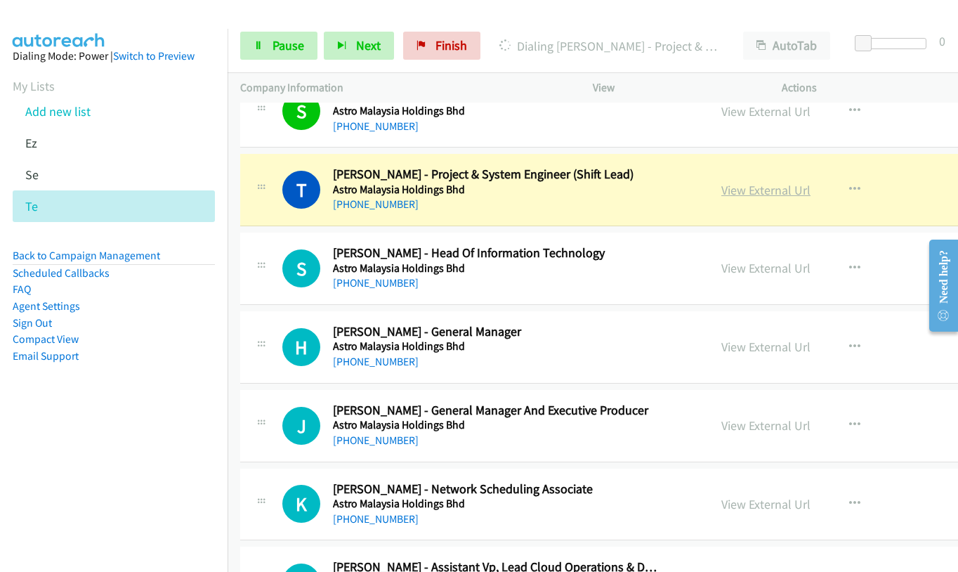
click at [721, 187] on link "View External Url" at bounding box center [765, 190] width 89 height 16
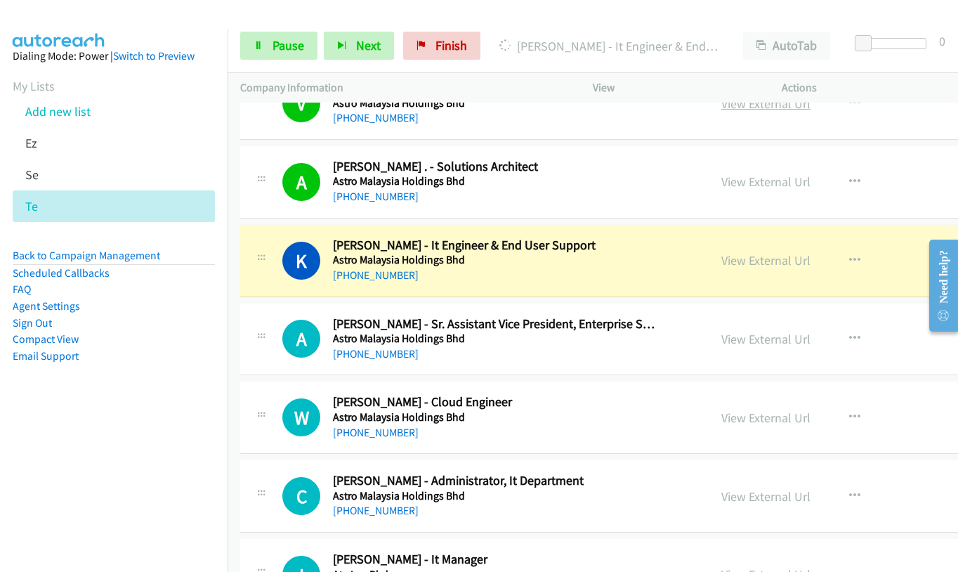
scroll to position [10294, 0]
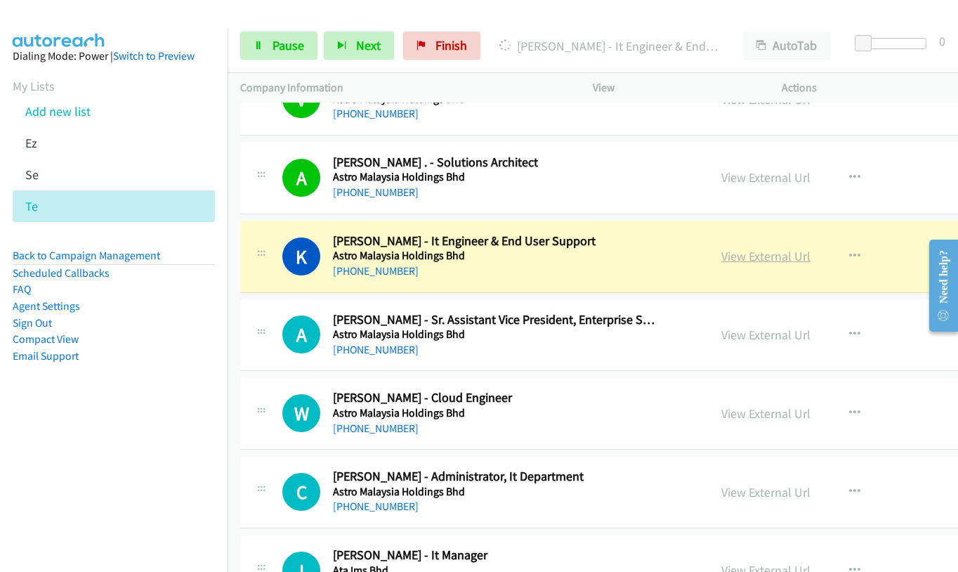
click at [721, 258] on link "View External Url" at bounding box center [765, 256] width 89 height 16
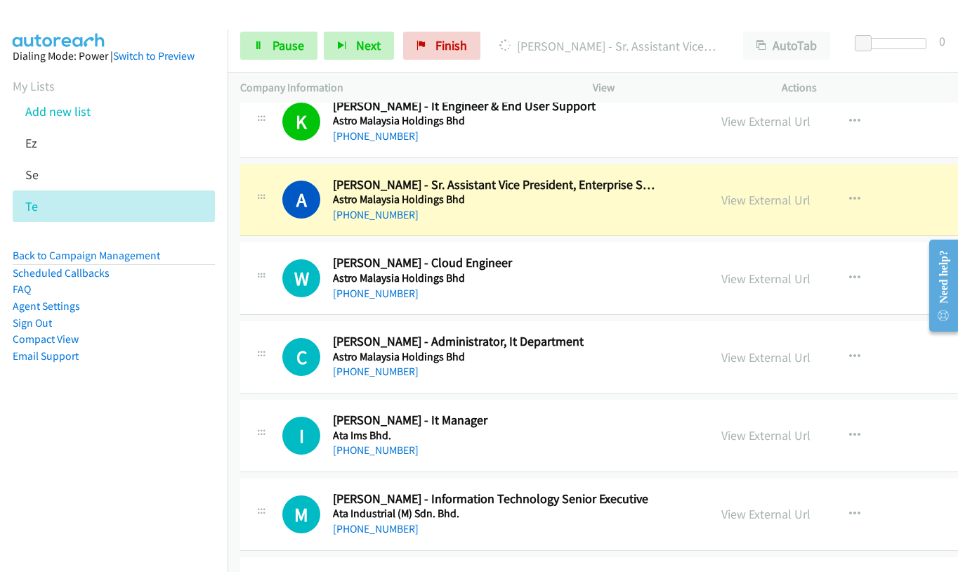
scroll to position [10435, 0]
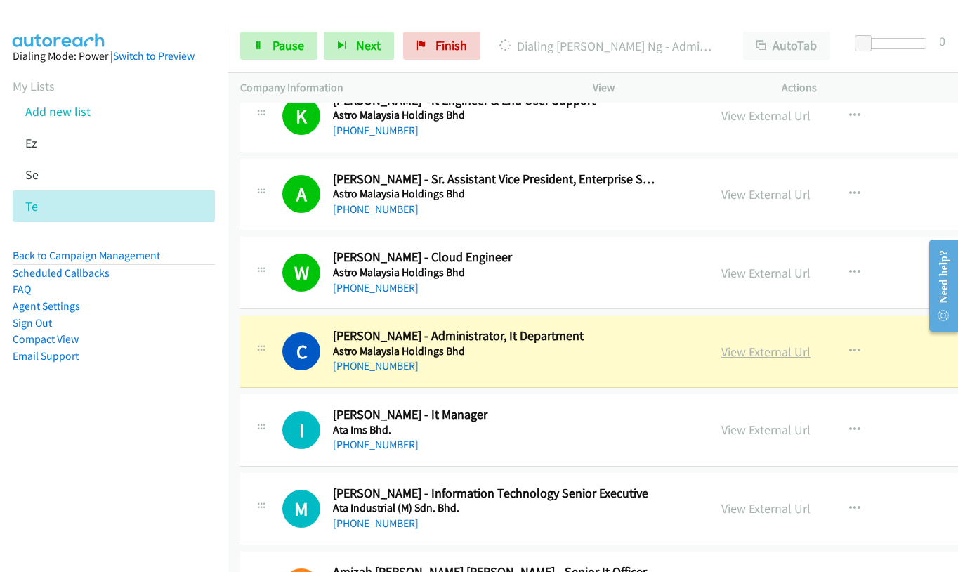
click at [721, 349] on link "View External Url" at bounding box center [765, 351] width 89 height 16
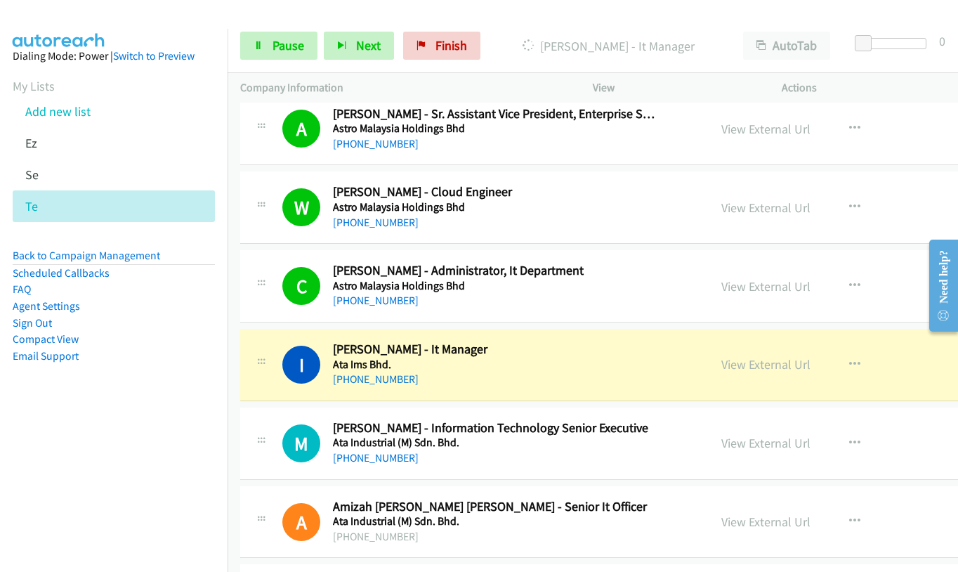
scroll to position [10575, 0]
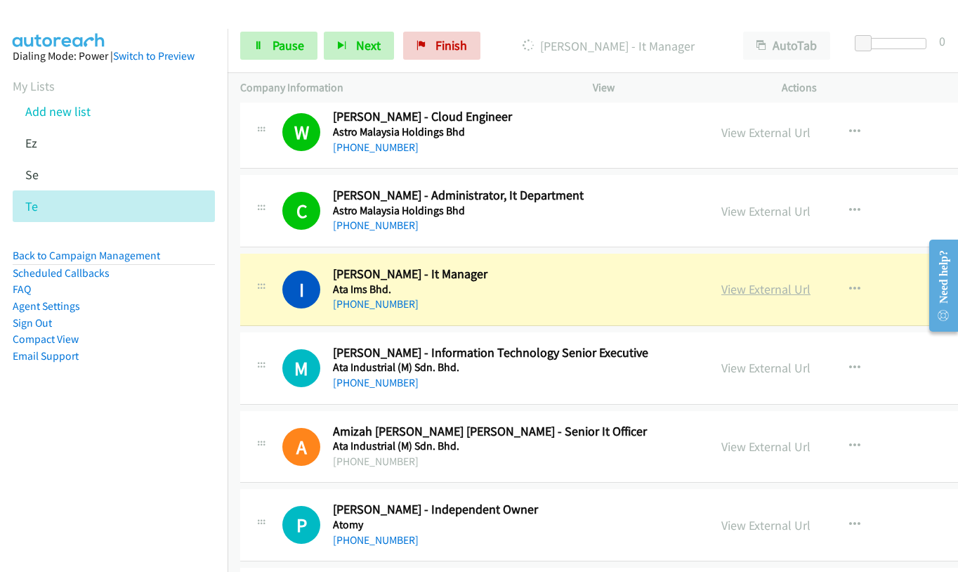
click at [721, 286] on link "View External Url" at bounding box center [765, 289] width 89 height 16
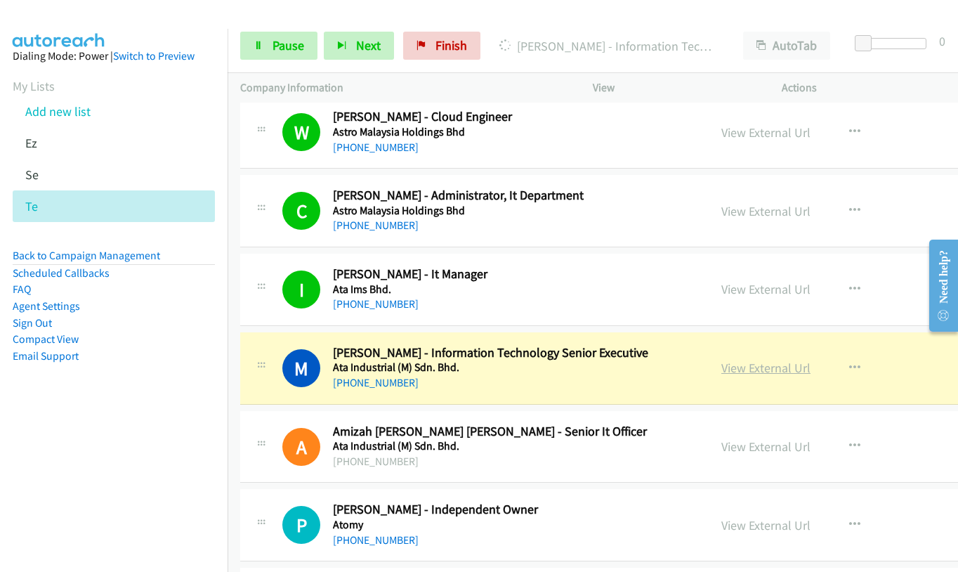
click at [721, 372] on link "View External Url" at bounding box center [765, 368] width 89 height 16
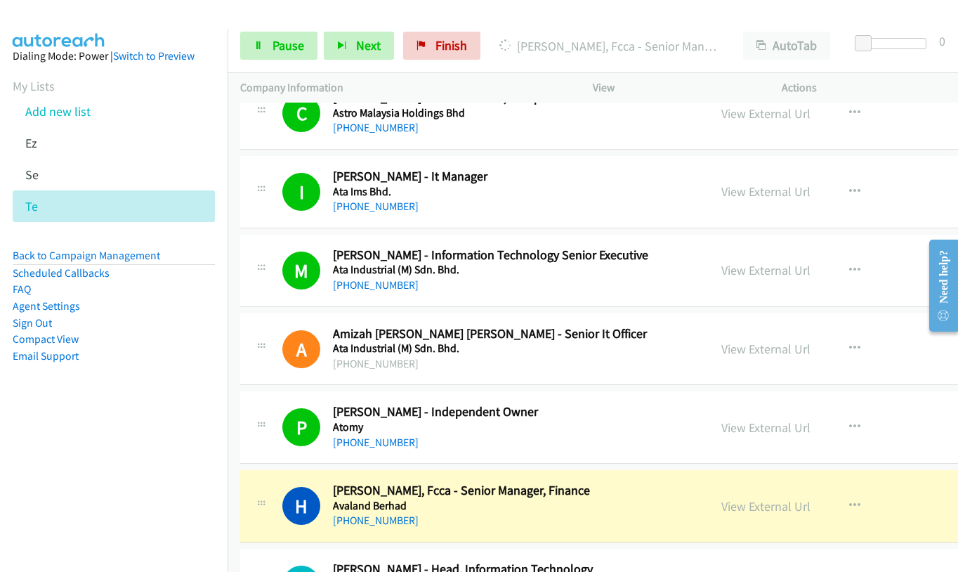
scroll to position [10856, 0]
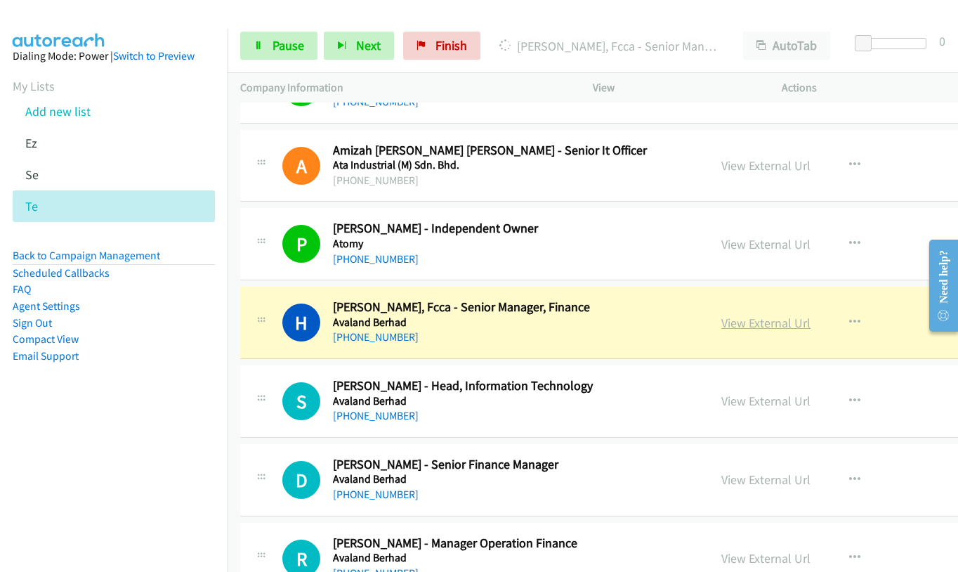
click at [721, 317] on link "View External Url" at bounding box center [765, 323] width 89 height 16
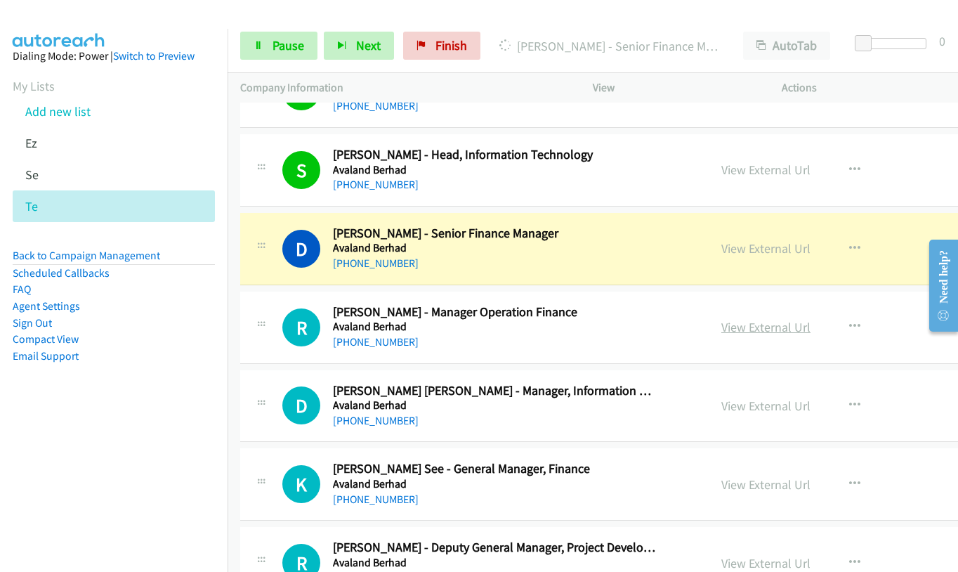
scroll to position [11137, 0]
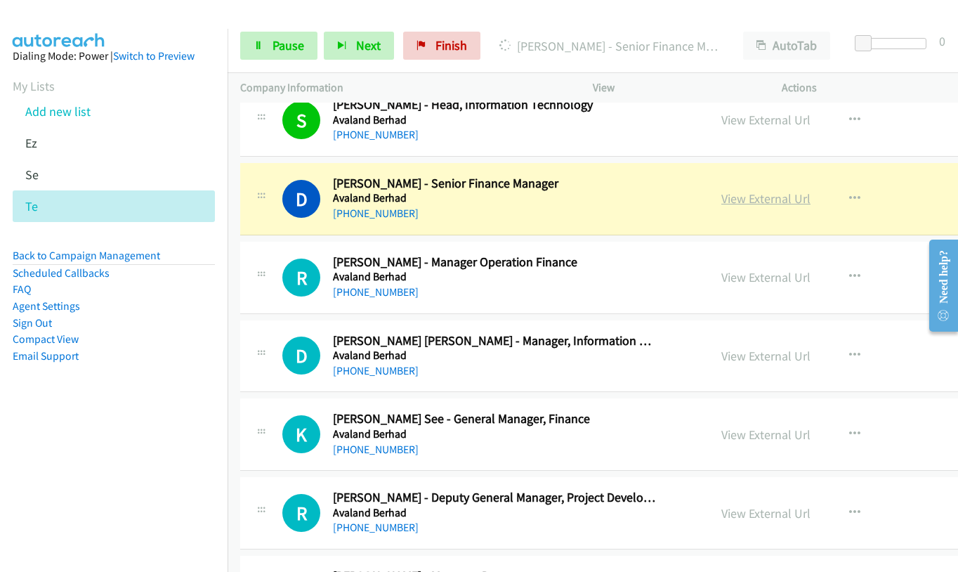
click at [721, 204] on link "View External Url" at bounding box center [765, 198] width 89 height 16
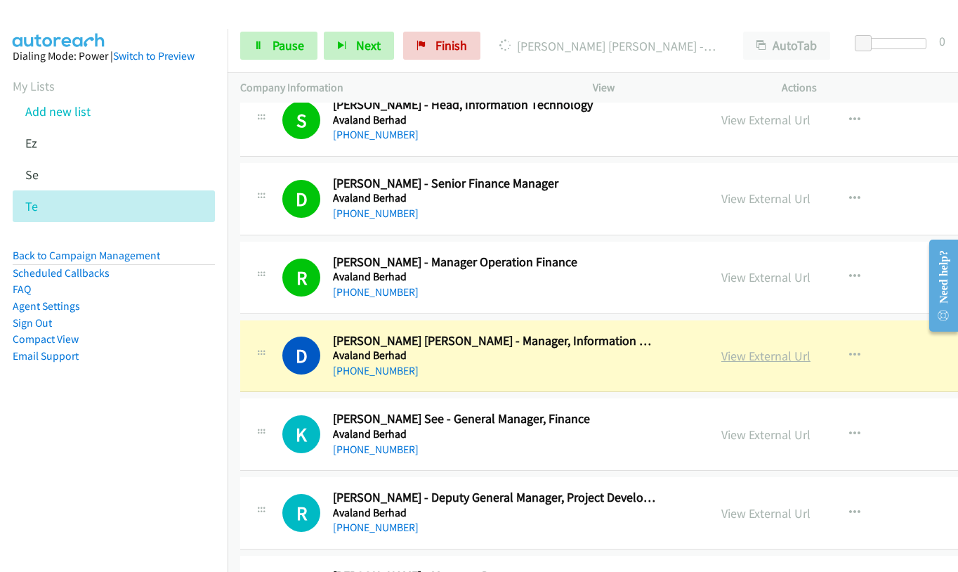
click at [728, 355] on link "View External Url" at bounding box center [765, 356] width 89 height 16
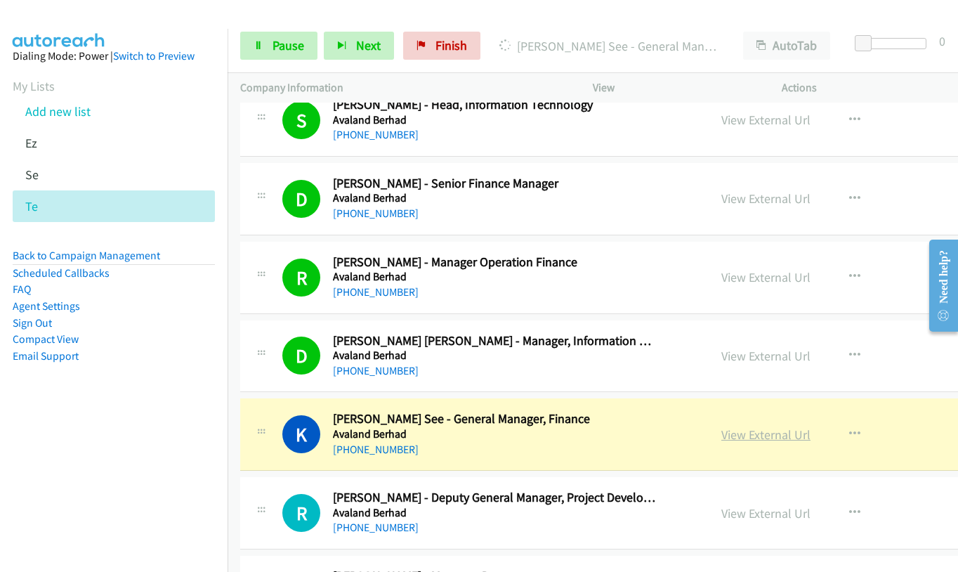
click at [721, 434] on link "View External Url" at bounding box center [765, 434] width 89 height 16
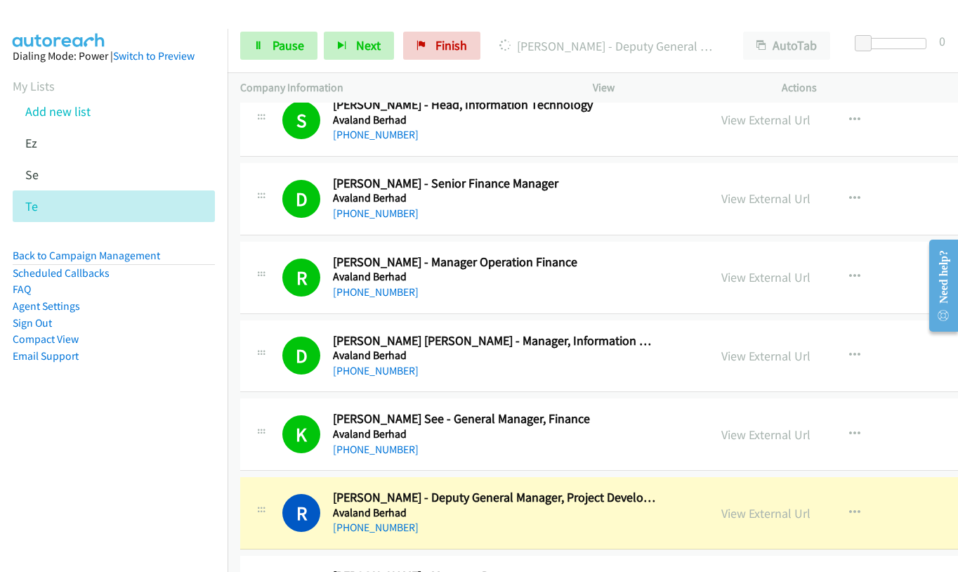
scroll to position [11277, 0]
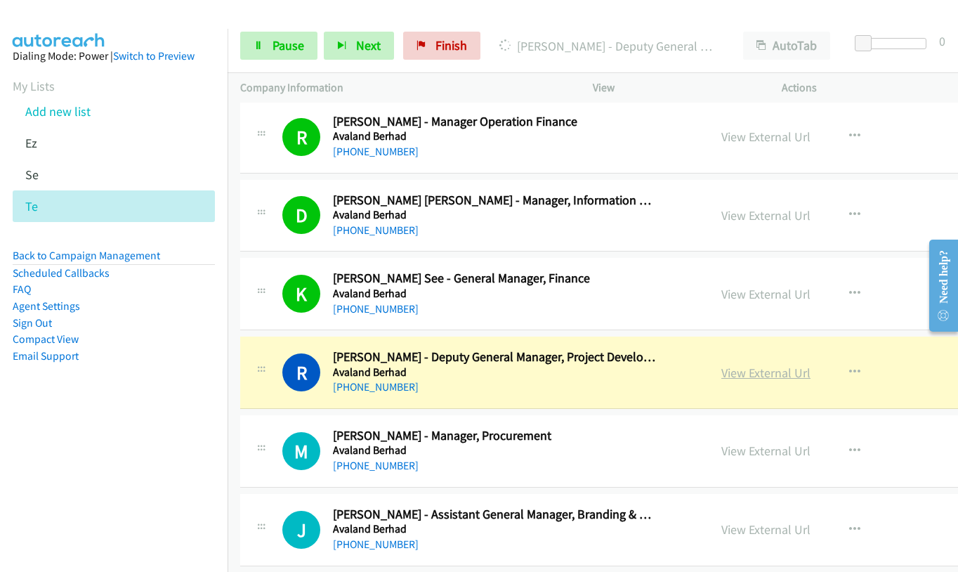
click at [721, 373] on link "View External Url" at bounding box center [765, 372] width 89 height 16
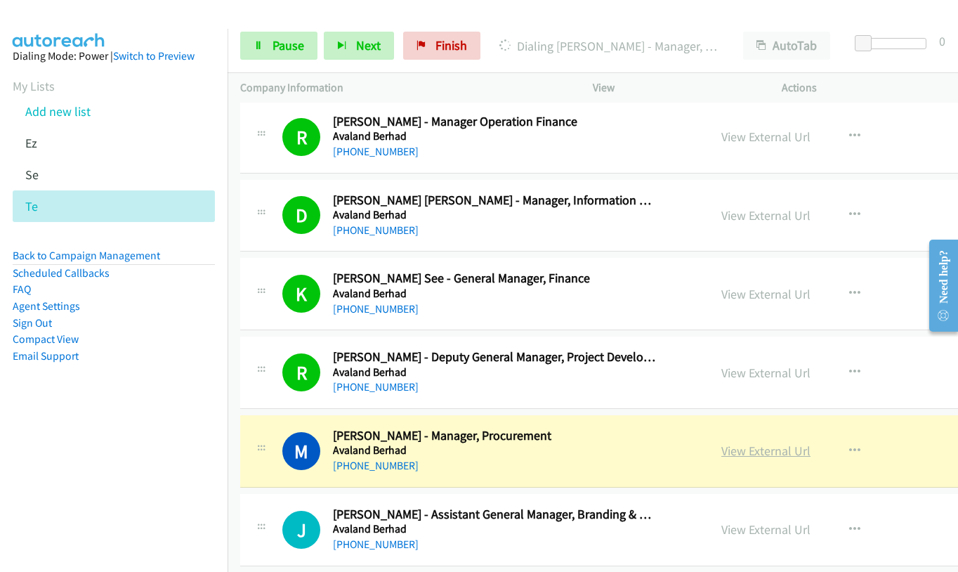
click at [721, 453] on link "View External Url" at bounding box center [765, 450] width 89 height 16
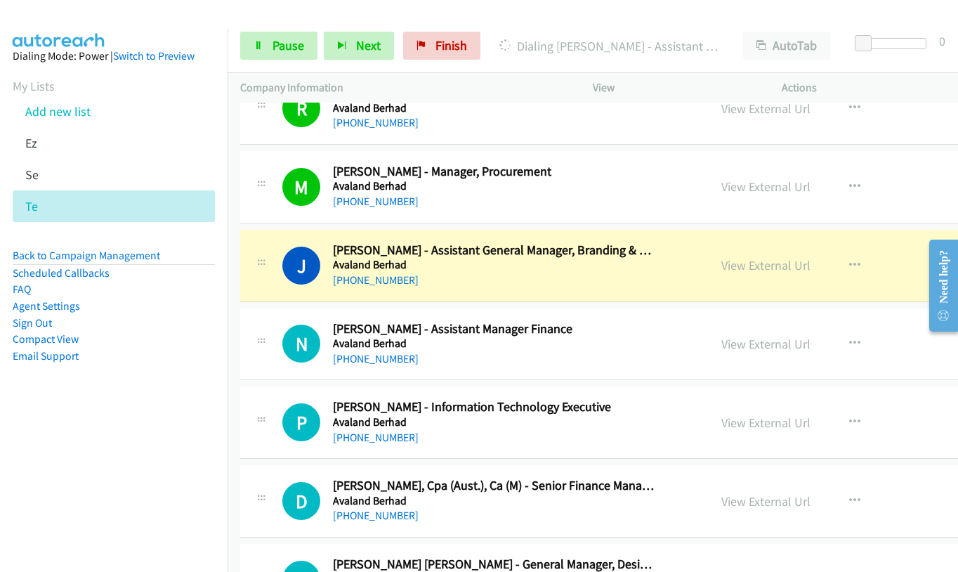
scroll to position [11558, 0]
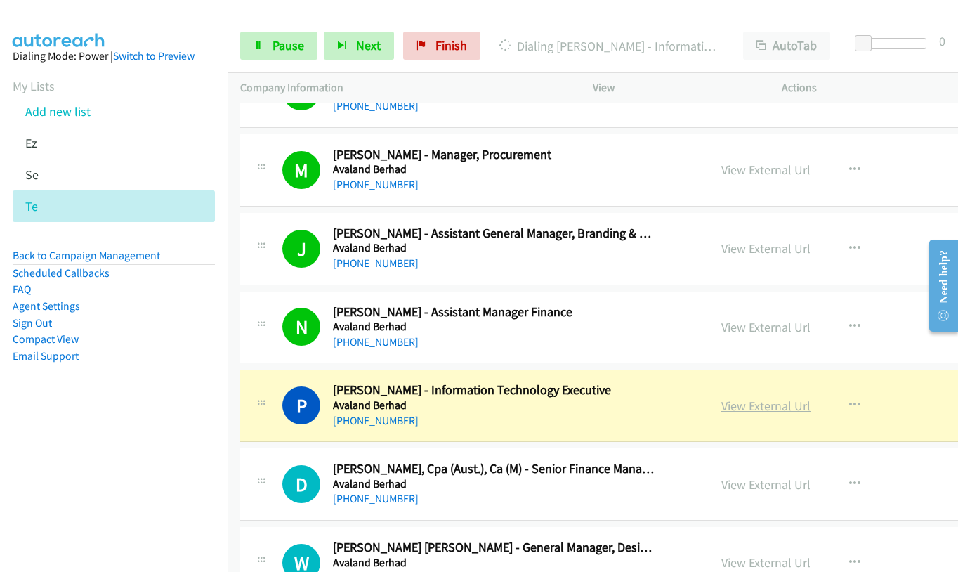
click at [721, 406] on link "View External Url" at bounding box center [765, 405] width 89 height 16
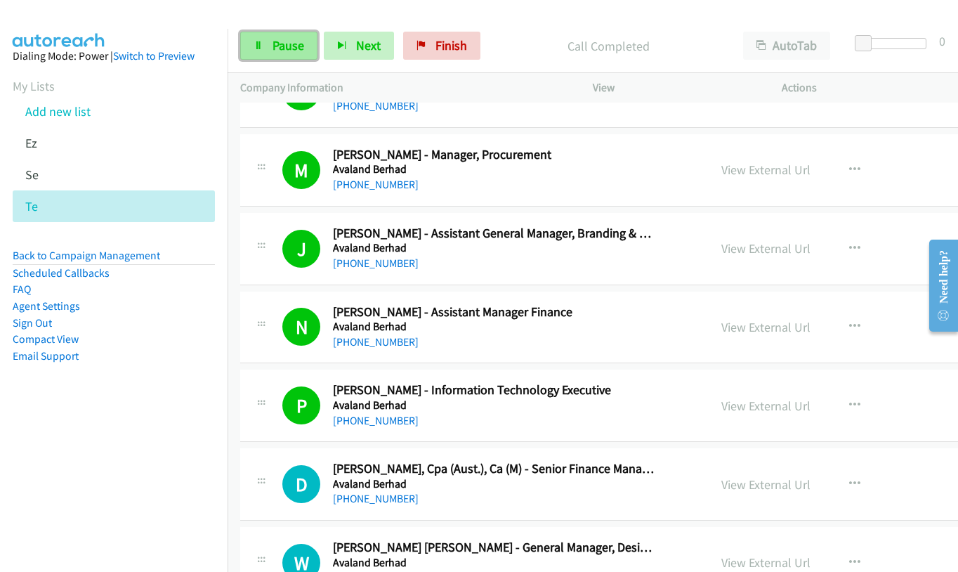
click at [277, 46] on span "Pause" at bounding box center [288, 45] width 32 height 16
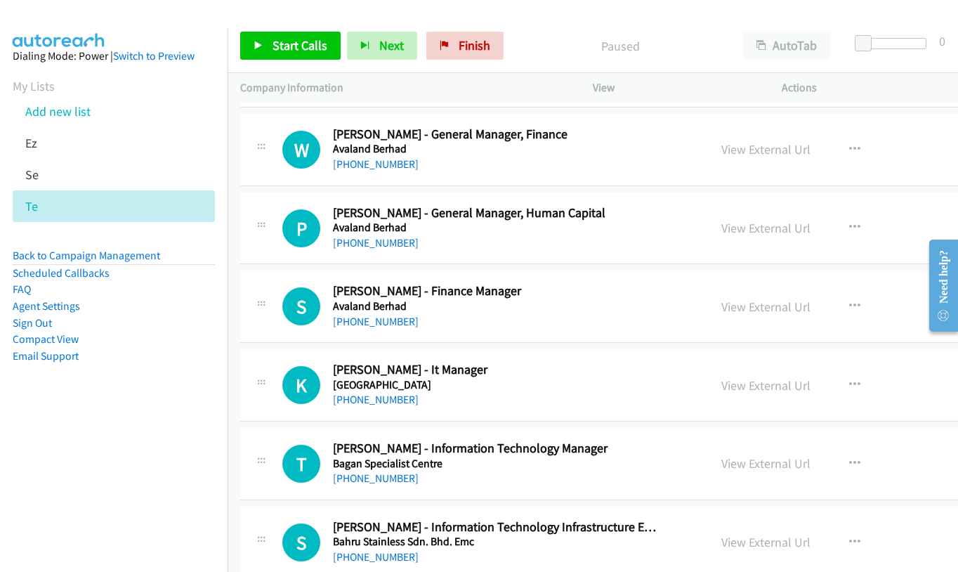
scroll to position [12260, 0]
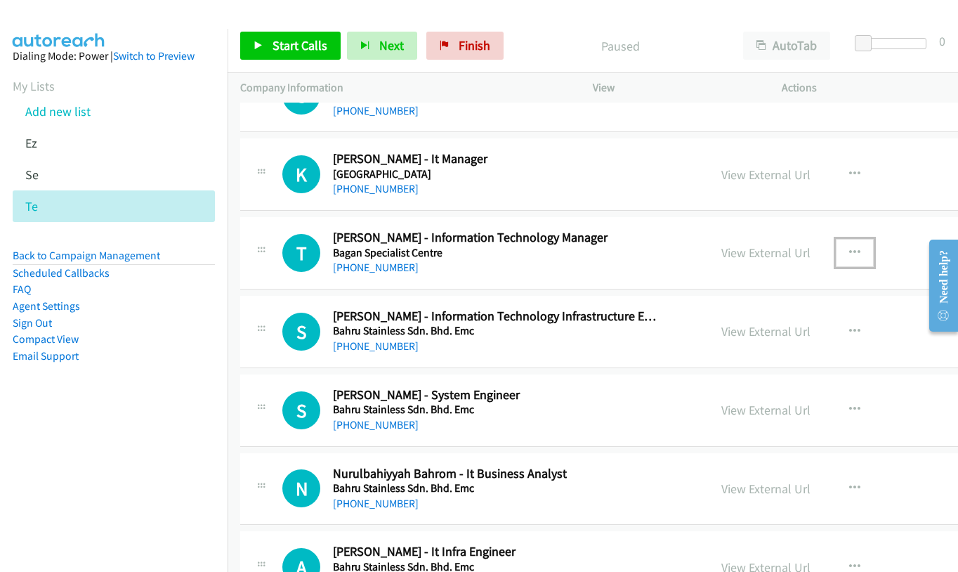
click at [836, 247] on button "button" at bounding box center [855, 253] width 38 height 28
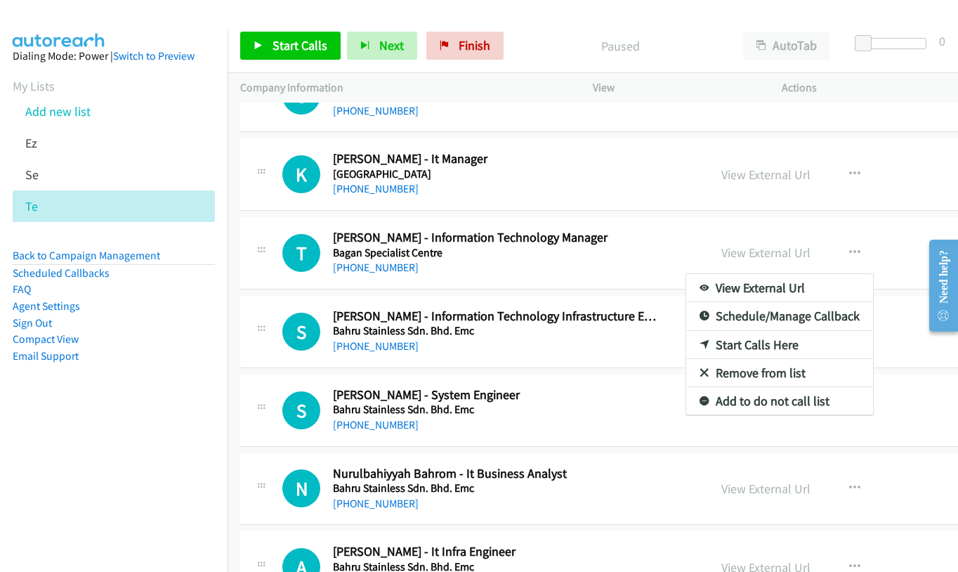
click at [707, 345] on link "Start Calls Here" at bounding box center [779, 345] width 187 height 28
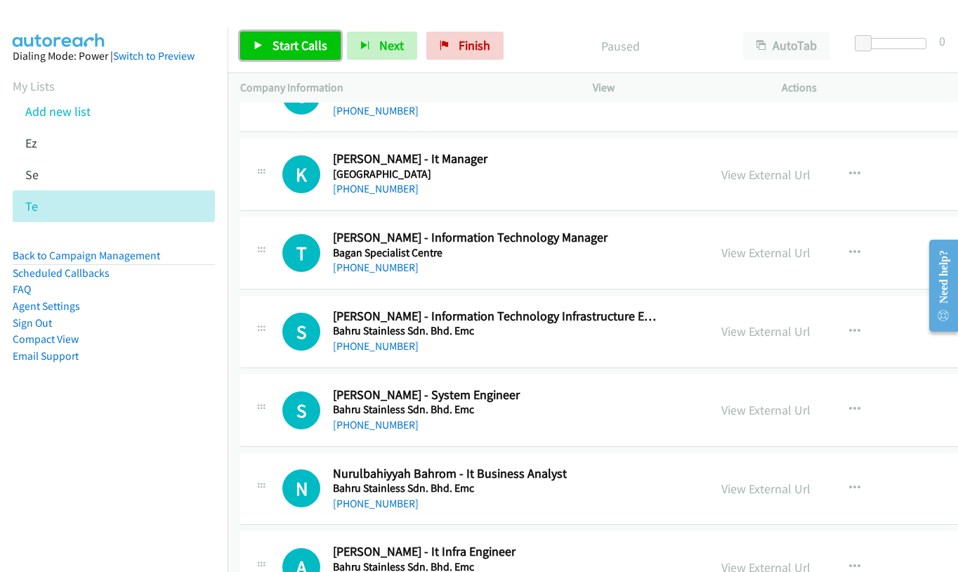
click at [279, 44] on span "Start Calls" at bounding box center [299, 45] width 55 height 16
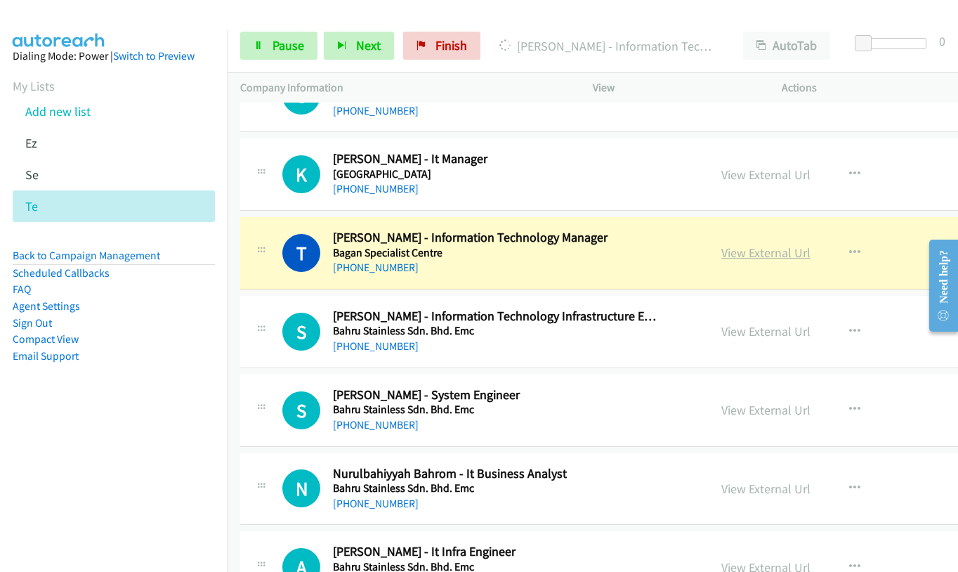
click at [721, 257] on link "View External Url" at bounding box center [765, 252] width 89 height 16
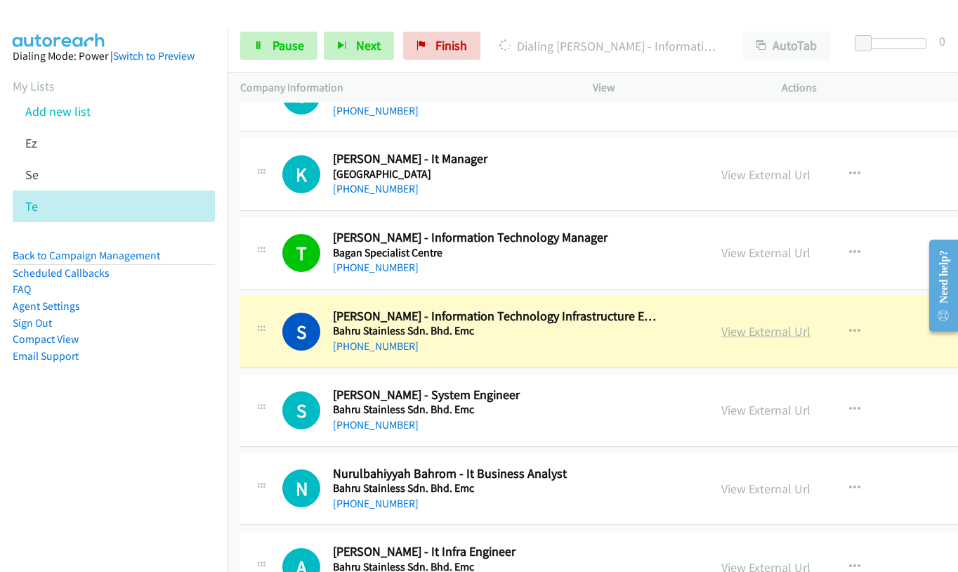
click at [721, 331] on link "View External Url" at bounding box center [765, 331] width 89 height 16
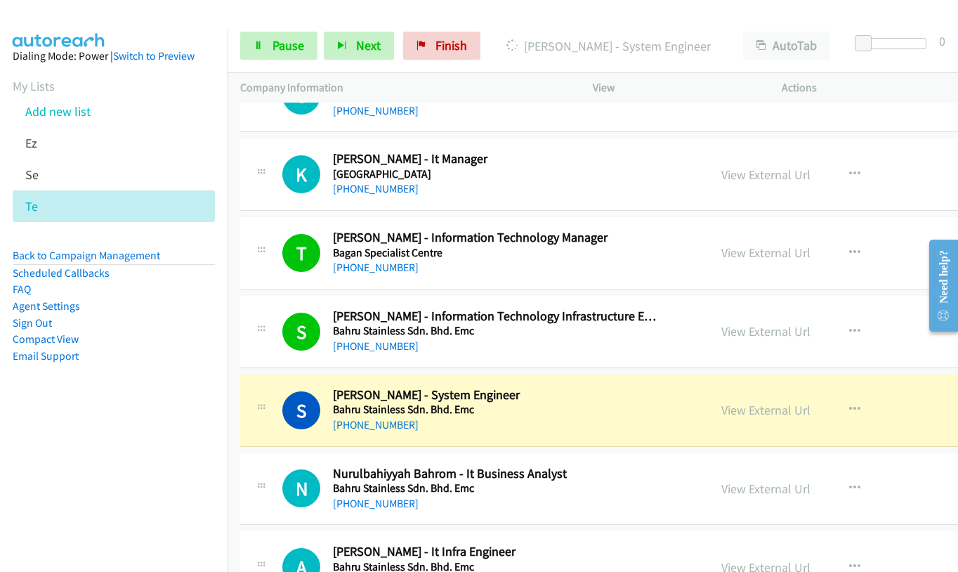
click at [709, 412] on div "View External Url View External Url Schedule/Manage Callback Start Calls Here R…" at bounding box center [832, 410] width 247 height 46
click at [721, 411] on link "View External Url" at bounding box center [765, 410] width 89 height 16
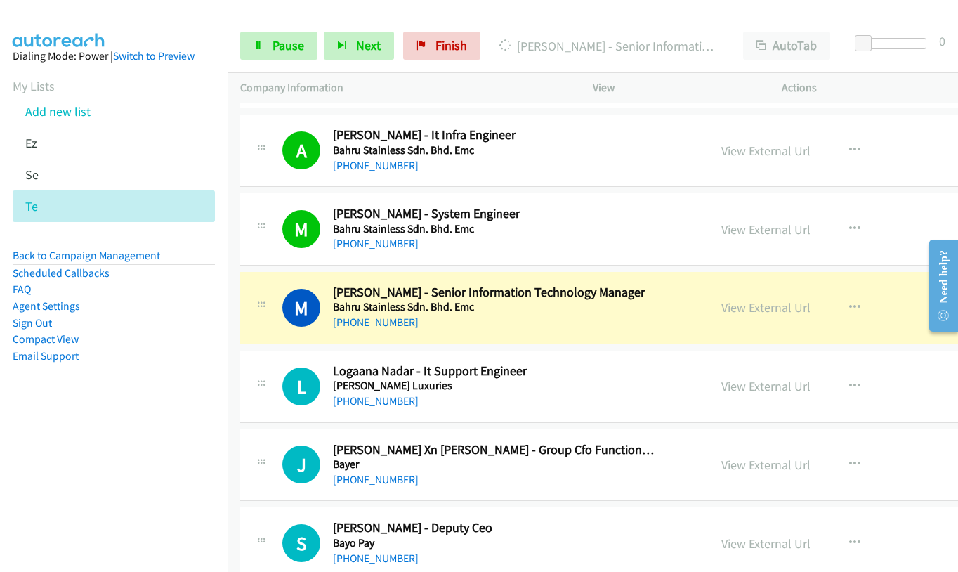
scroll to position [12682, 0]
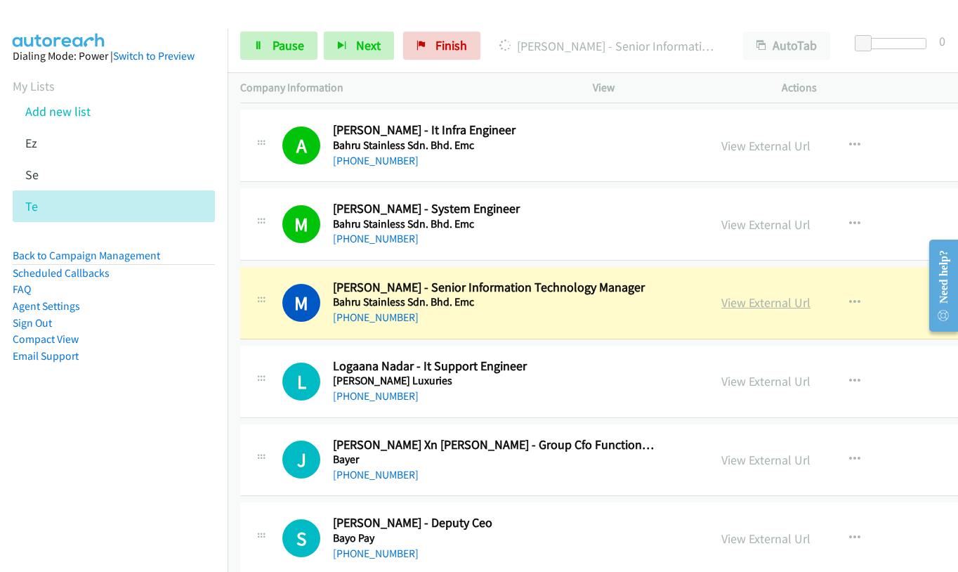
click at [721, 305] on link "View External Url" at bounding box center [765, 302] width 89 height 16
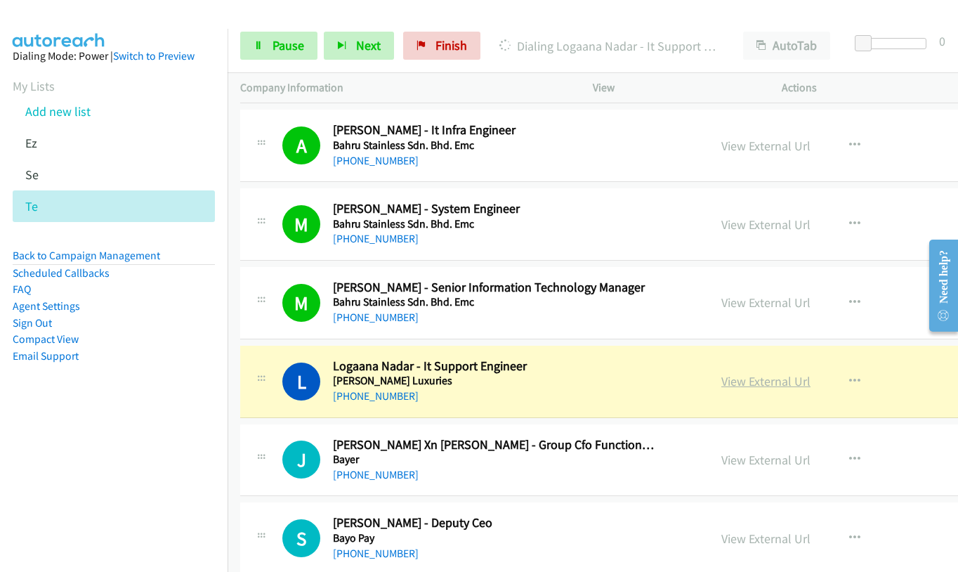
click at [723, 389] on link "View External Url" at bounding box center [765, 381] width 89 height 16
